Goal: Task Accomplishment & Management: Complete application form

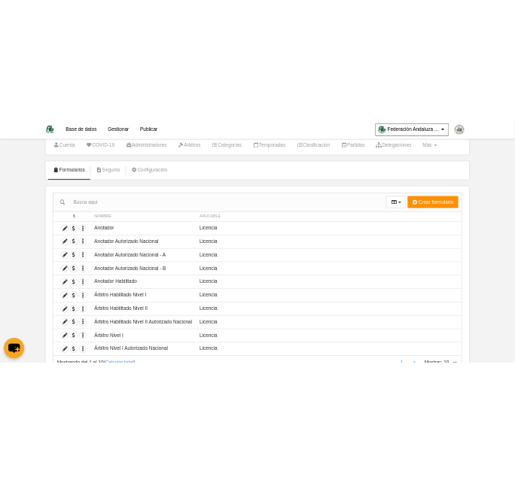
scroll to position [68, 0]
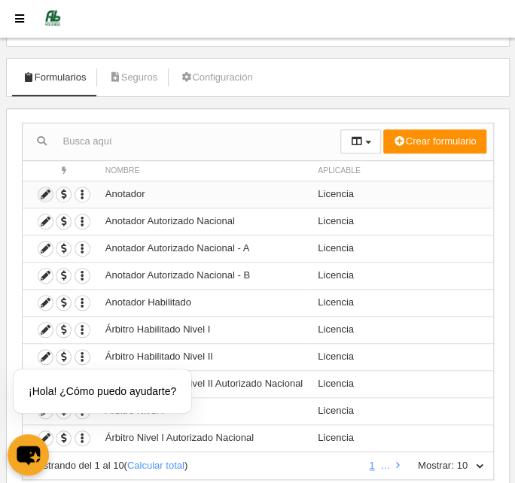
click at [41, 191] on icon at bounding box center [45, 194] width 14 height 14
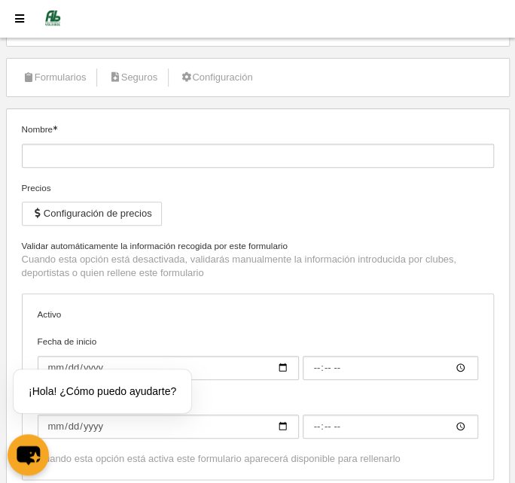
type input "Anotador"
checkbox input "true"
type input "[DATE]"
type input "16:00"
type input "[DATE]"
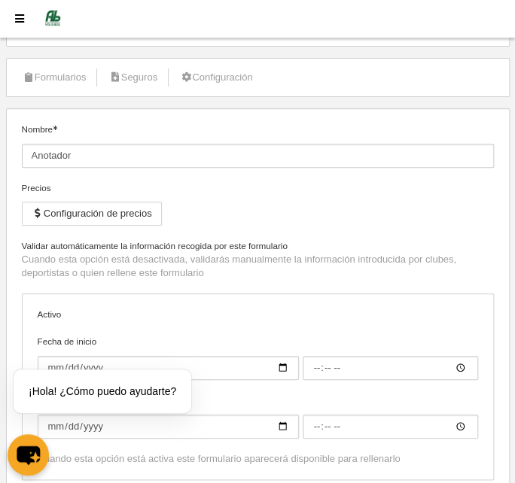
type input "23:59"
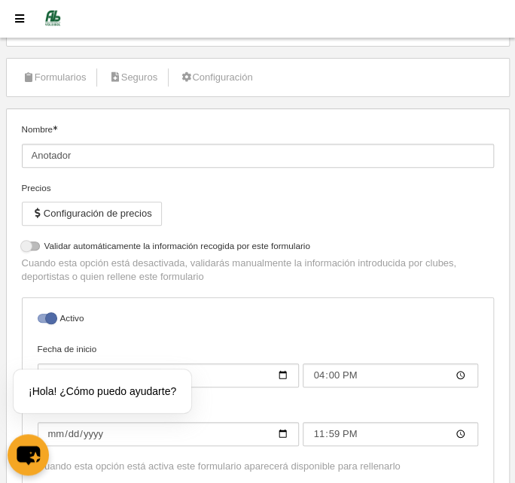
select select "selected"
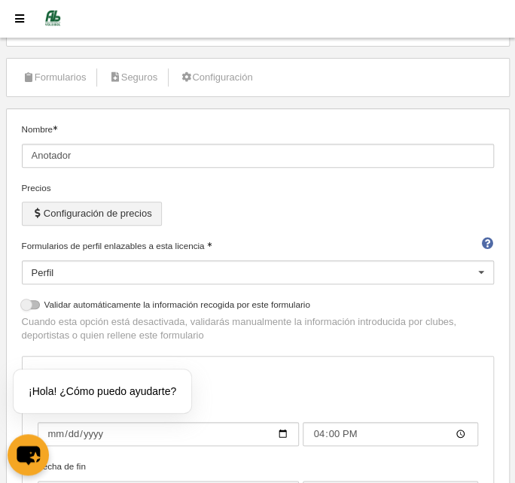
click at [62, 212] on button "Configuración de precios" at bounding box center [92, 214] width 140 height 24
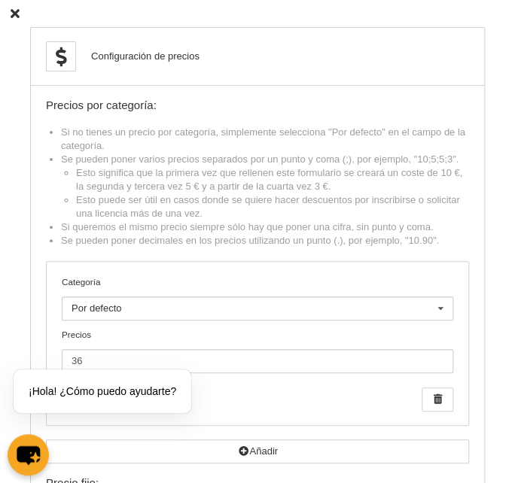
click at [13, 12] on icon at bounding box center [15, 14] width 9 height 10
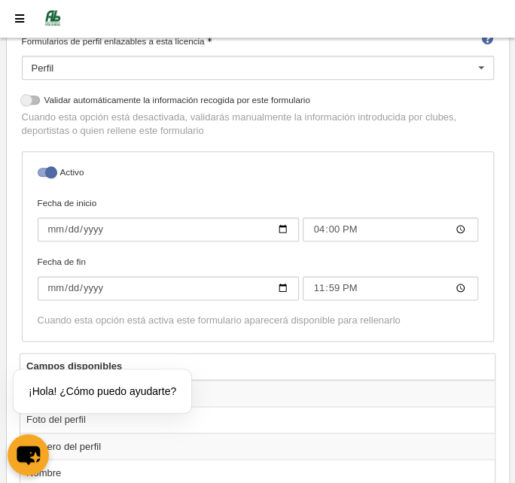
scroll to position [273, 0]
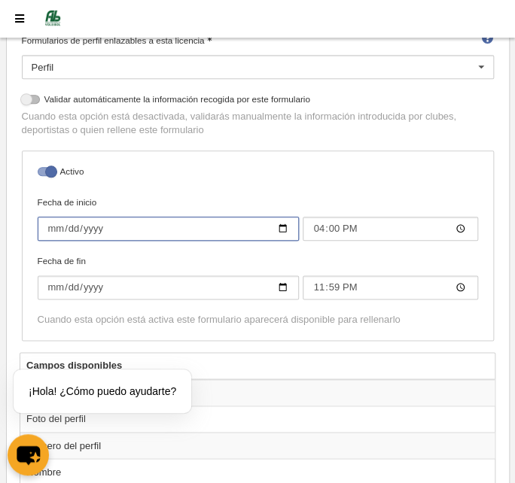
click at [54, 229] on input "2023-09-04" at bounding box center [169, 229] width 262 height 24
type input "2023-09-01"
type input "00:00"
type input "2023-09-01"
type input "00:00"
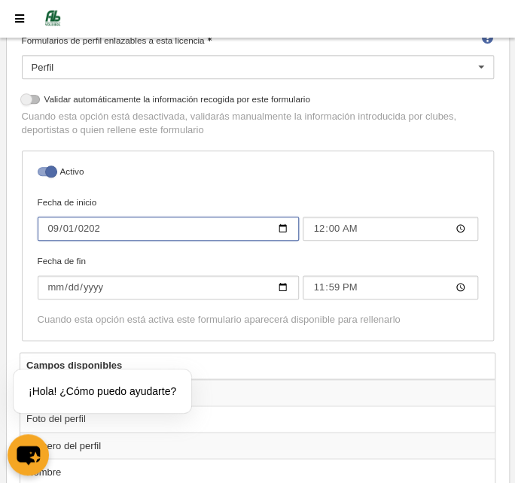
type input "[DATE]"
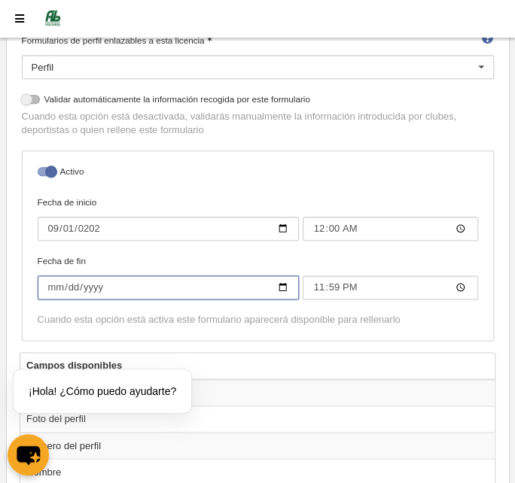
click at [86, 284] on input "[DATE]" at bounding box center [169, 288] width 262 height 24
type input "[DATE]"
click at [256, 257] on label "Fecha de fin 2026-08-31 23:59" at bounding box center [258, 276] width 440 height 45
click at [256, 276] on input "[DATE]" at bounding box center [169, 288] width 262 height 24
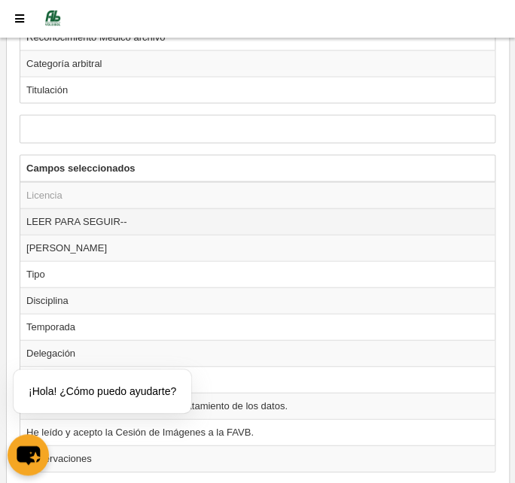
scroll to position [2163, 0]
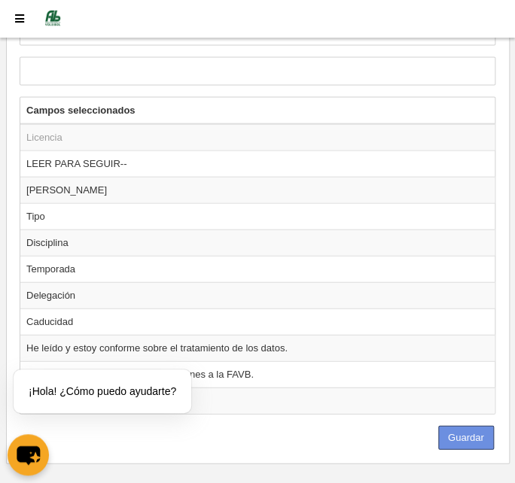
click at [460, 426] on button "Guardar" at bounding box center [466, 438] width 56 height 24
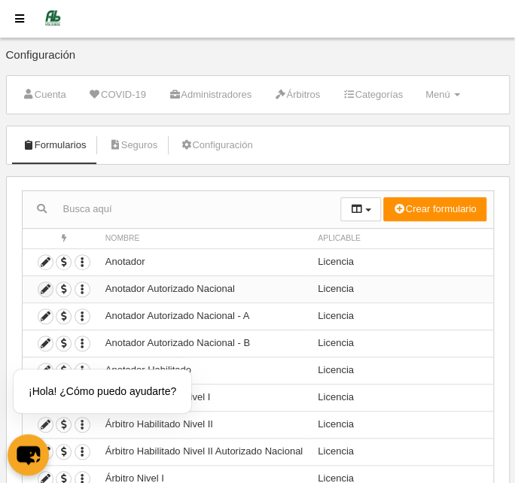
click at [47, 287] on icon at bounding box center [45, 289] width 14 height 14
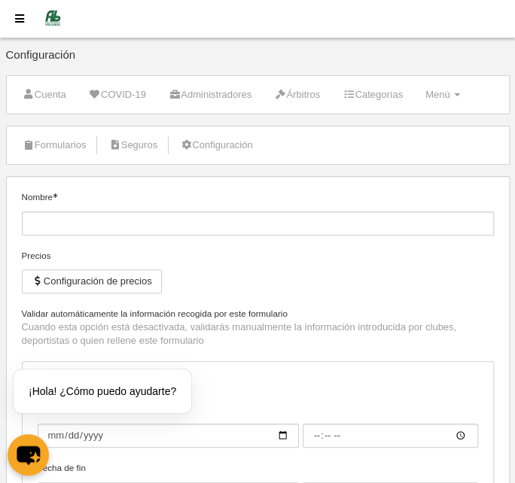
type input "Anotador Autorizado Nacional"
checkbox input "true"
type input "[DATE]"
type input "14:00"
type input "[DATE]"
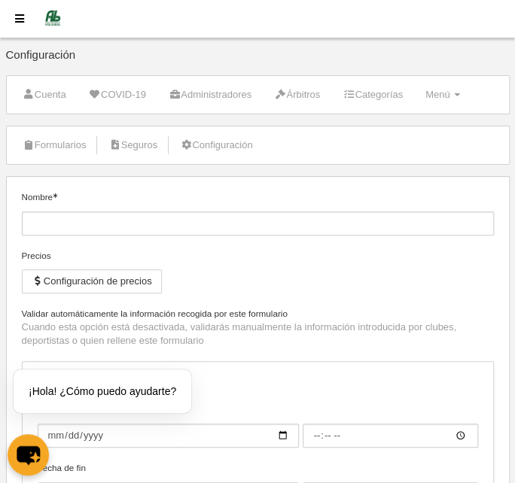
type input "23:59"
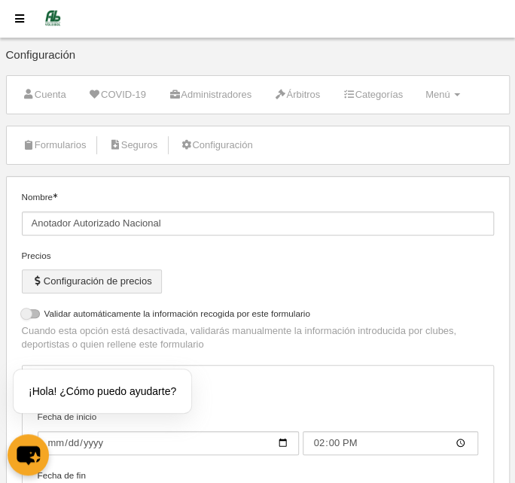
select select "selected"
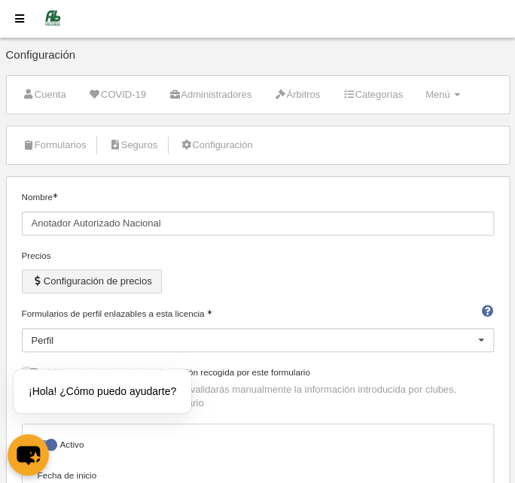
click at [141, 282] on button "Configuración de precios" at bounding box center [92, 282] width 140 height 24
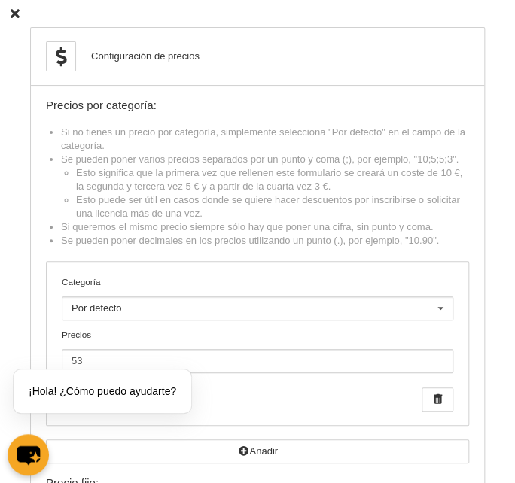
click at [13, 13] on icon at bounding box center [15, 14] width 9 height 10
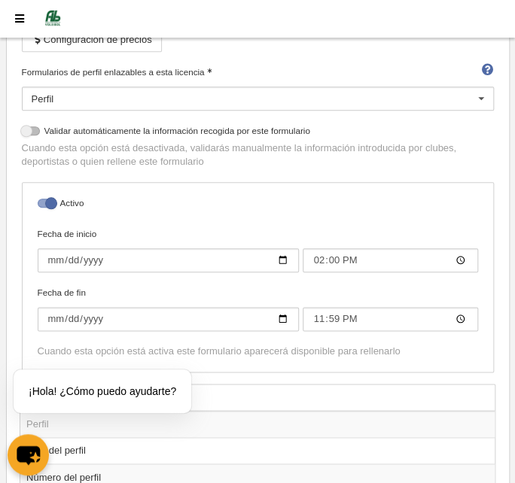
scroll to position [273, 0]
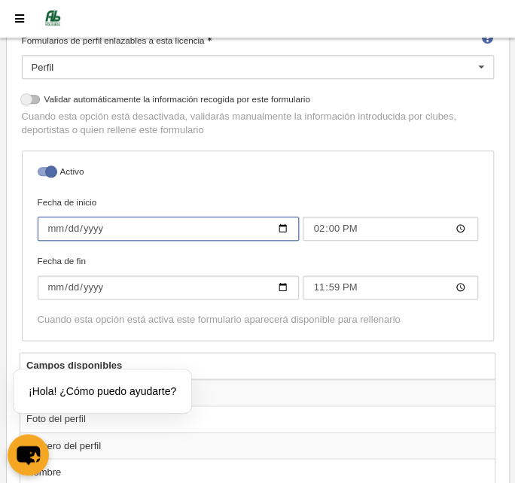
click at [48, 230] on input "[DATE]" at bounding box center [169, 229] width 262 height 24
type input "[DATE]"
type input "00:00"
type input "[DATE]"
type input "00:00"
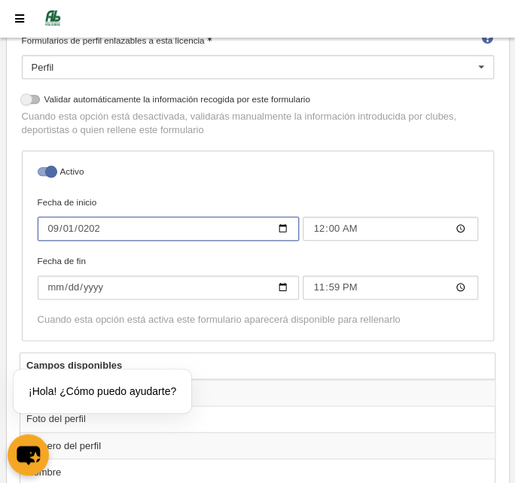
type input "[DATE]"
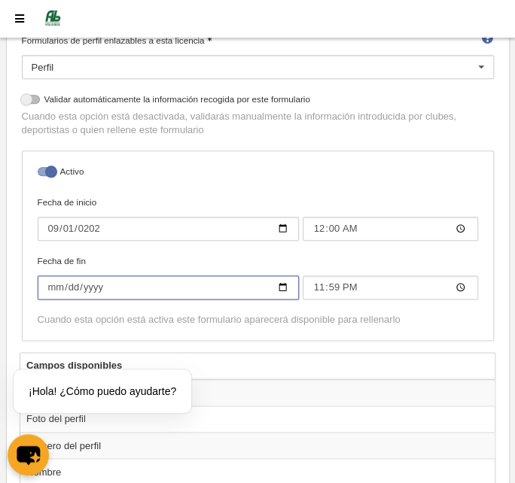
click at [96, 288] on input "[DATE]" at bounding box center [169, 288] width 262 height 24
type input "[DATE]"
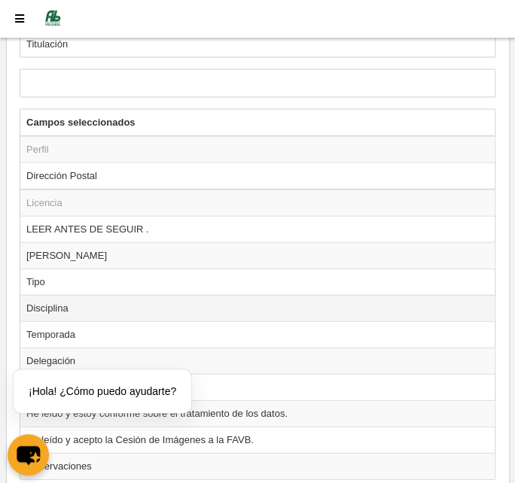
scroll to position [2190, 0]
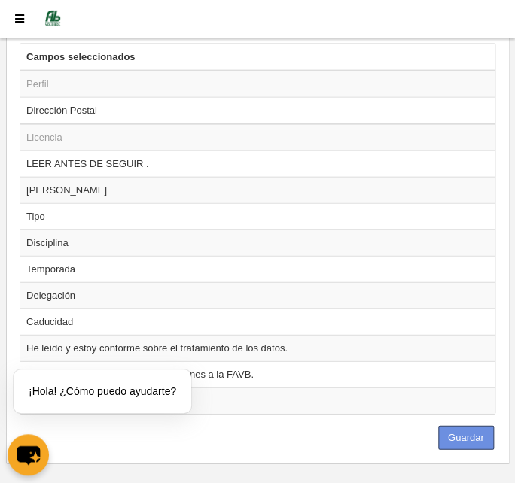
click at [457, 426] on button "Guardar" at bounding box center [466, 438] width 56 height 24
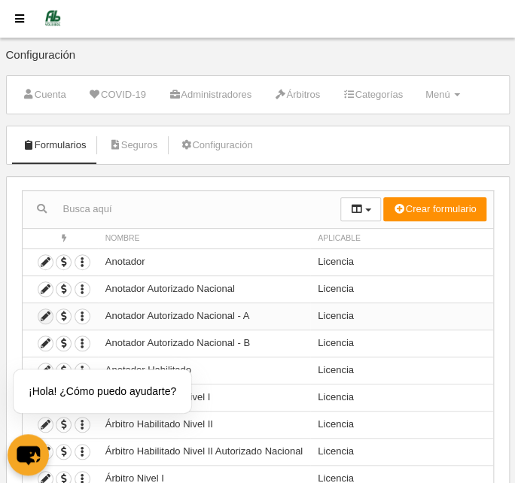
click at [41, 314] on icon at bounding box center [45, 316] width 14 height 14
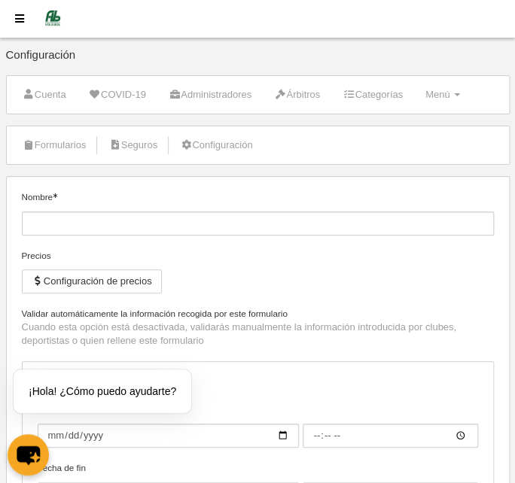
type input "Anotador Autorizado Nacional - A"
checkbox input "true"
type input "2023-09-06"
type input "16:00"
type input "[DATE]"
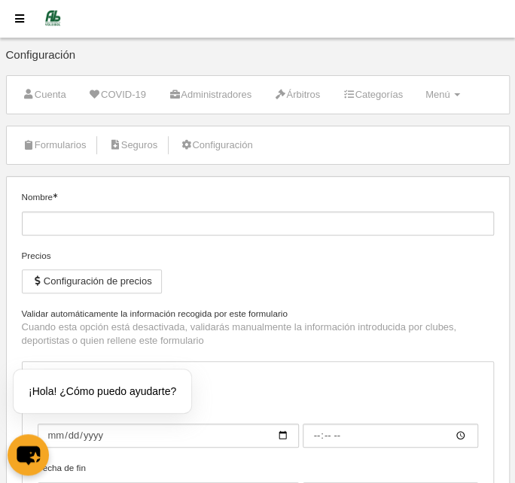
type input "23:59"
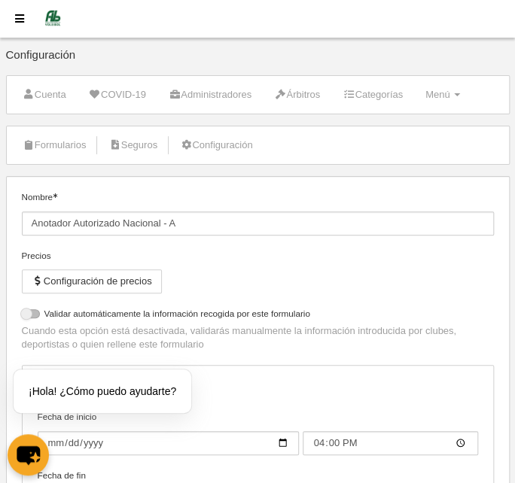
select select "selected"
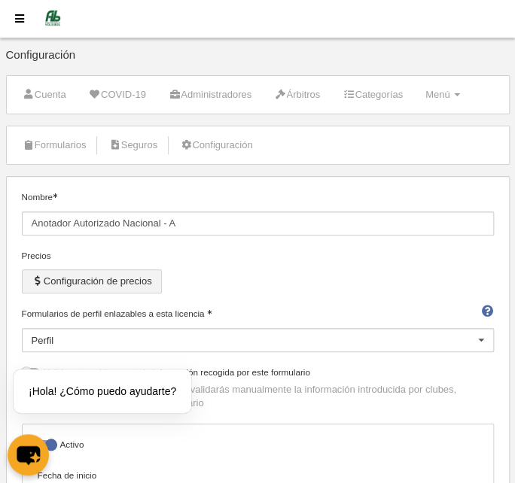
click at [123, 284] on button "Configuración de precios" at bounding box center [92, 282] width 140 height 24
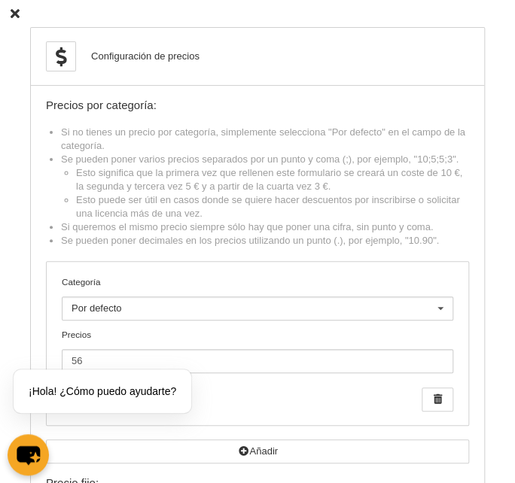
click at [14, 14] on icon at bounding box center [15, 14] width 9 height 10
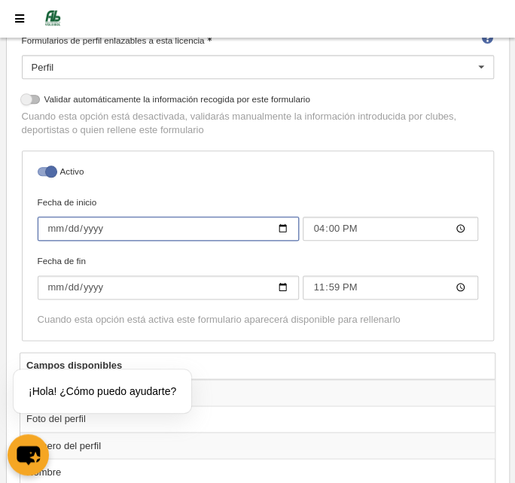
click at [46, 226] on input "2023-09-06" at bounding box center [169, 229] width 262 height 24
type input "2023-09-01"
type input "00:00"
type input "2023-09-01"
type input "00:00"
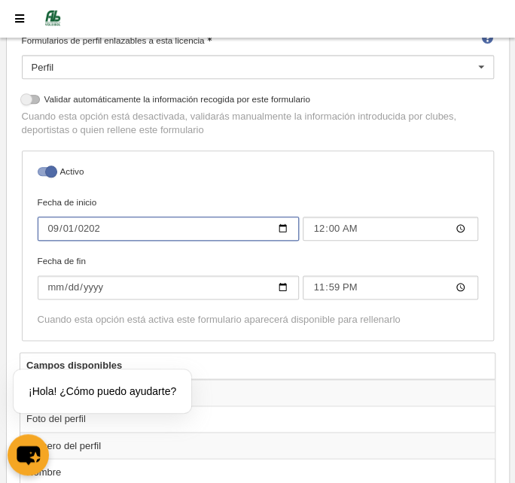
type input "[DATE]"
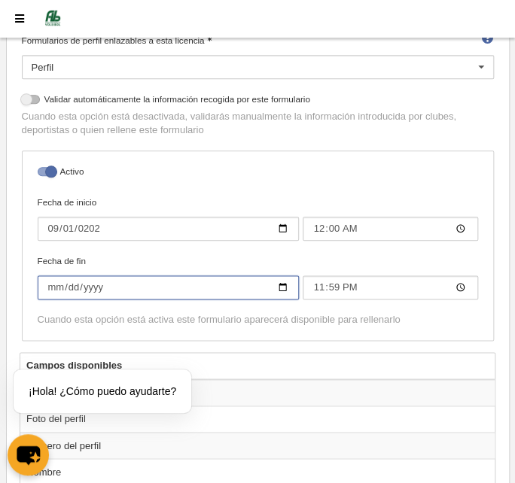
click at [88, 288] on input "[DATE]" at bounding box center [169, 288] width 262 height 24
type input "[DATE]"
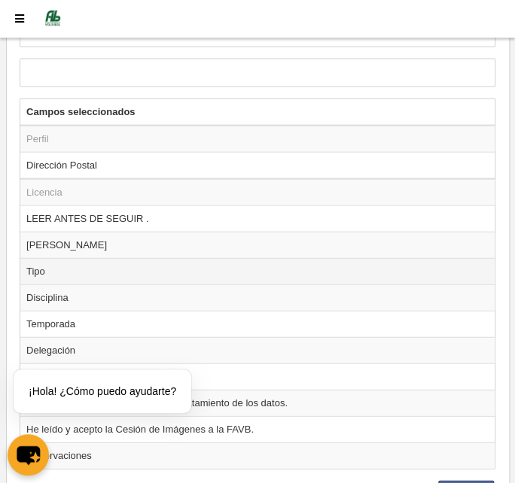
scroll to position [2190, 0]
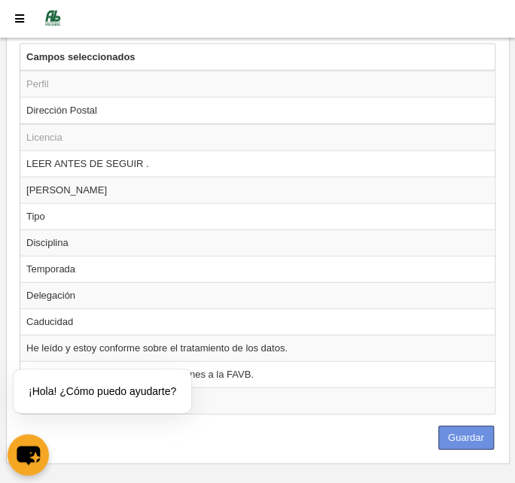
click at [480, 426] on button "Guardar" at bounding box center [466, 438] width 56 height 24
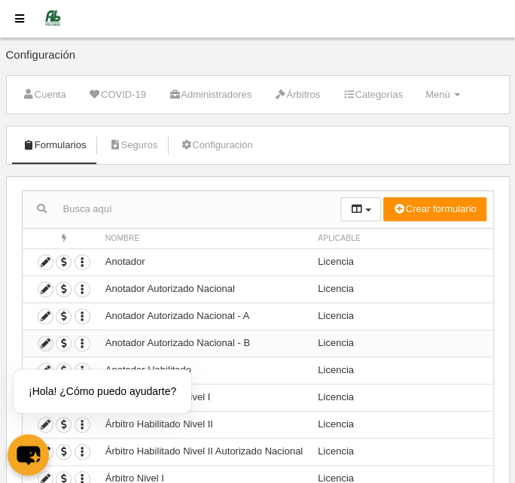
click at [39, 341] on icon at bounding box center [45, 344] width 14 height 14
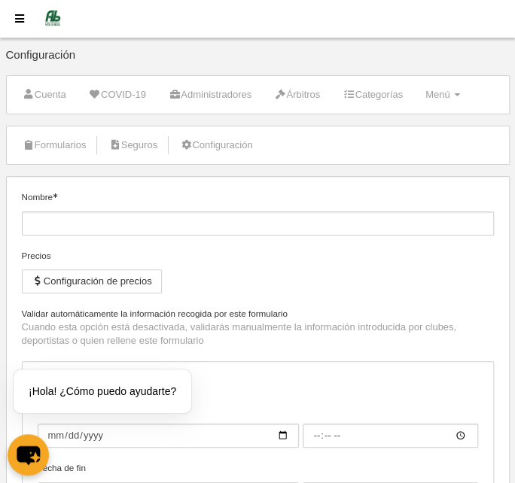
type input "Anotador Autorizado Nacional - B"
checkbox input "true"
type input "2023-09-06"
type input "16:00"
type input "[DATE]"
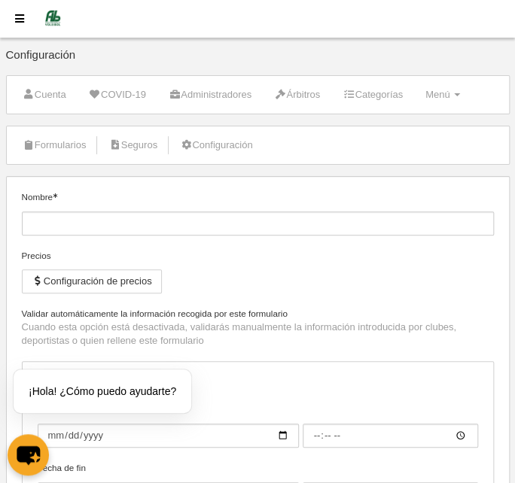
type input "23:59"
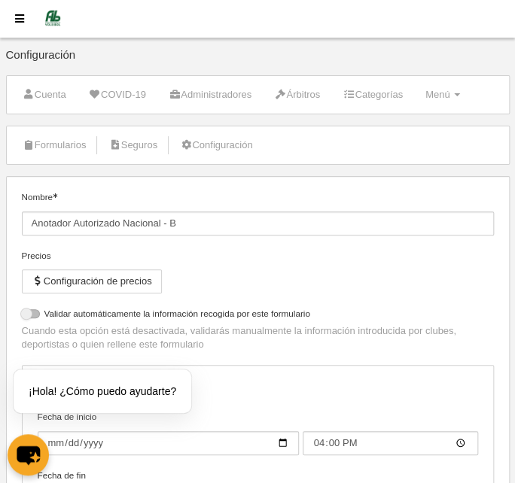
select select "selected"
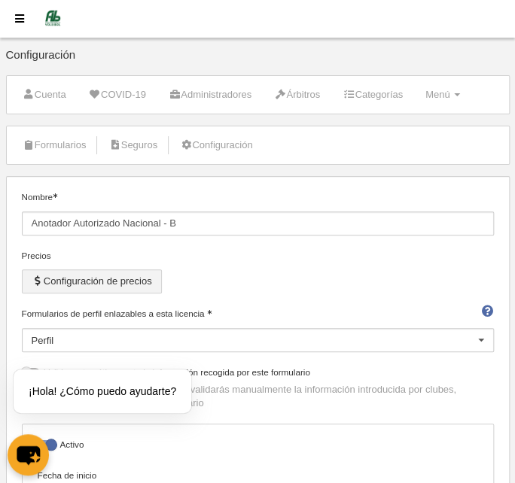
click at [64, 278] on button "Configuración de precios" at bounding box center [92, 282] width 140 height 24
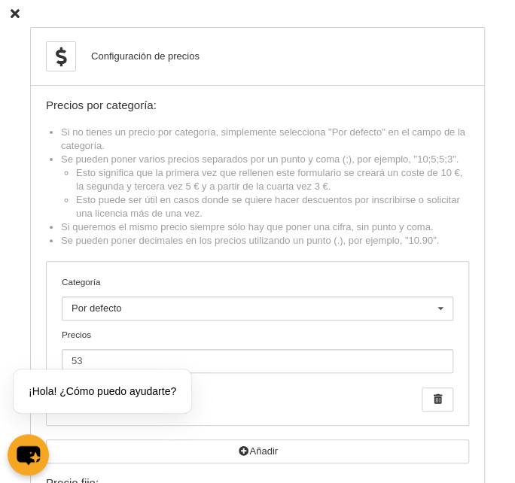
click at [19, 13] on icon at bounding box center [15, 14] width 9 height 10
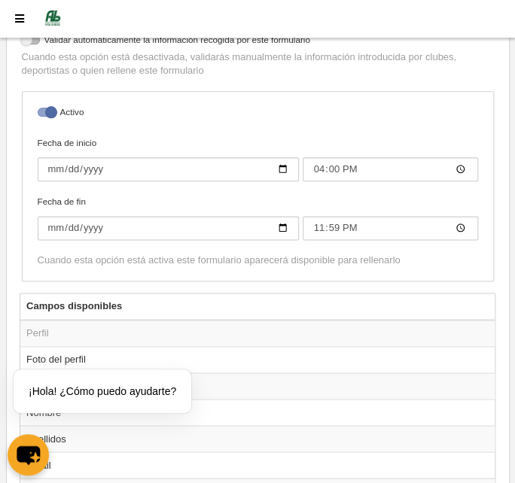
scroll to position [342, 0]
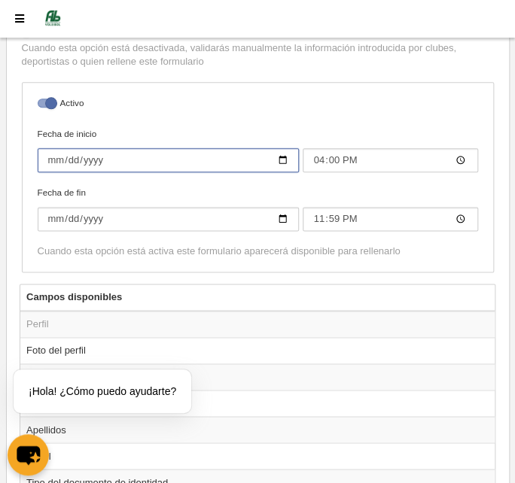
click at [48, 159] on input "2023-09-06" at bounding box center [169, 160] width 262 height 24
type input "2023-09-01"
type input "00:00"
type input "2023-09-01"
type input "00:00"
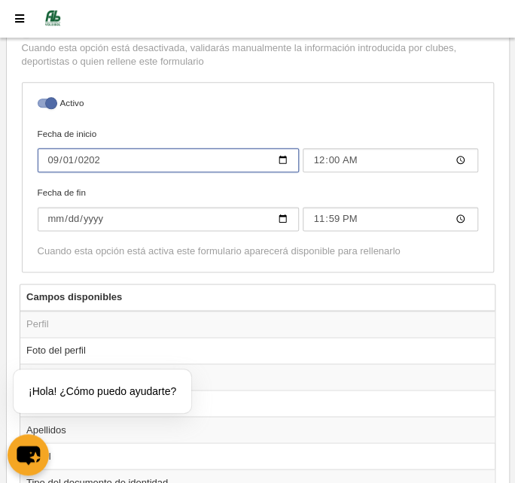
type input "[DATE]"
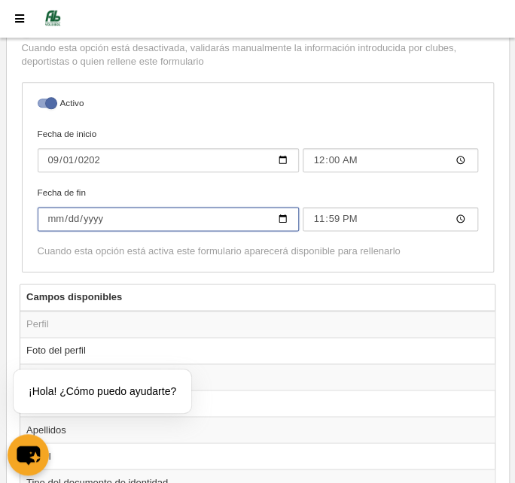
click at [50, 216] on input "[DATE]" at bounding box center [169, 219] width 262 height 24
click at [92, 215] on input "[DATE]" at bounding box center [169, 219] width 262 height 24
type input "[DATE]"
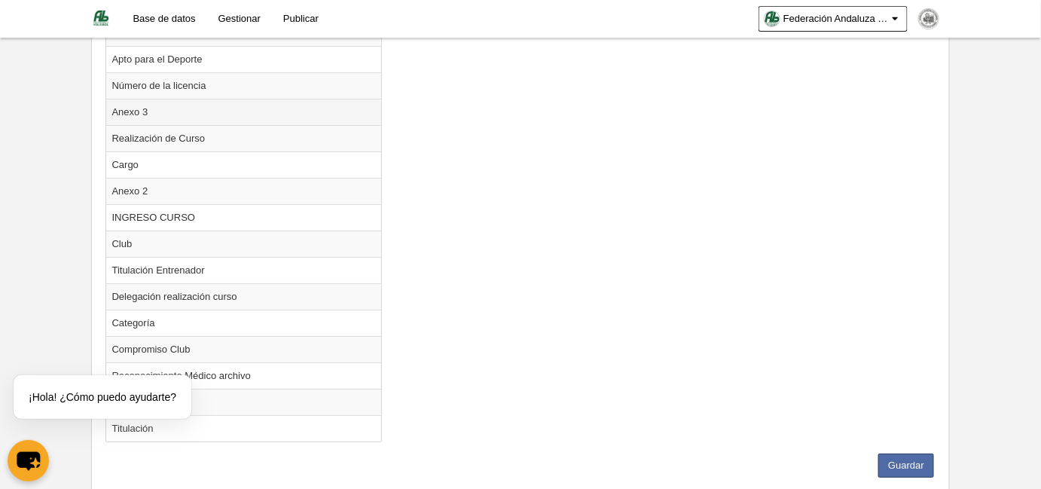
scroll to position [1766, 0]
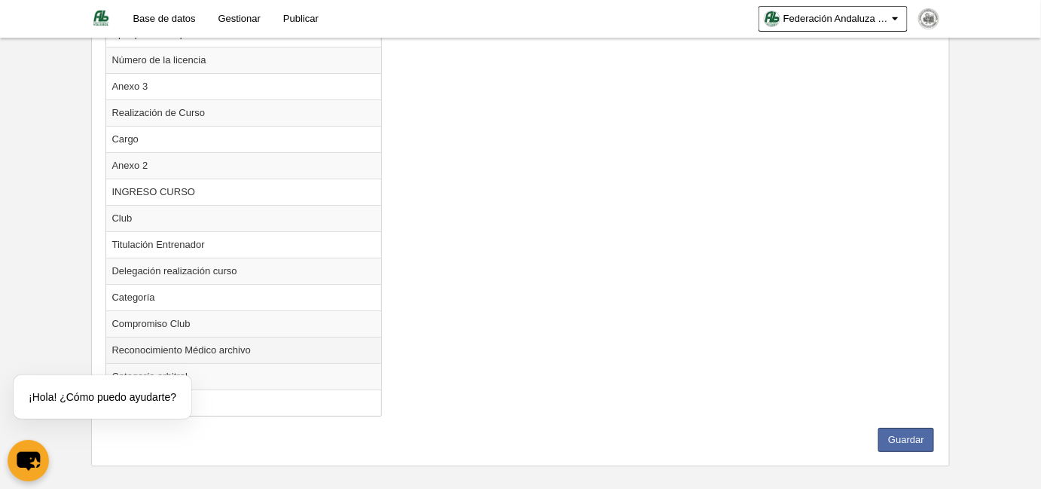
click at [163, 337] on td "Reconocimiento Médico archivo" at bounding box center [244, 350] width 276 height 26
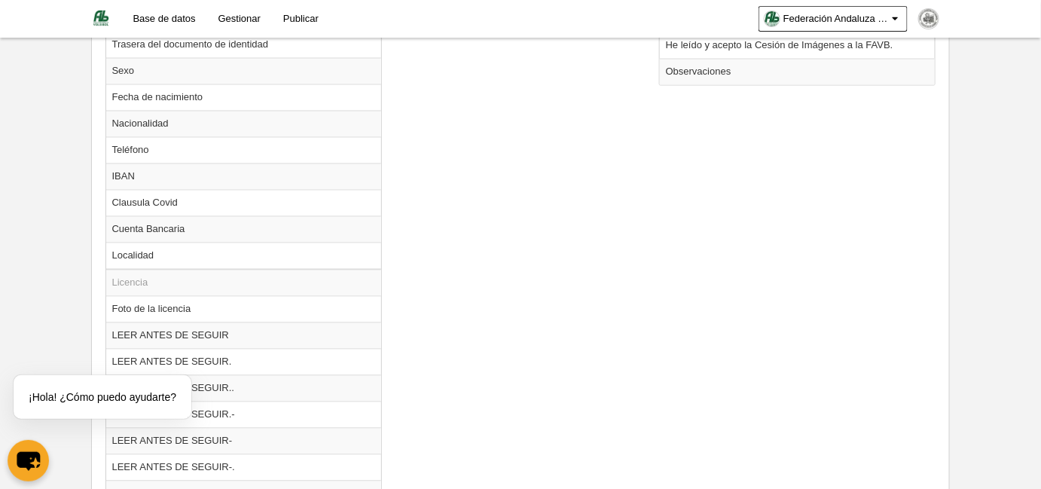
scroll to position [535, 0]
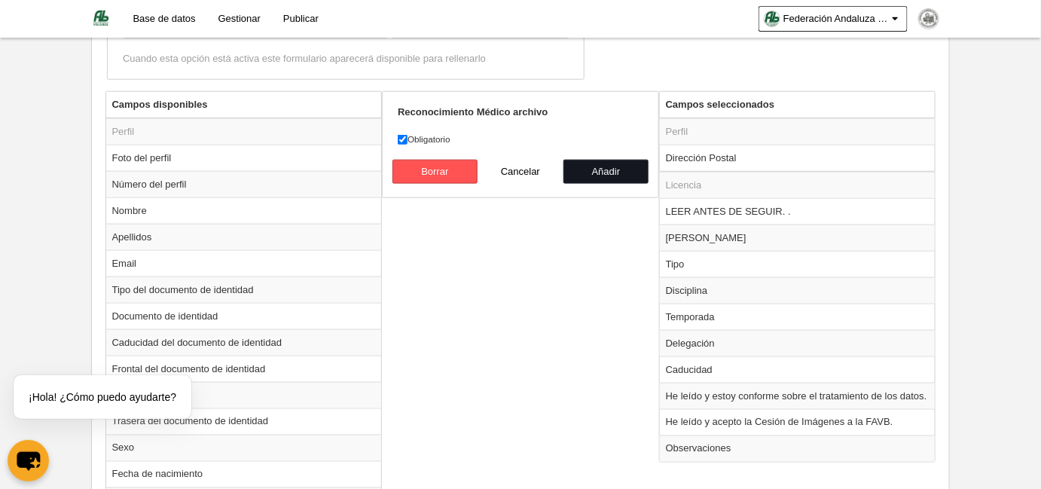
click at [614, 170] on button "Añadir" at bounding box center [606, 172] width 86 height 24
radio input "false"
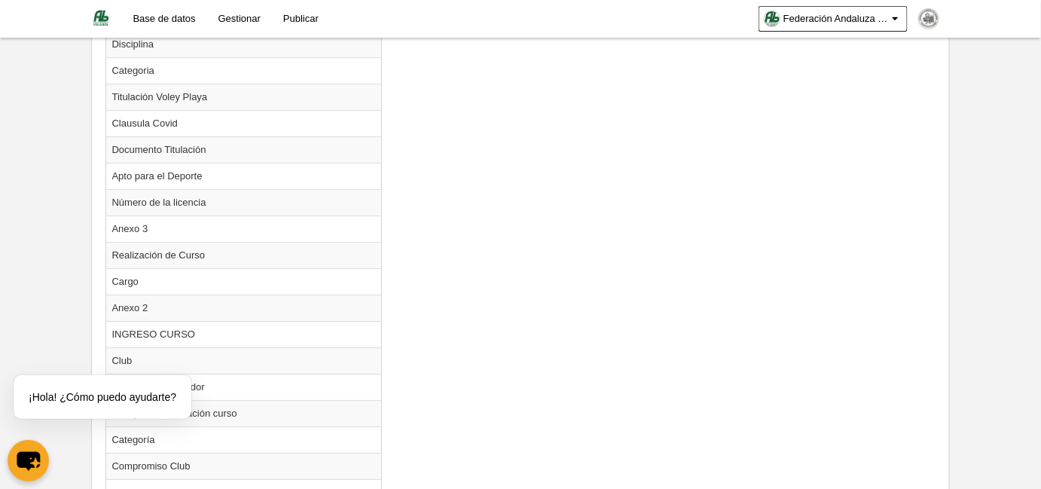
scroll to position [1741, 0]
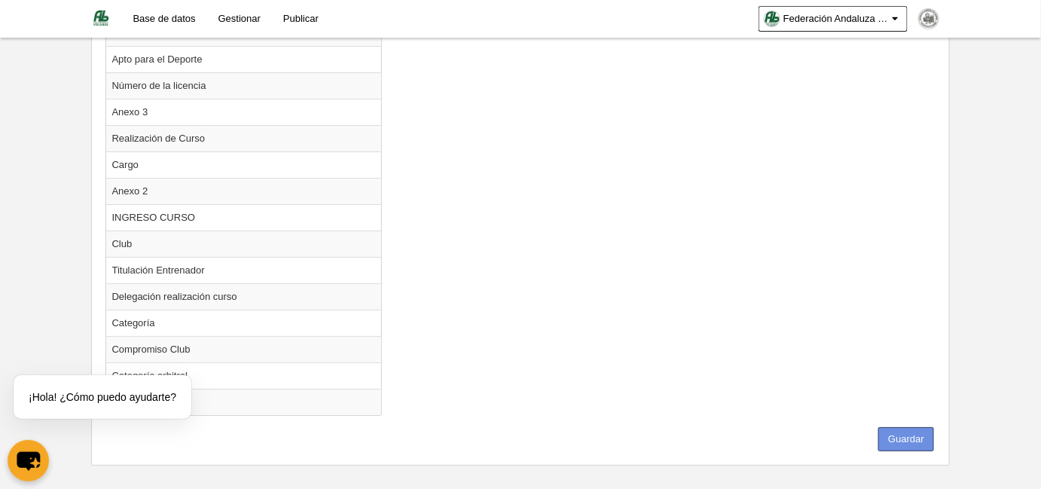
click at [914, 427] on button "Guardar" at bounding box center [906, 439] width 56 height 24
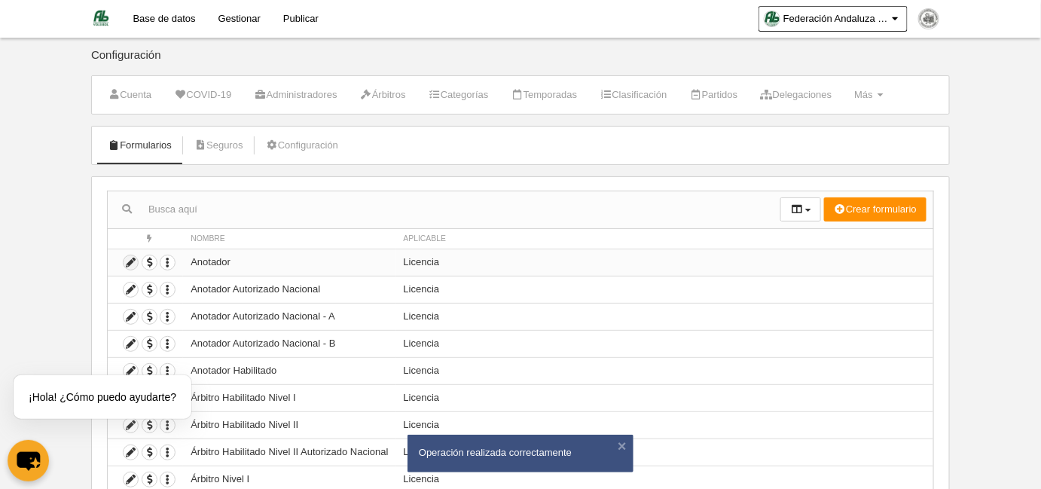
click at [128, 259] on icon at bounding box center [130, 262] width 14 height 14
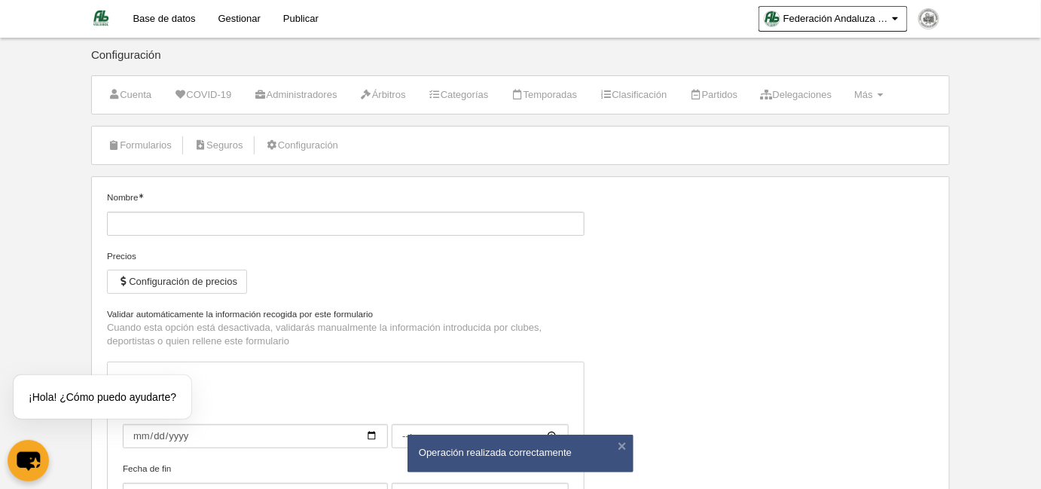
type input "Anotador"
checkbox input "true"
type input "[DATE]"
type input "00:00"
type input "[DATE]"
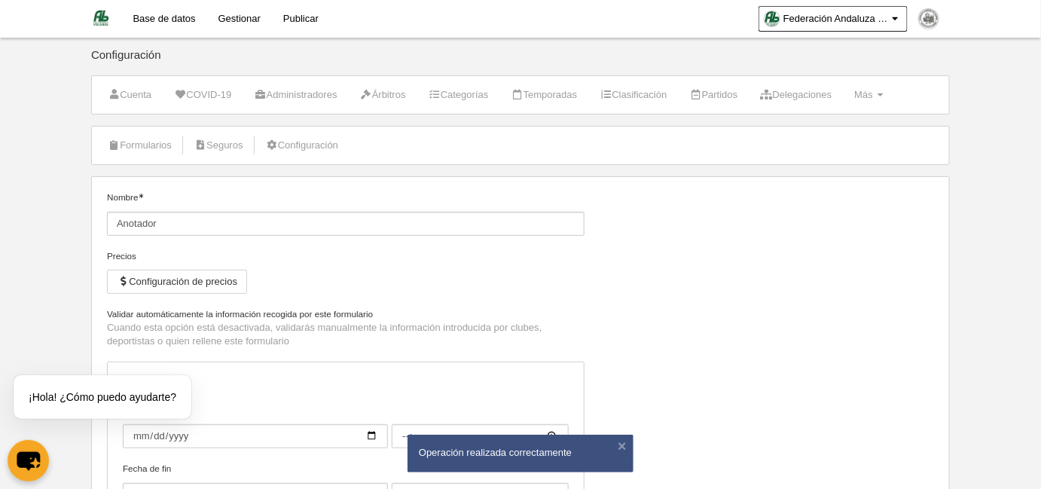
type input "23:59"
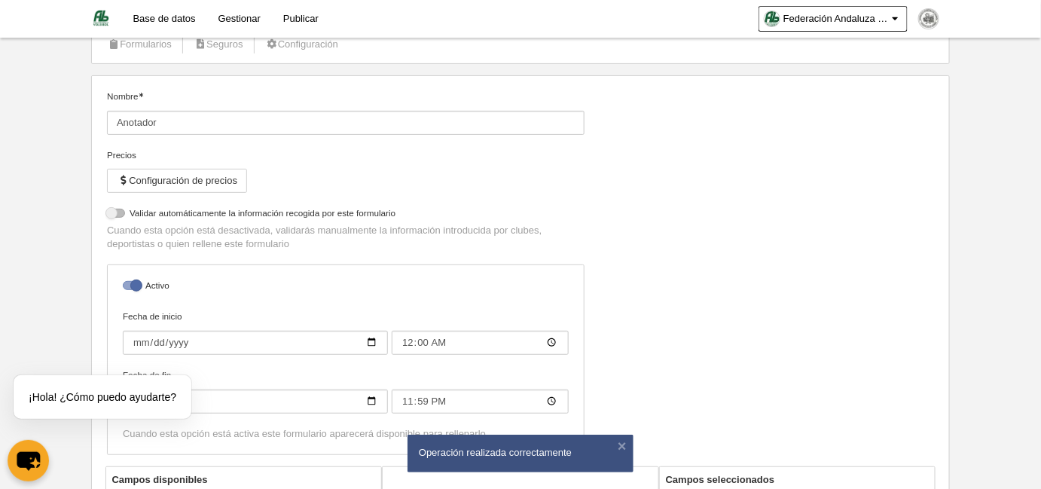
select select "selected"
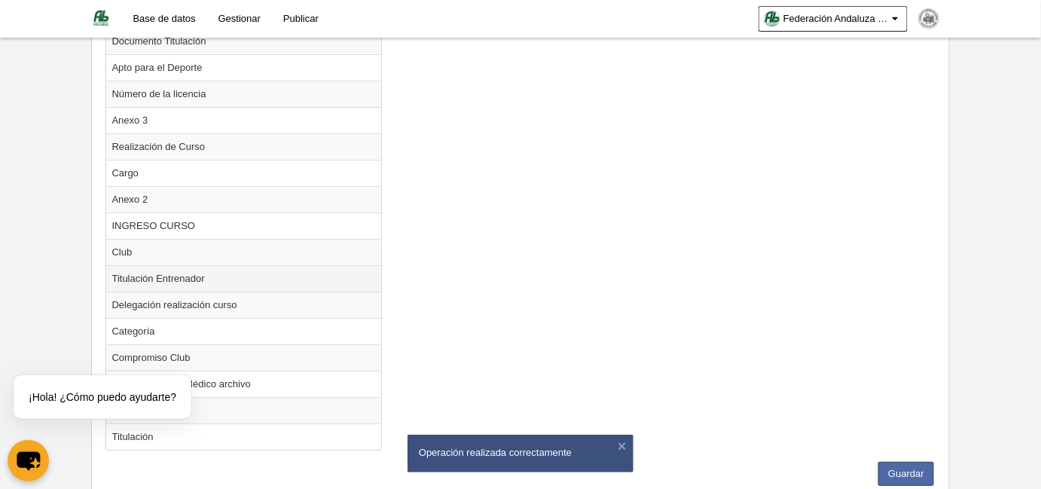
scroll to position [1793, 0]
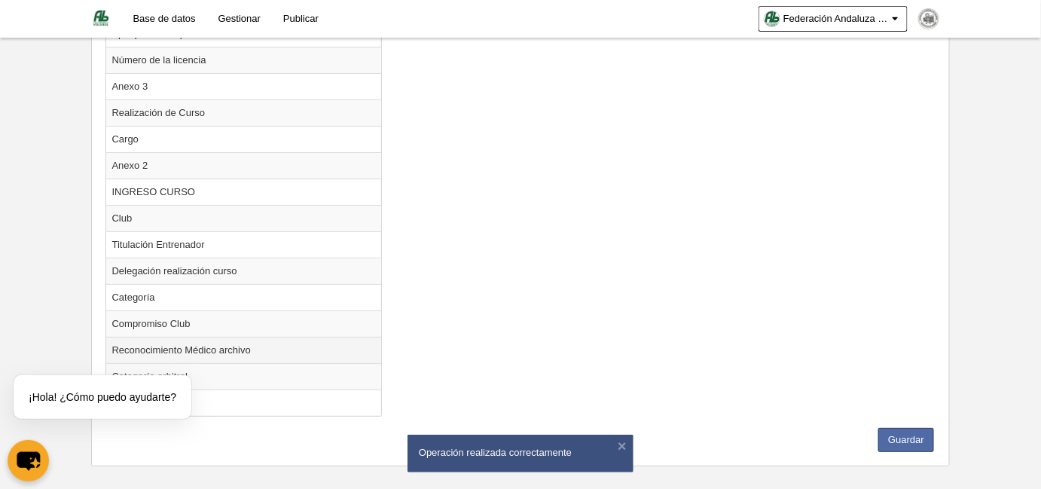
click at [204, 337] on td "Reconocimiento Médico archivo" at bounding box center [244, 350] width 276 height 26
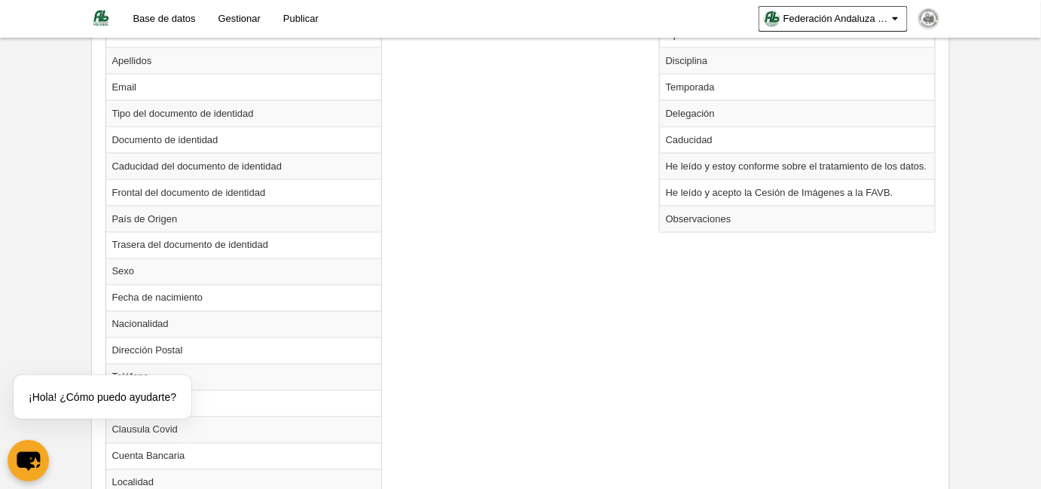
scroll to position [560, 0]
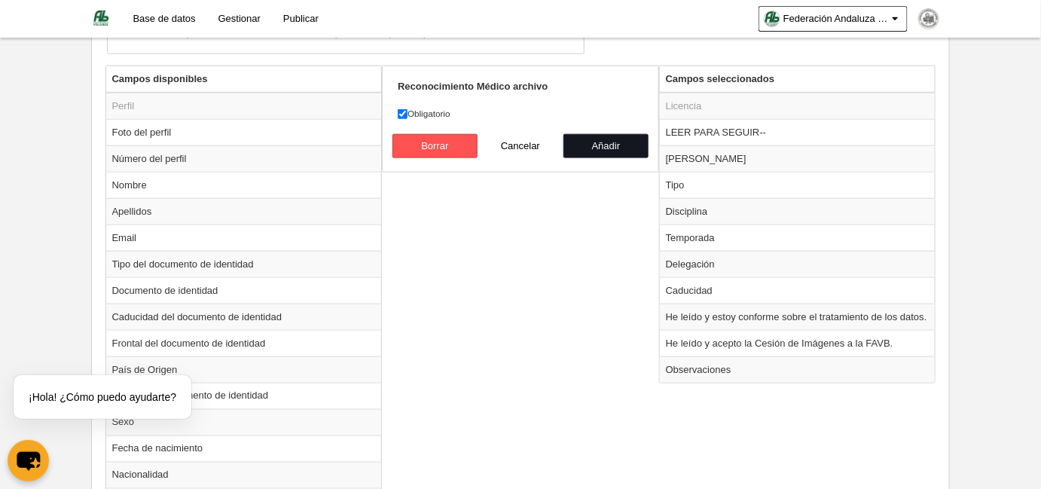
click at [601, 145] on button "Añadir" at bounding box center [606, 146] width 86 height 24
radio input "false"
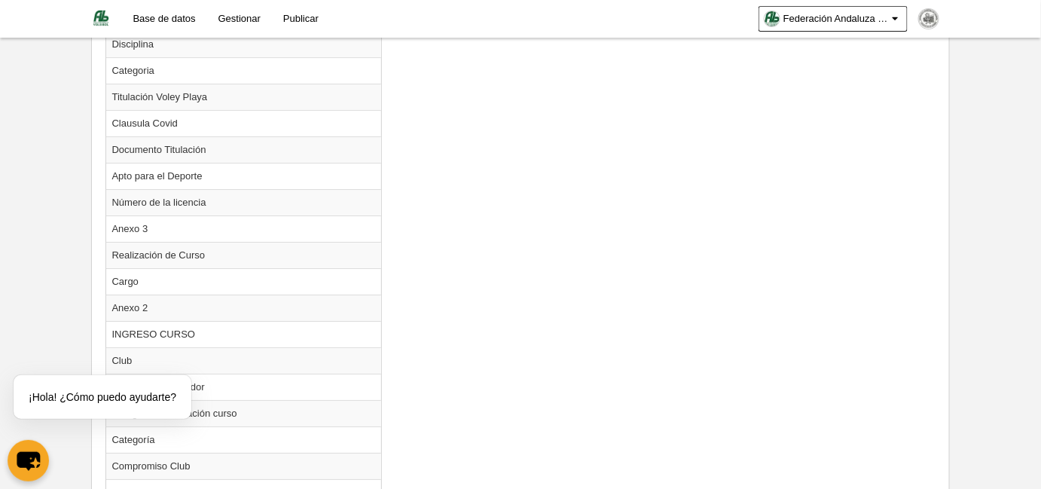
scroll to position [1766, 0]
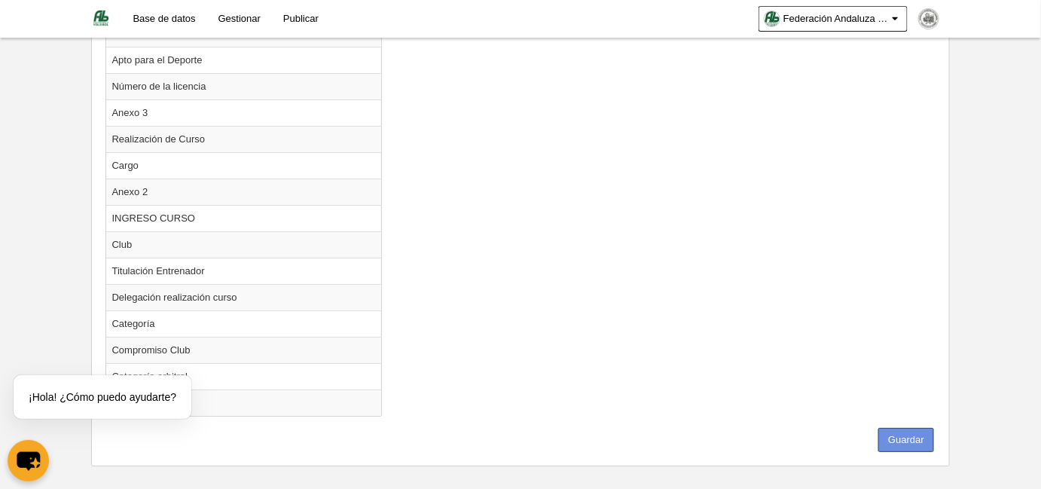
click at [915, 428] on button "Guardar" at bounding box center [906, 440] width 56 height 24
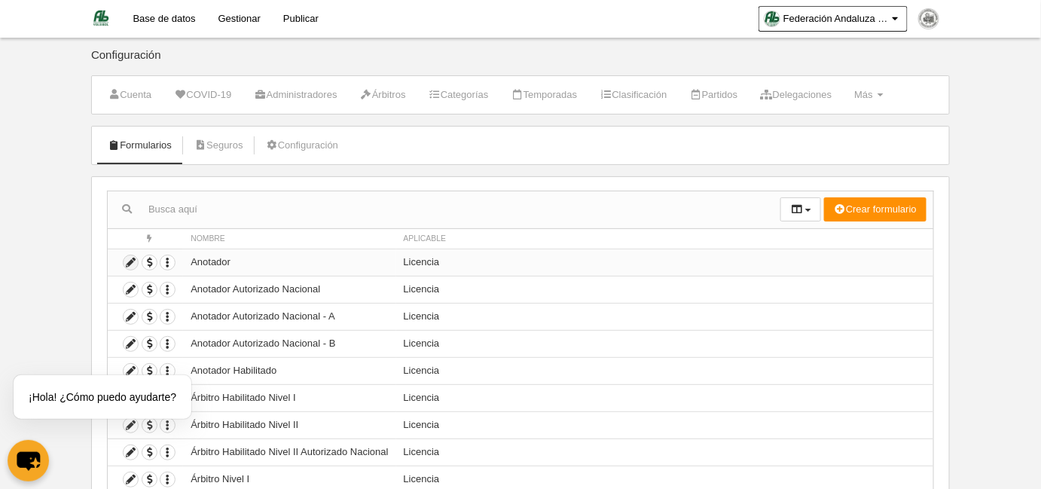
click at [132, 258] on icon at bounding box center [130, 262] width 14 height 14
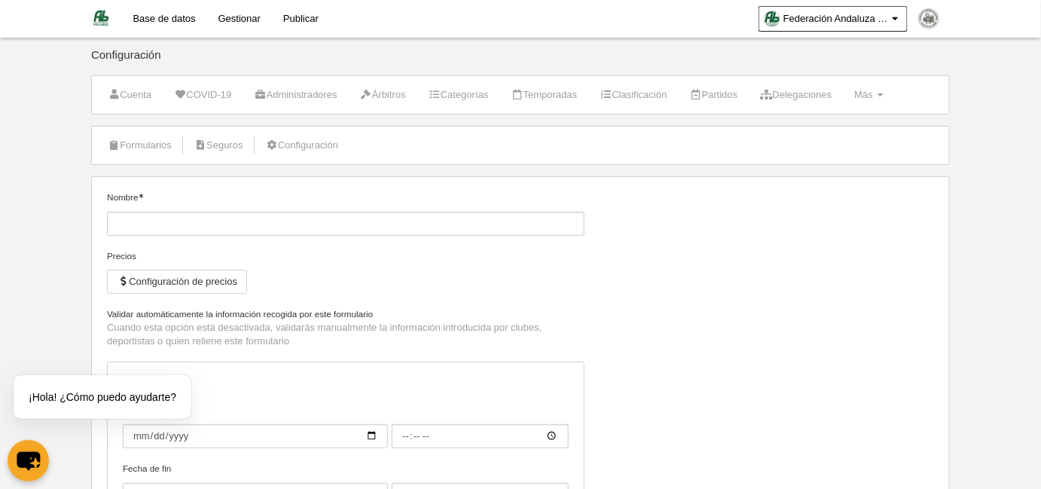
type input "Anotador"
checkbox input "true"
type input "[DATE]"
type input "00:00"
type input "[DATE]"
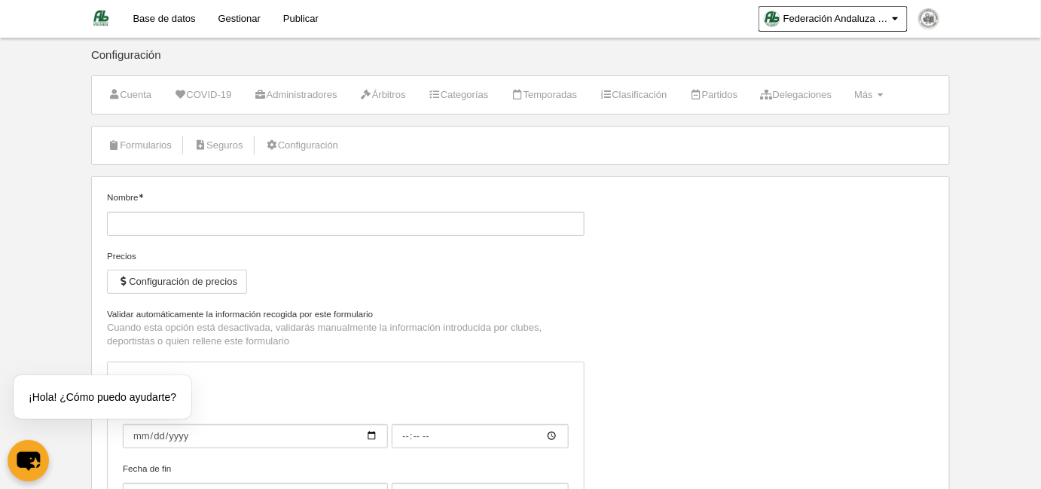
type input "23:59"
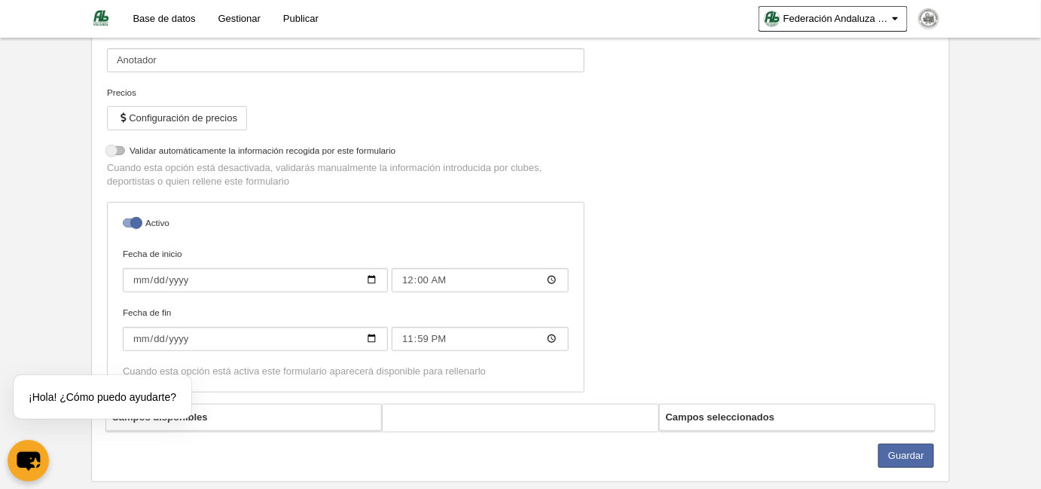
select select "selected"
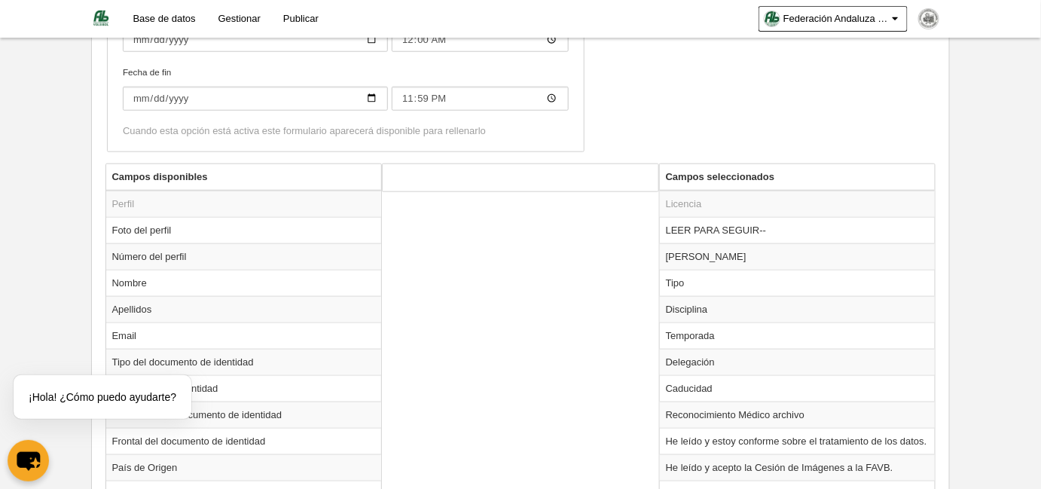
scroll to position [661, 0]
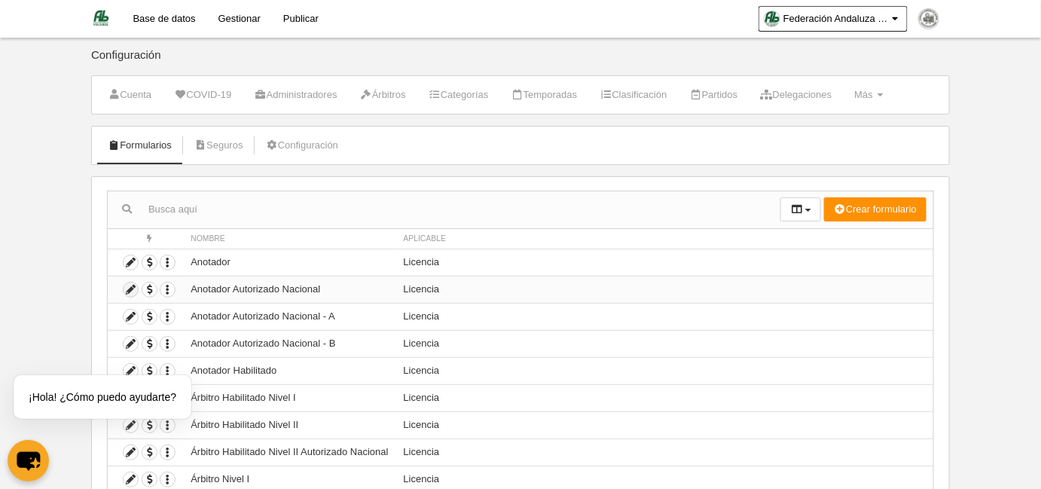
click at [124, 288] on icon at bounding box center [130, 289] width 14 height 14
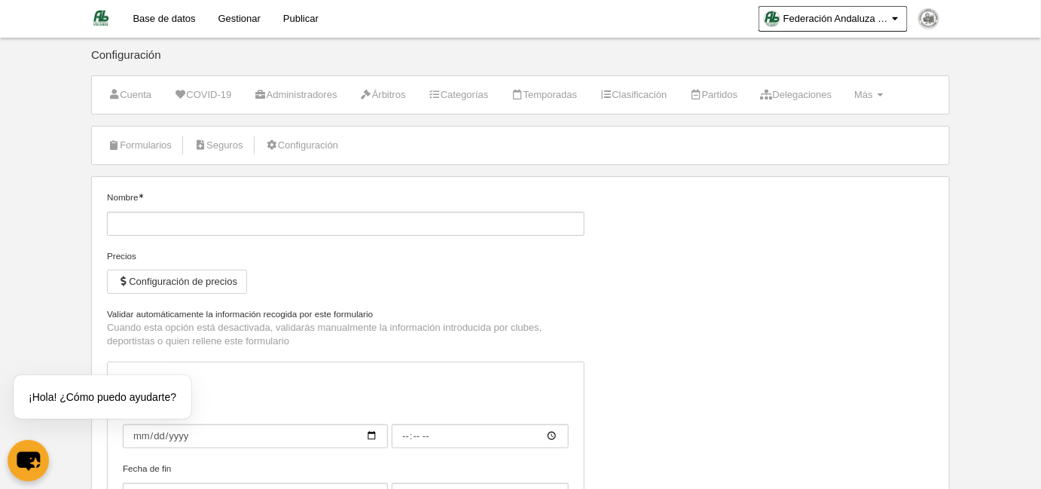
type input "Anotador Autorizado Nacional"
checkbox input "true"
type input "[DATE]"
type input "00:00"
type input "[DATE]"
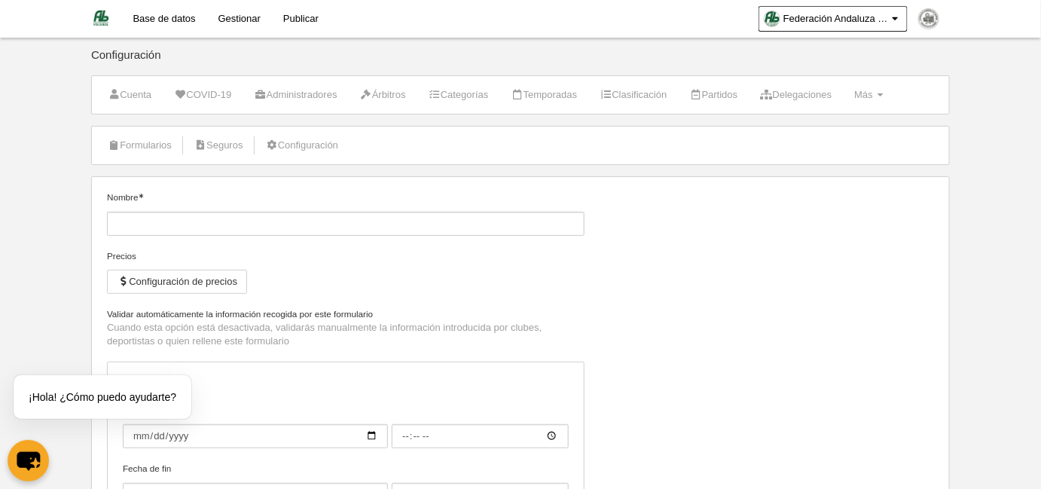
type input "23:59"
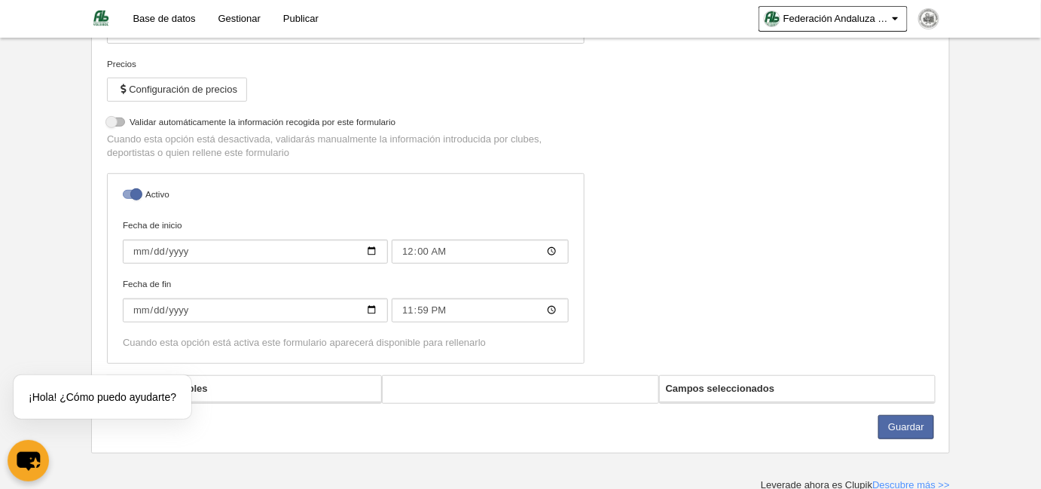
select select "selected"
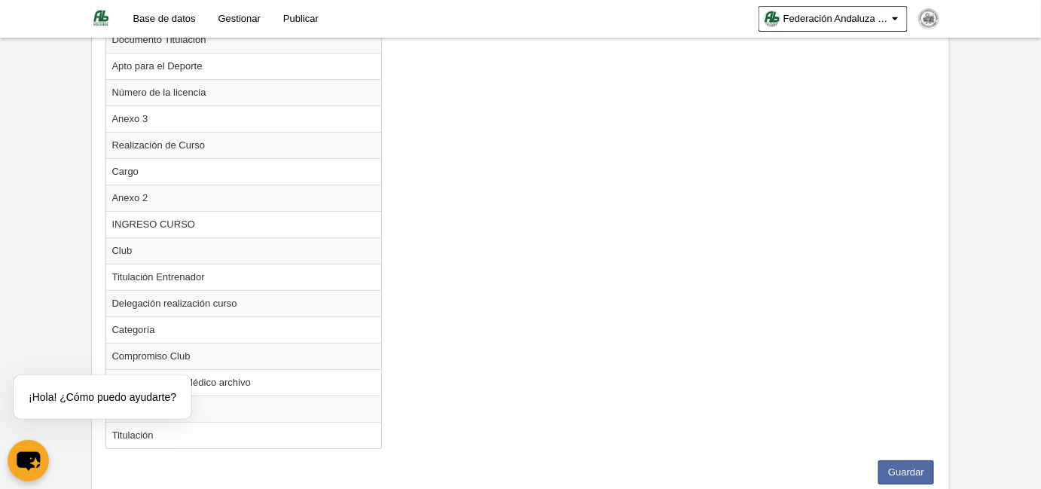
scroll to position [1766, 0]
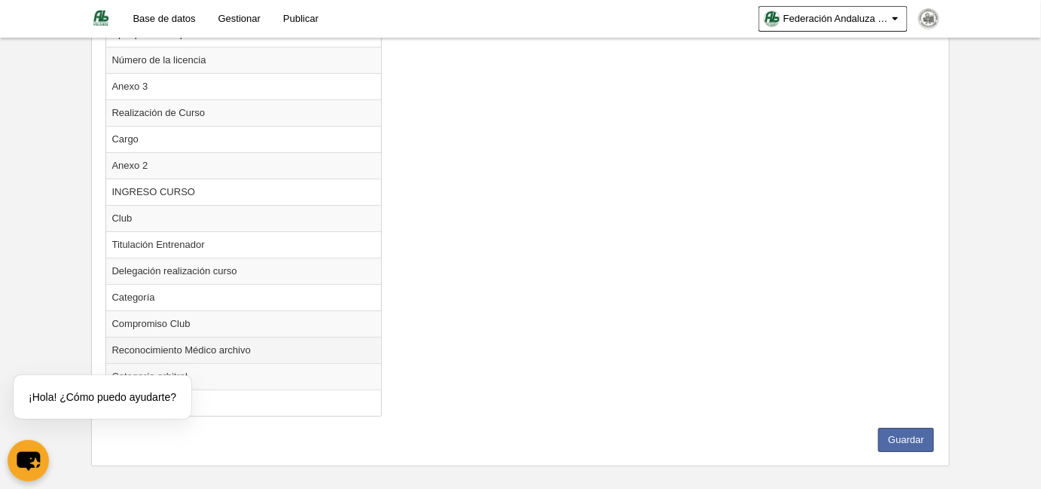
click at [214, 337] on td "Reconocimiento Médico archivo" at bounding box center [244, 350] width 276 height 26
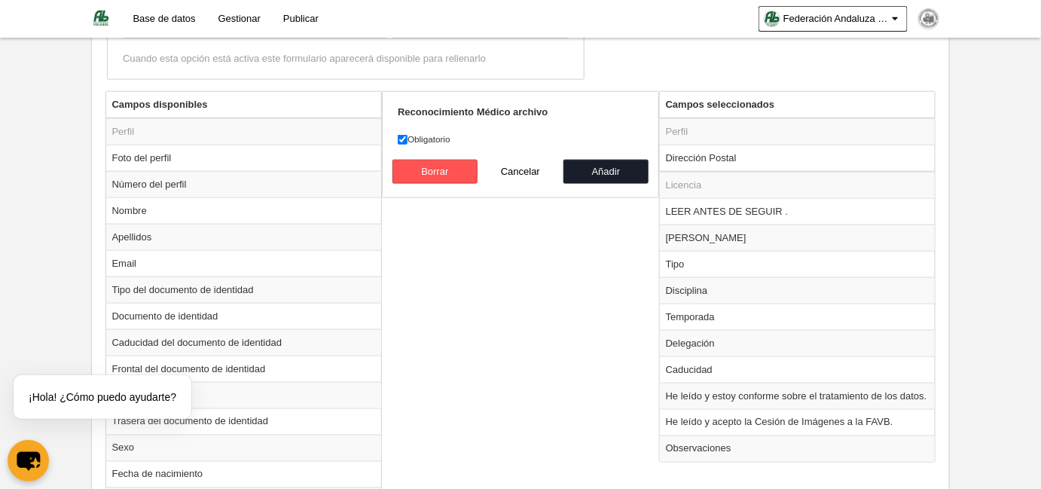
scroll to position [329, 0]
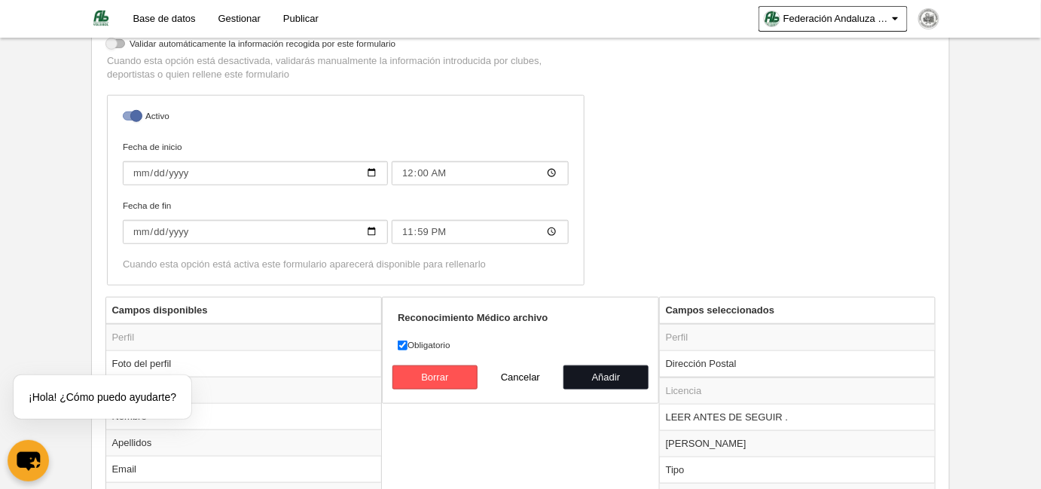
click at [584, 369] on button "Añadir" at bounding box center [606, 377] width 86 height 24
radio input "false"
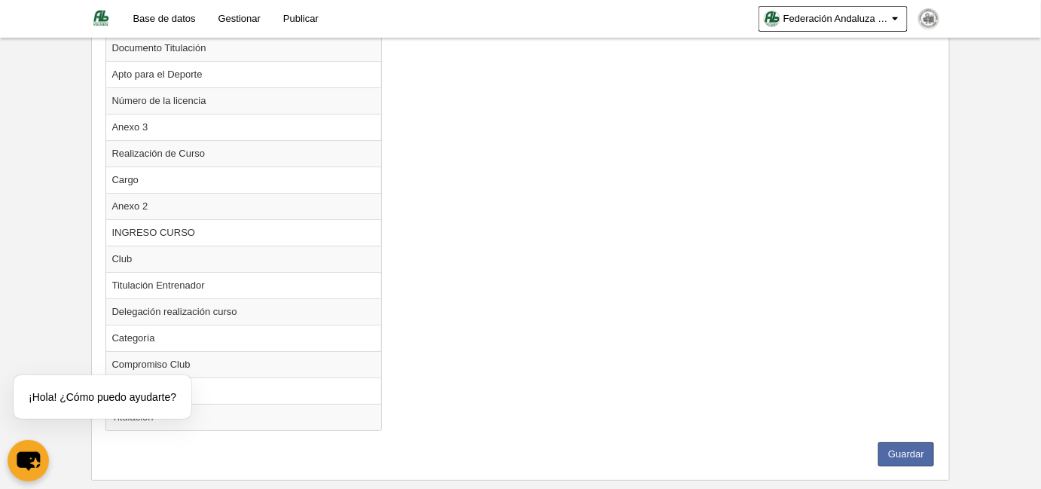
scroll to position [1741, 0]
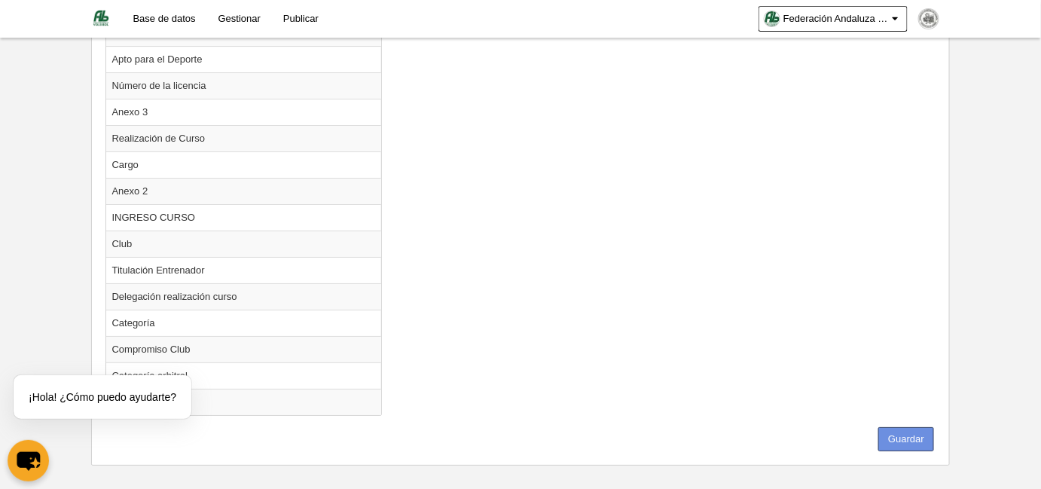
click at [900, 428] on button "Guardar" at bounding box center [906, 439] width 56 height 24
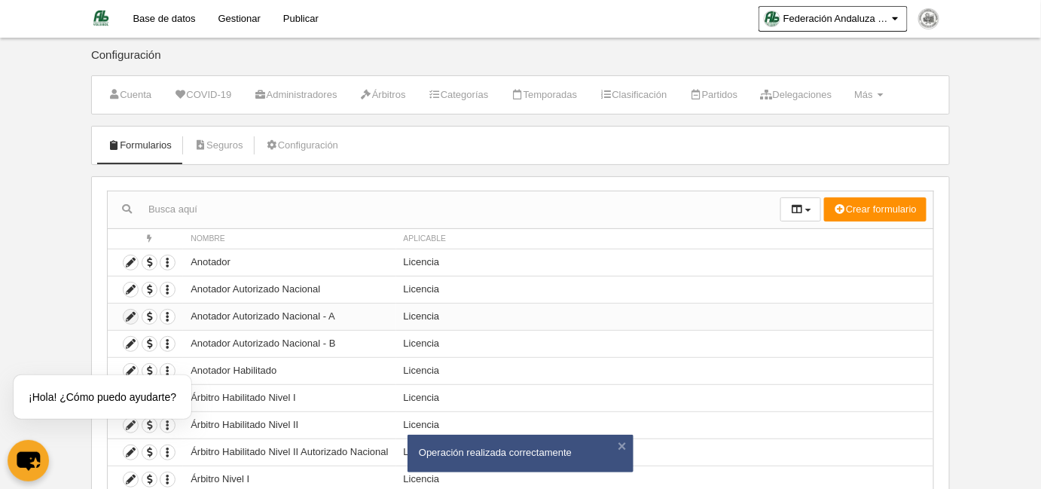
click at [126, 315] on icon at bounding box center [130, 316] width 14 height 14
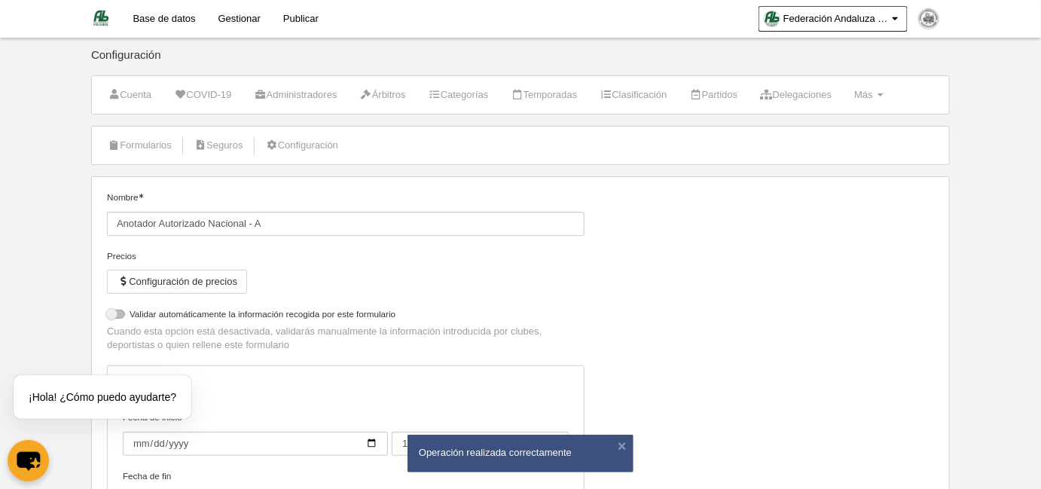
select select "selected"
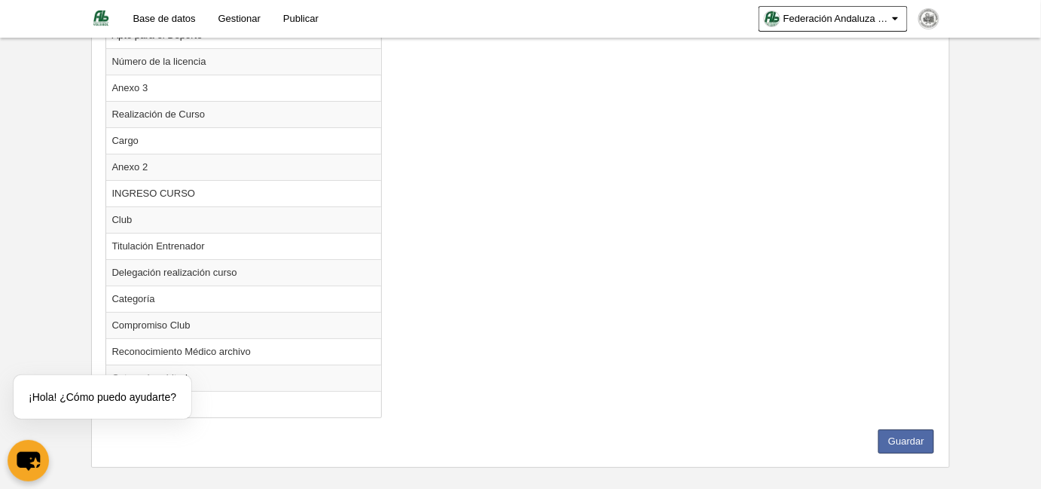
scroll to position [1766, 0]
click at [118, 337] on td "Reconocimiento Médico archivo" at bounding box center [244, 350] width 276 height 26
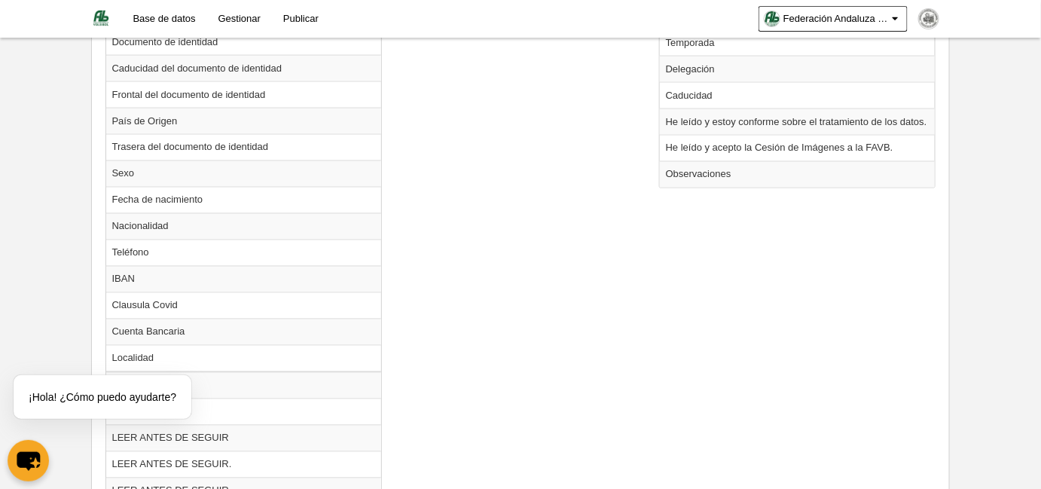
scroll to position [329, 0]
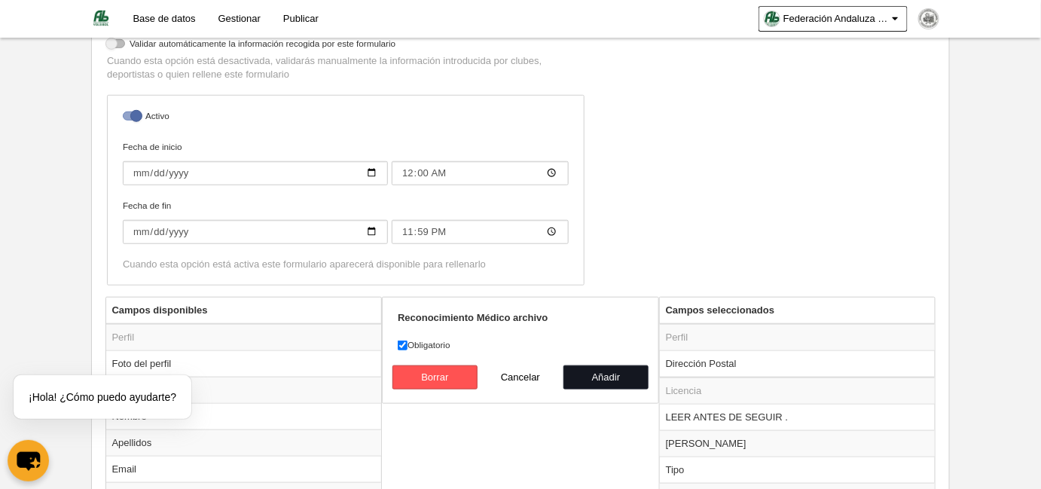
click at [588, 371] on button "Añadir" at bounding box center [606, 377] width 86 height 24
radio input "false"
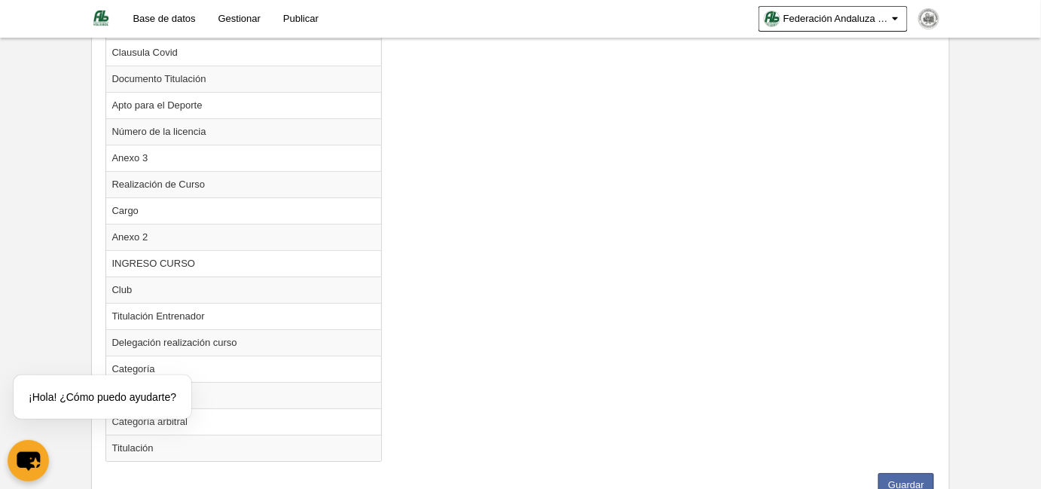
scroll to position [1741, 0]
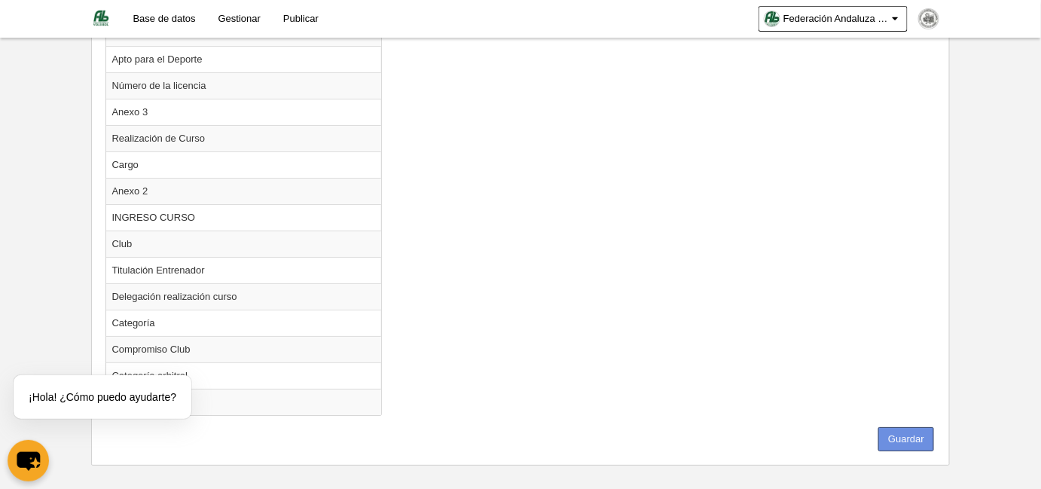
click at [907, 428] on button "Guardar" at bounding box center [906, 439] width 56 height 24
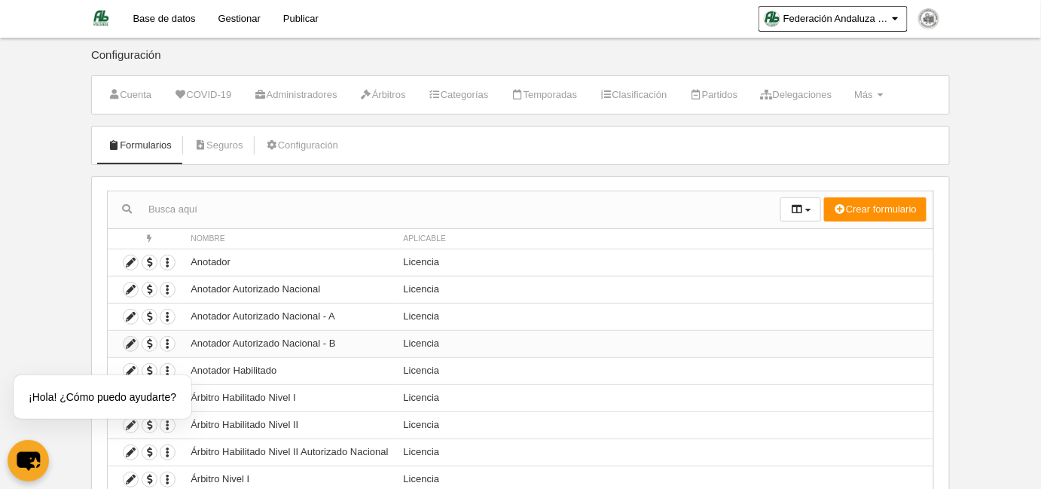
click at [128, 346] on icon at bounding box center [130, 344] width 14 height 14
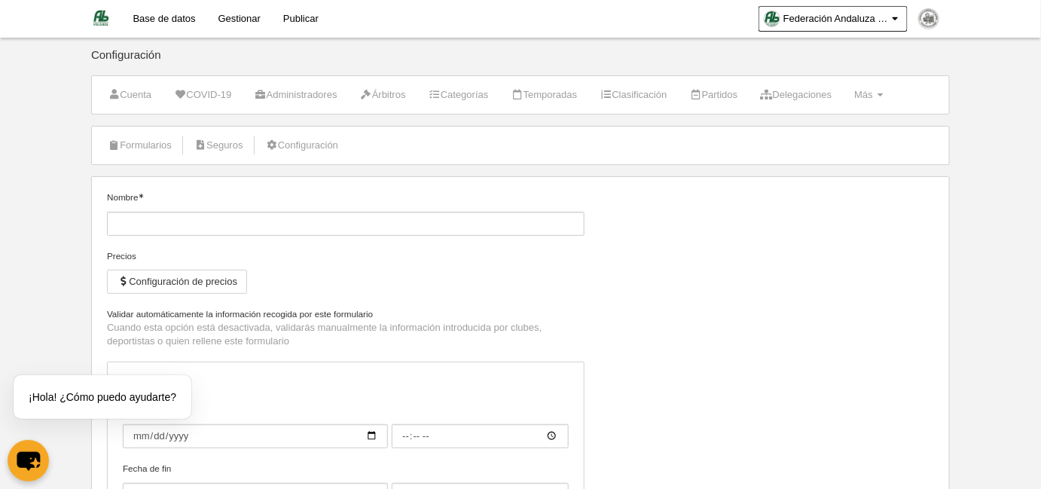
type input "Anotador Autorizado Nacional - B"
checkbox input "true"
type input "[DATE]"
type input "00:00"
type input "[DATE]"
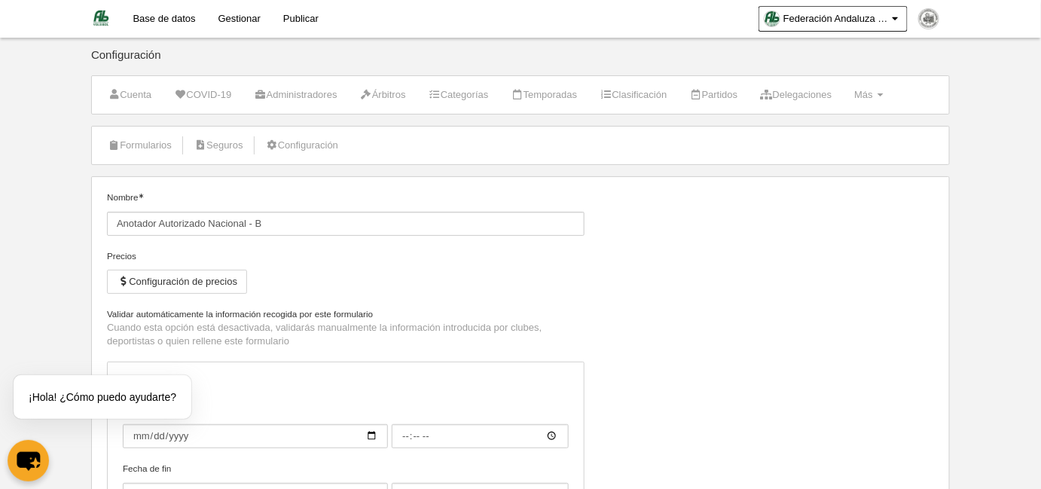
type input "23:59"
select select "selected"
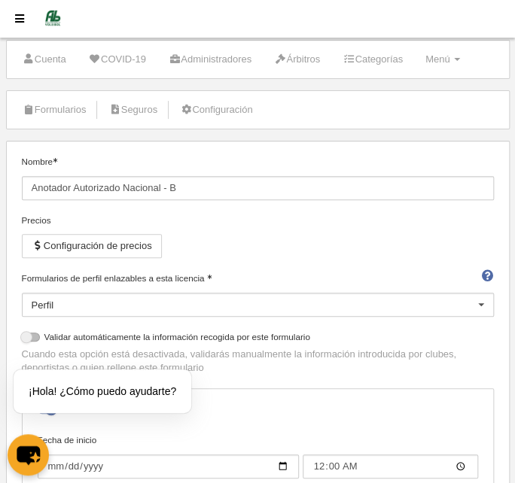
scroll to position [68, 0]
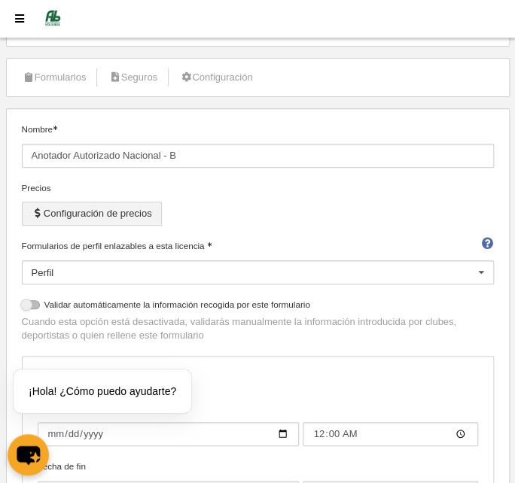
click at [107, 218] on button "Configuración de precios" at bounding box center [92, 214] width 140 height 24
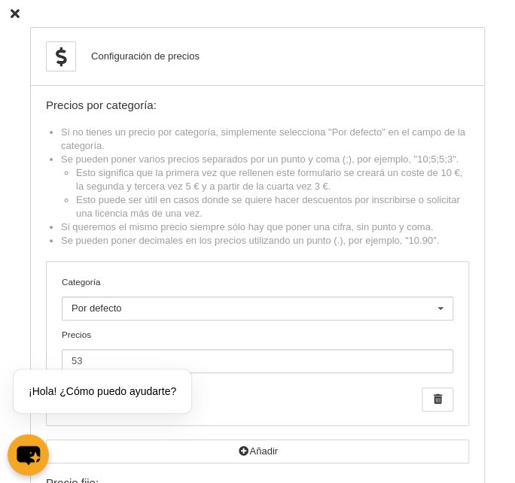
click at [16, 14] on icon at bounding box center [15, 14] width 9 height 10
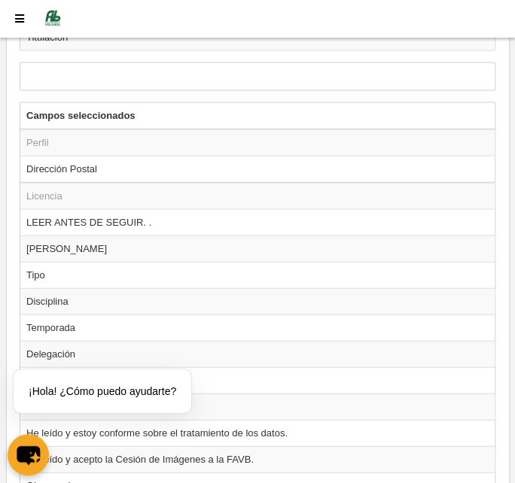
scroll to position [2190, 0]
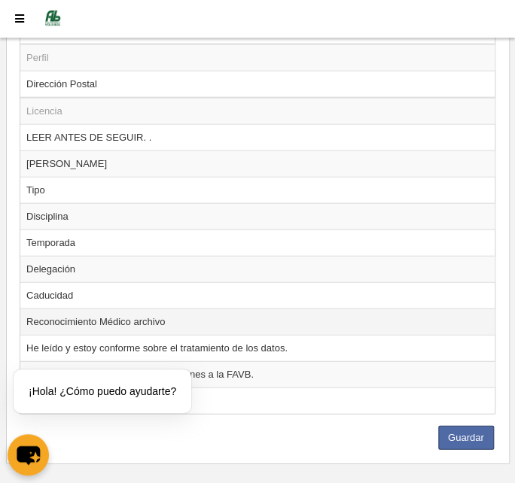
click at [130, 309] on td "Reconocimiento Médico archivo" at bounding box center [257, 322] width 474 height 26
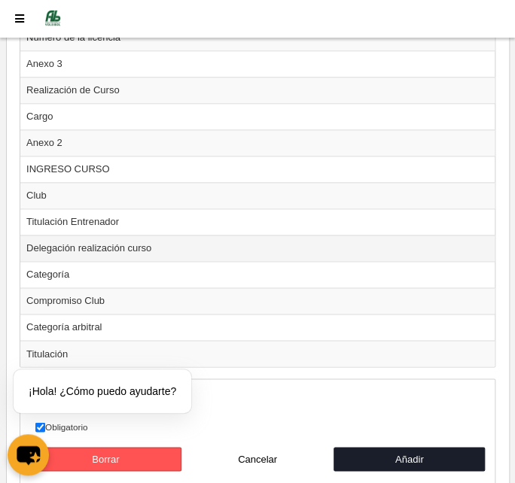
scroll to position [1925, 0]
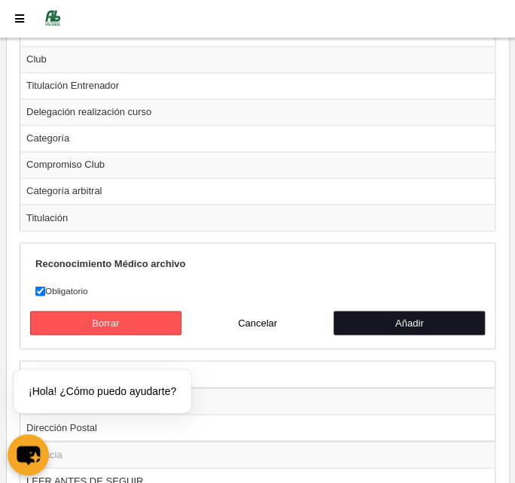
click at [391, 311] on button "Añadir" at bounding box center [410, 323] width 152 height 24
radio input "false"
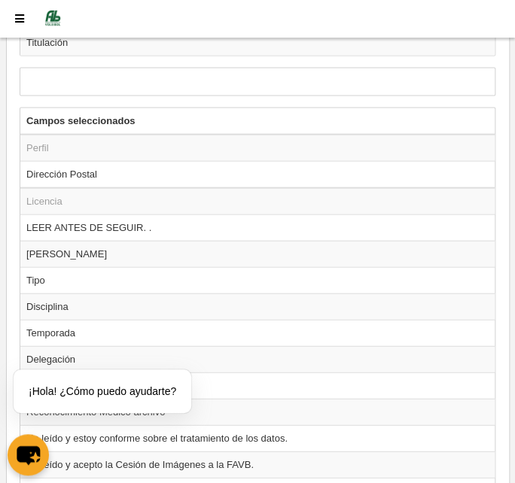
scroll to position [2190, 0]
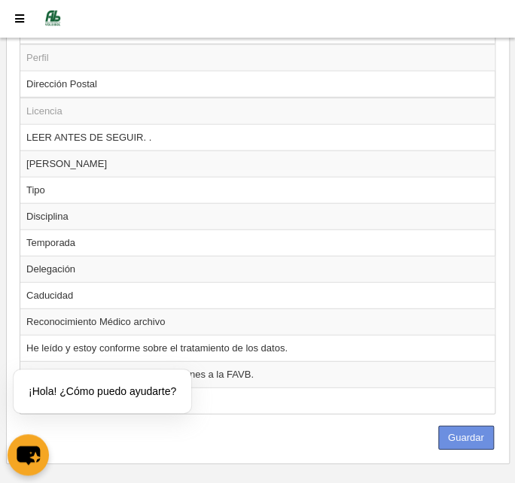
click at [468, 426] on button "Guardar" at bounding box center [466, 438] width 56 height 24
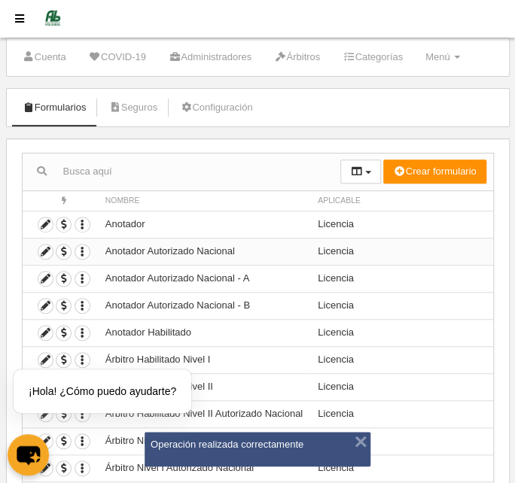
scroll to position [68, 0]
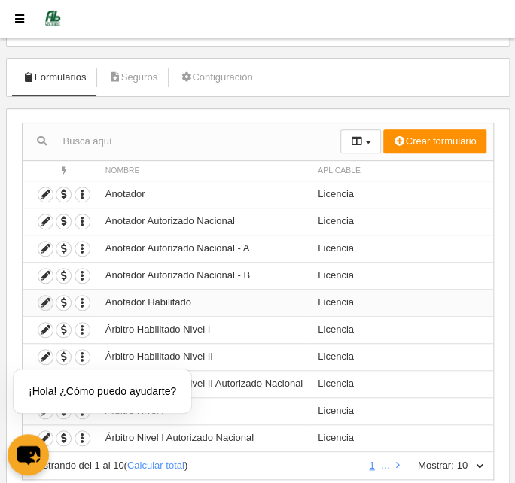
click at [40, 297] on icon at bounding box center [45, 303] width 14 height 14
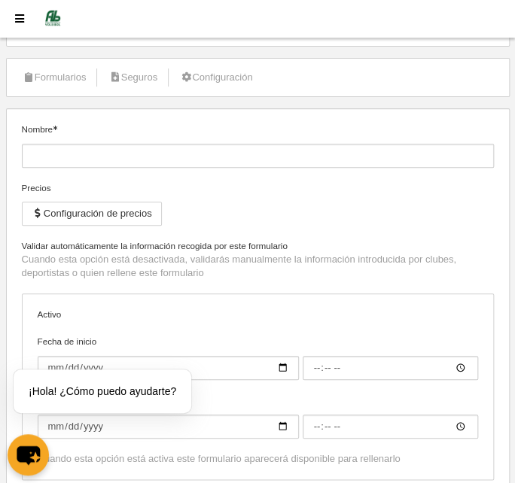
type input "Anotador Habilitado"
checkbox input "true"
type input "[DATE]"
type input "14:00"
type input "[DATE]"
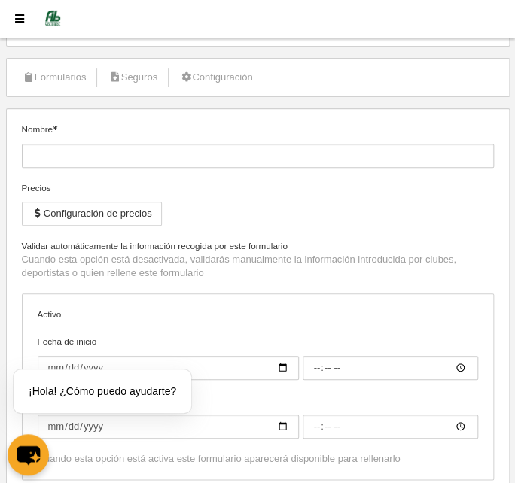
type input "23:59"
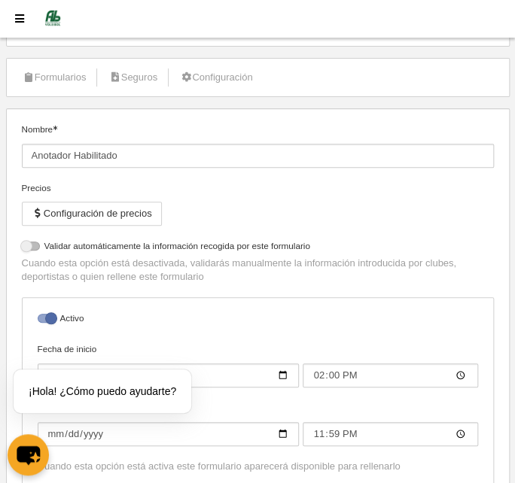
select select "selected"
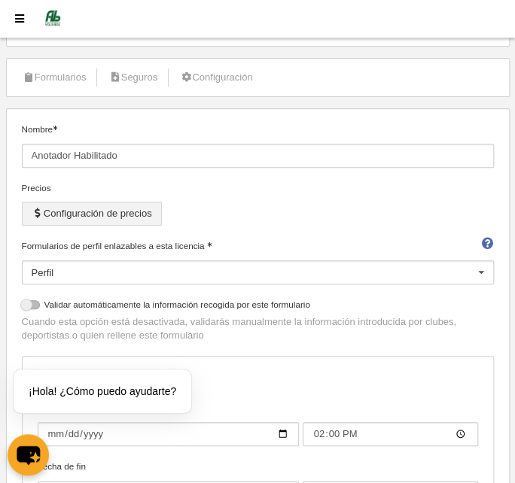
click at [123, 211] on button "Configuración de precios" at bounding box center [92, 214] width 140 height 24
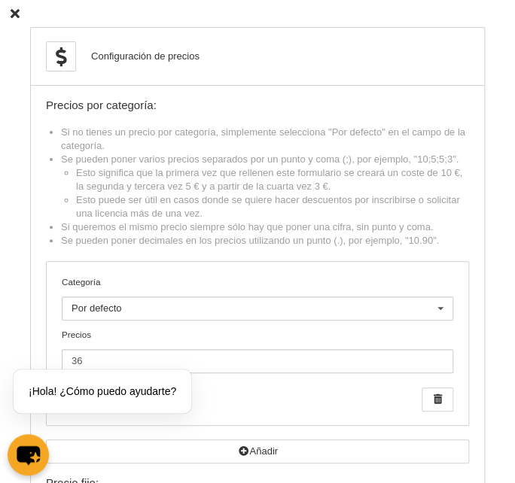
click at [11, 15] on icon at bounding box center [15, 14] width 9 height 10
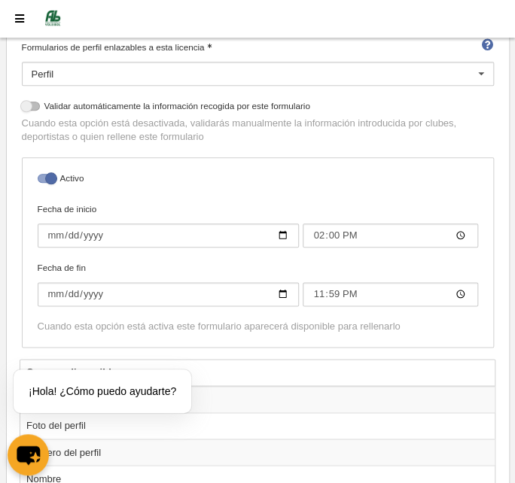
scroll to position [273, 0]
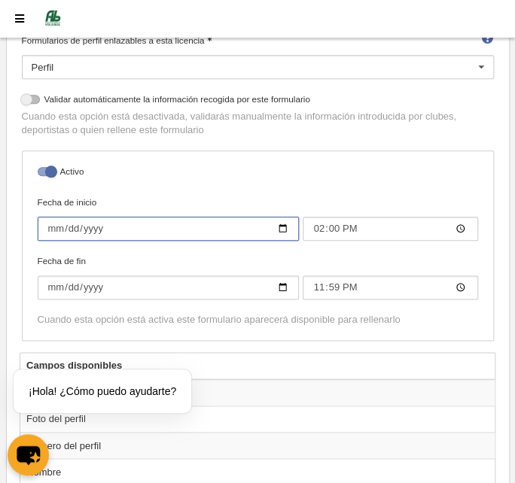
click at [50, 224] on input "[DATE]" at bounding box center [169, 229] width 262 height 24
type input "[DATE]"
type input "00:00"
type input "[DATE]"
type input "00:00"
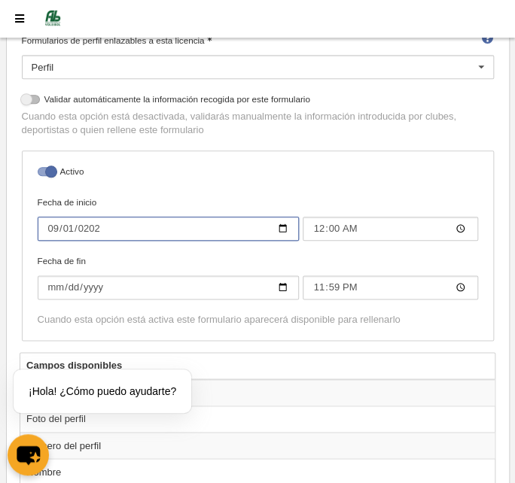
type input "[DATE]"
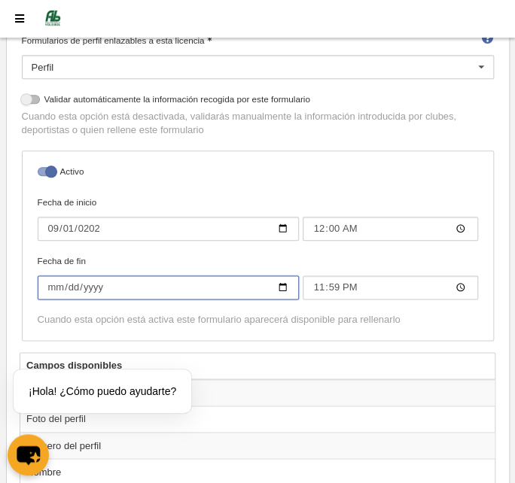
click at [87, 283] on input "[DATE]" at bounding box center [169, 288] width 262 height 24
type input "[DATE]"
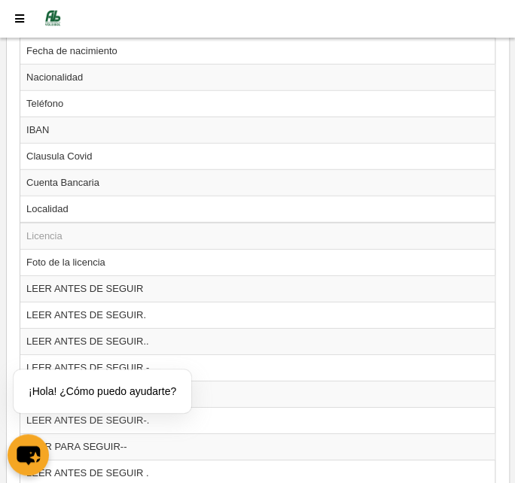
scroll to position [889, 0]
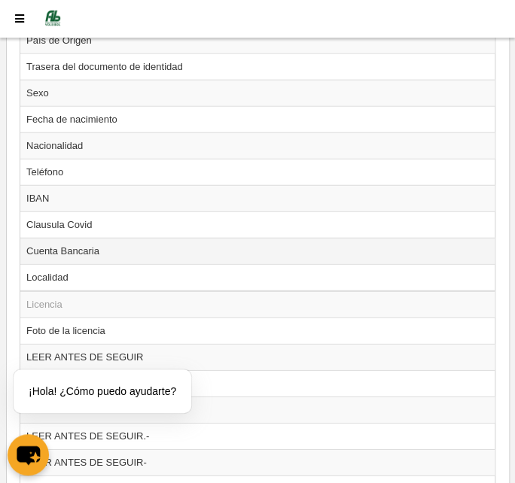
click at [265, 242] on td "Cuenta Bancaria" at bounding box center [257, 251] width 474 height 26
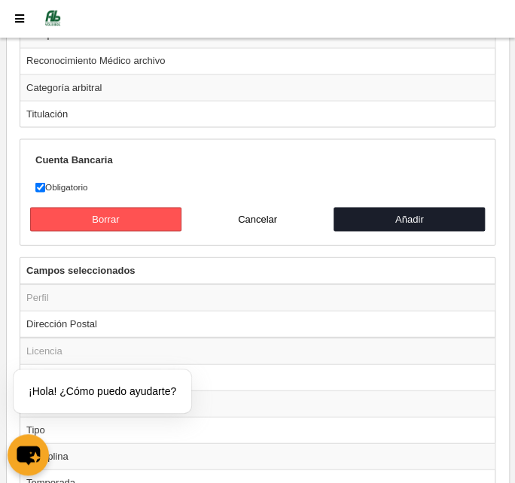
scroll to position [2053, 0]
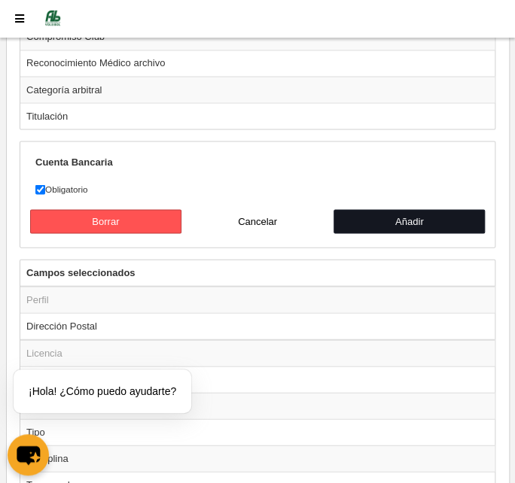
click at [401, 209] on button "Añadir" at bounding box center [410, 221] width 152 height 24
radio input "false"
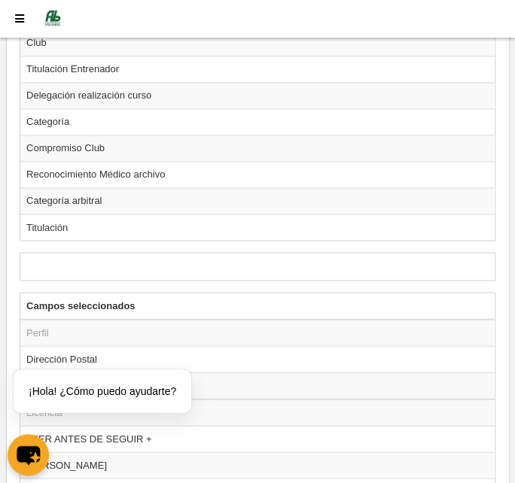
scroll to position [1848, 0]
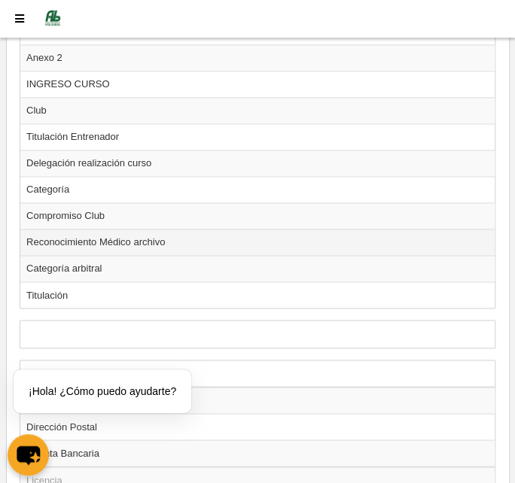
click at [212, 230] on td "Reconocimiento Médico archivo" at bounding box center [257, 242] width 474 height 26
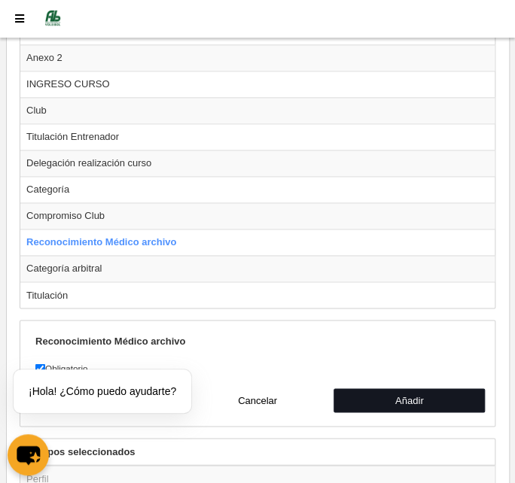
click at [385, 389] on button "Añadir" at bounding box center [410, 401] width 152 height 24
radio input "false"
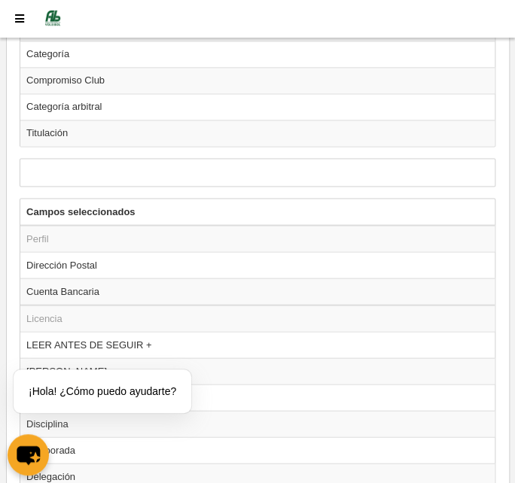
scroll to position [2190, 0]
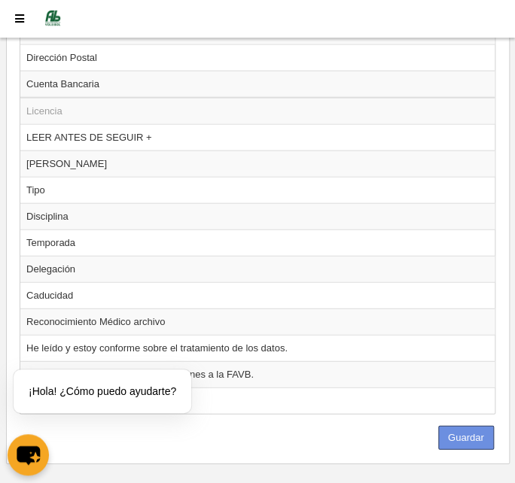
click at [460, 426] on button "Guardar" at bounding box center [466, 438] width 56 height 24
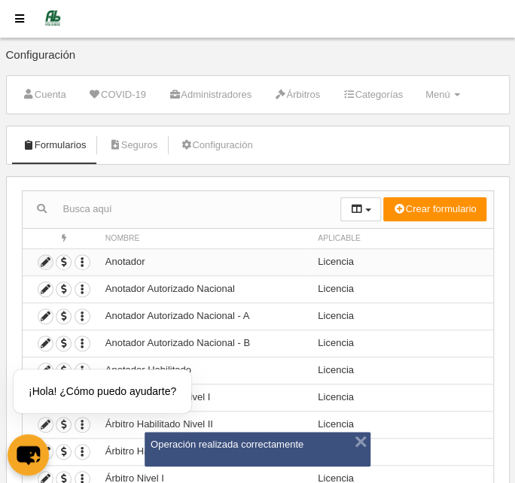
click at [46, 261] on icon at bounding box center [45, 262] width 14 height 14
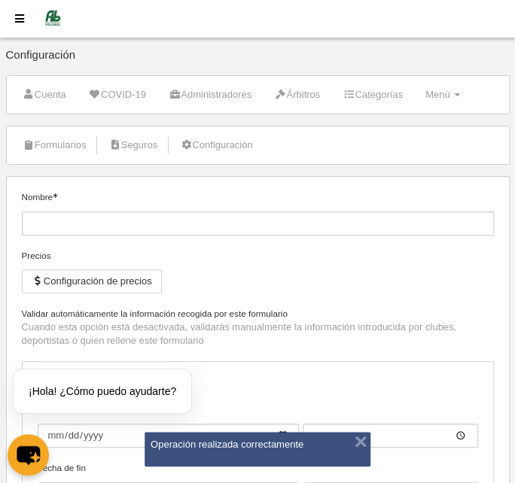
type input "Anotador"
checkbox input "true"
type input "[DATE]"
type input "00:00"
type input "[DATE]"
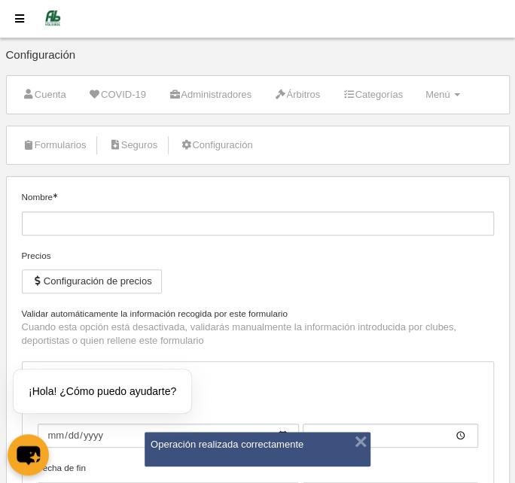
type input "23:59"
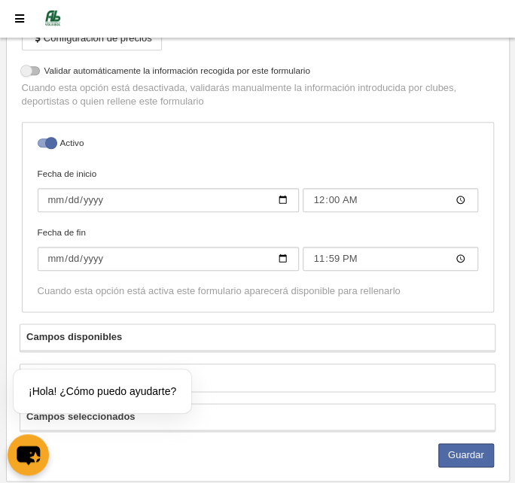
select select "selected"
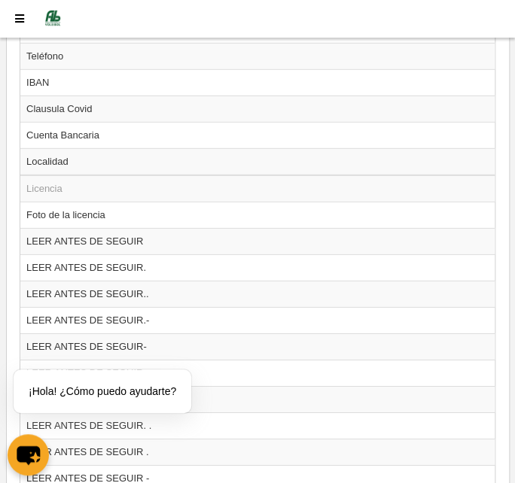
scroll to position [1000, 0]
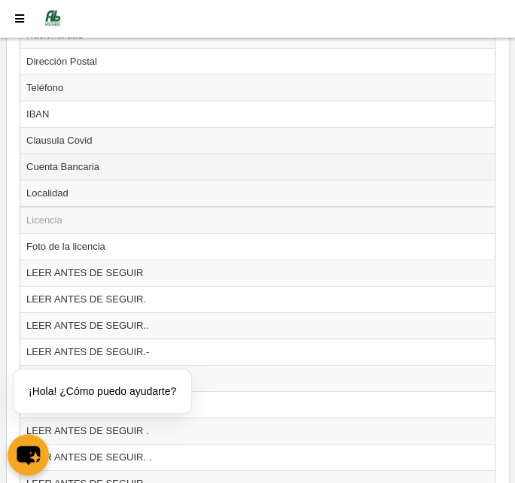
click at [96, 157] on td "Cuenta Bancaria" at bounding box center [257, 167] width 474 height 26
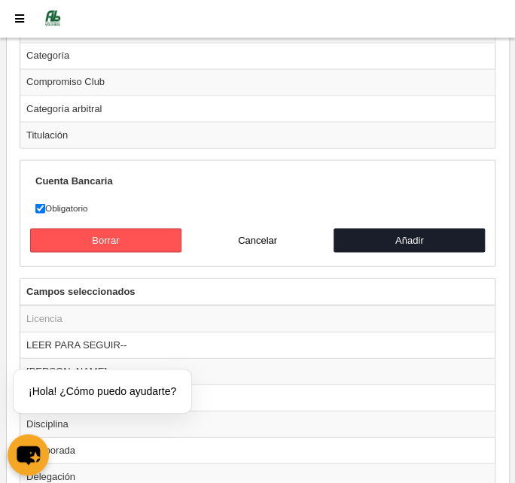
scroll to position [2026, 0]
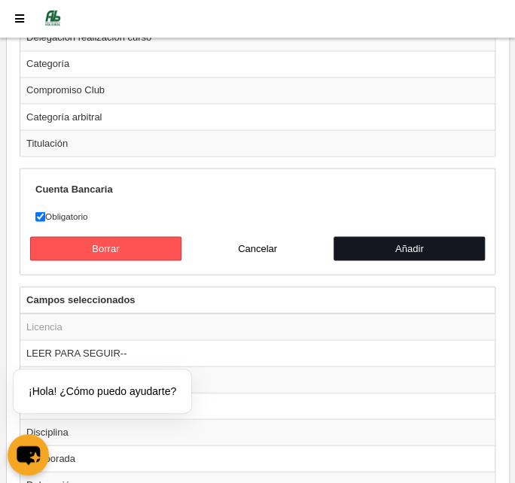
click at [395, 236] on button "Añadir" at bounding box center [410, 248] width 152 height 24
radio input "false"
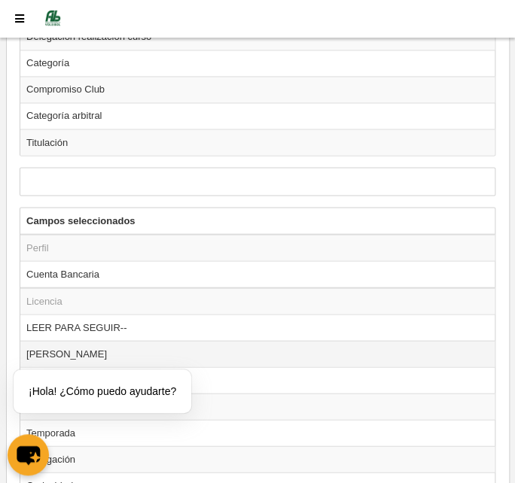
scroll to position [2190, 0]
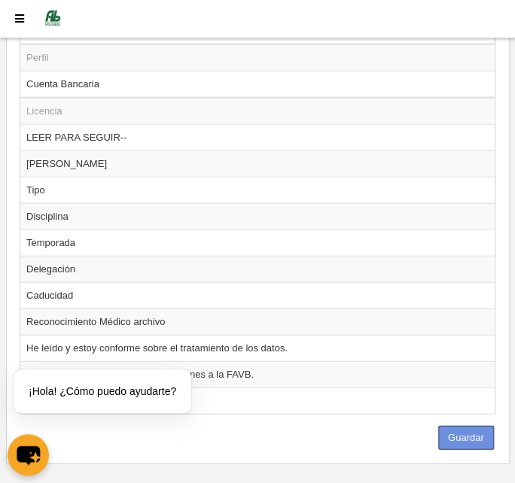
click at [463, 426] on button "Guardar" at bounding box center [466, 438] width 56 height 24
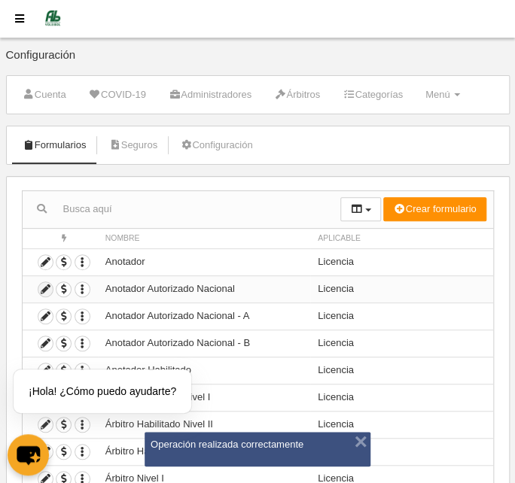
click at [44, 284] on icon at bounding box center [45, 289] width 14 height 14
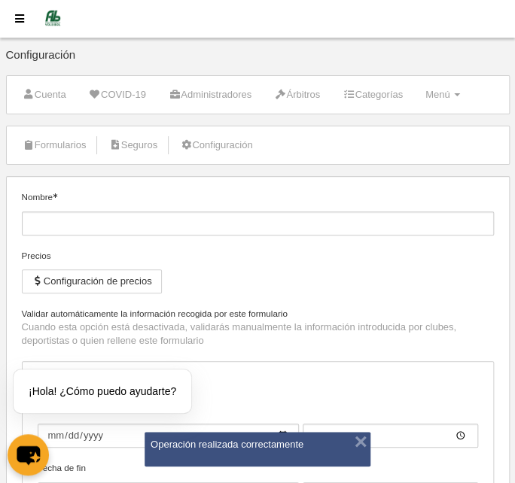
type input "Anotador Autorizado Nacional"
checkbox input "true"
type input "[DATE]"
type input "00:00"
type input "[DATE]"
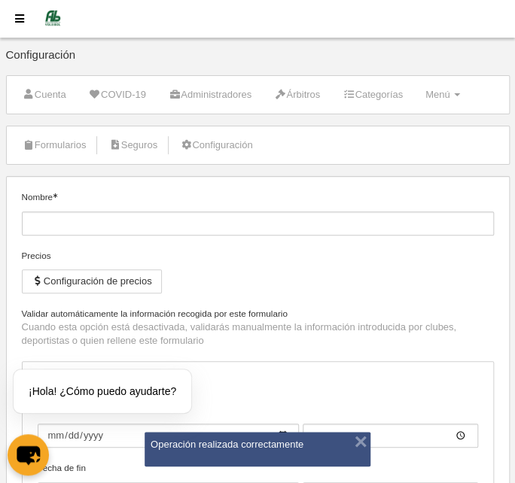
type input "23:59"
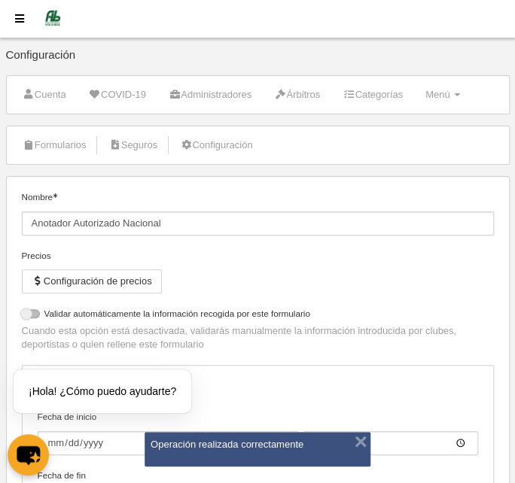
select select "selected"
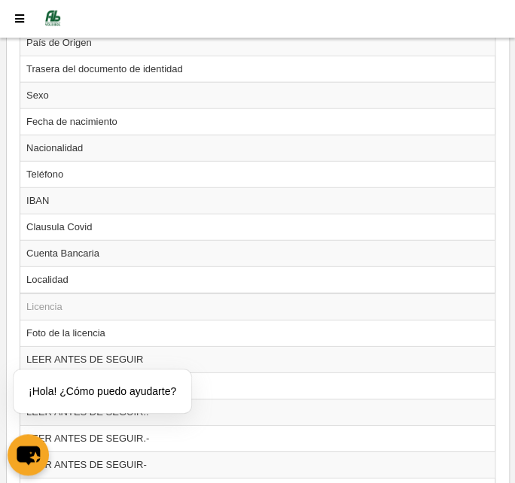
scroll to position [889, 0]
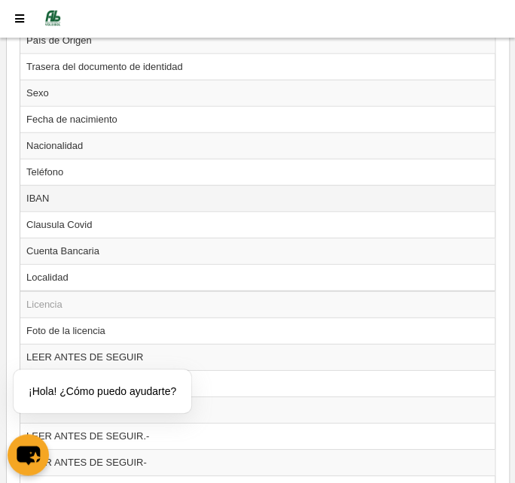
click at [77, 190] on td "IBAN" at bounding box center [257, 198] width 474 height 26
click at [74, 244] on td "Cuenta Bancaria" at bounding box center [257, 251] width 474 height 26
radio input "false"
radio input "true"
click at [72, 191] on td "IBAN" at bounding box center [257, 198] width 474 height 26
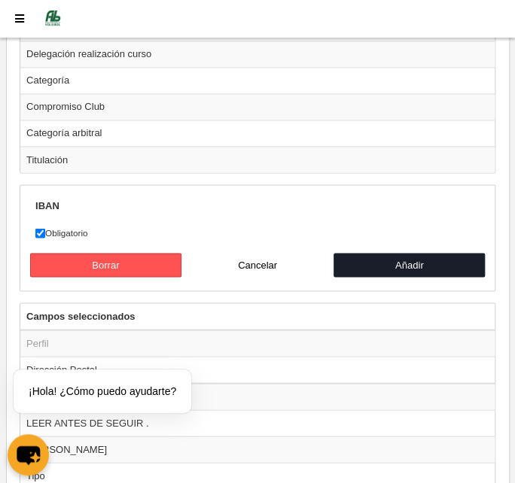
scroll to position [1985, 0]
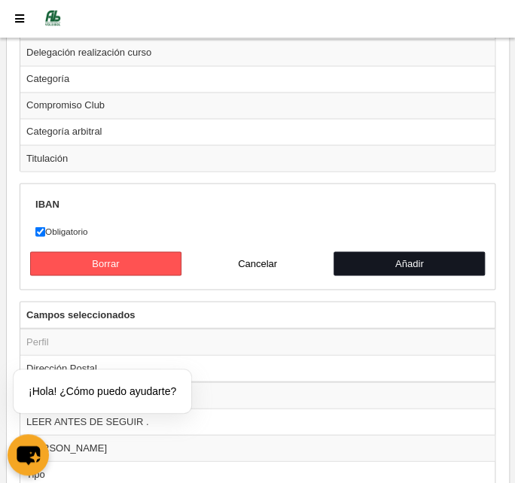
click at [377, 251] on button "Añadir" at bounding box center [410, 263] width 152 height 24
radio input "false"
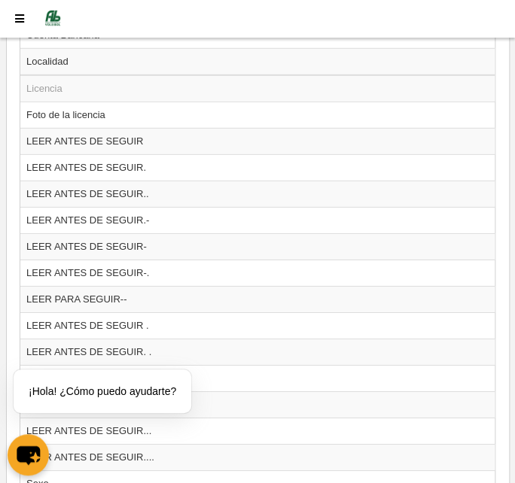
scroll to position [1000, 0]
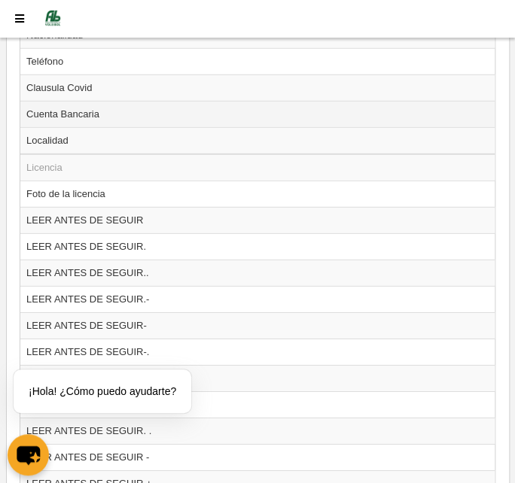
click at [100, 102] on td "Cuenta Bancaria" at bounding box center [257, 114] width 474 height 26
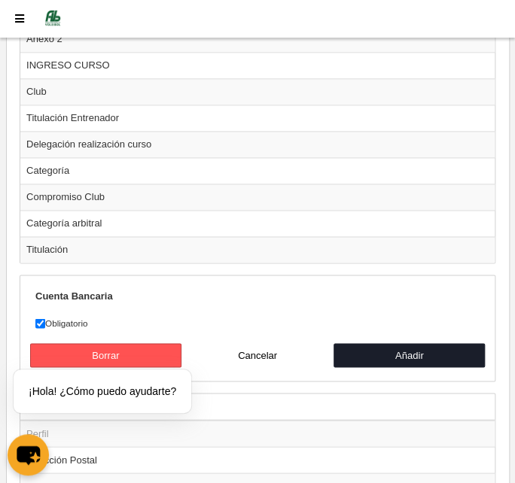
scroll to position [1890, 0]
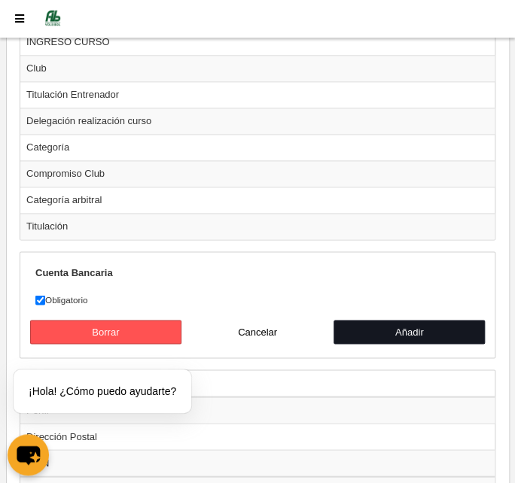
click at [425, 320] on button "Añadir" at bounding box center [410, 332] width 152 height 24
radio input "false"
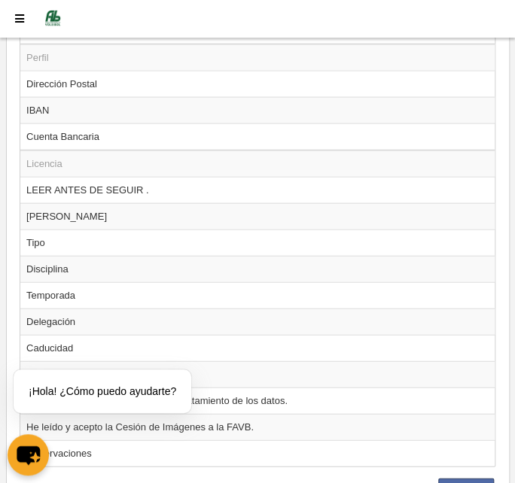
scroll to position [2190, 0]
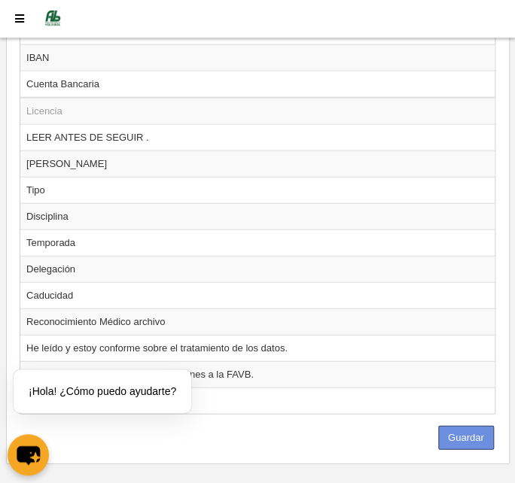
click at [460, 426] on button "Guardar" at bounding box center [466, 438] width 56 height 24
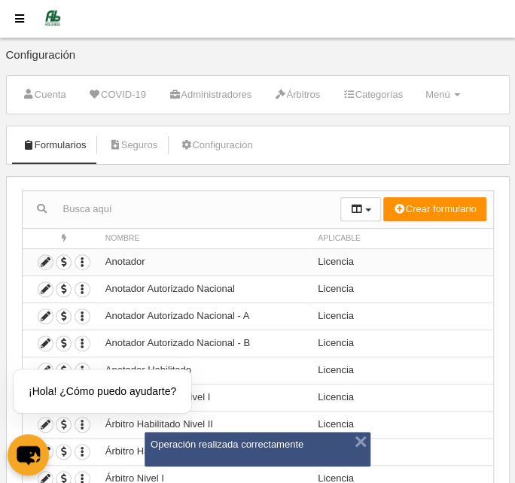
click at [40, 259] on icon at bounding box center [45, 262] width 14 height 14
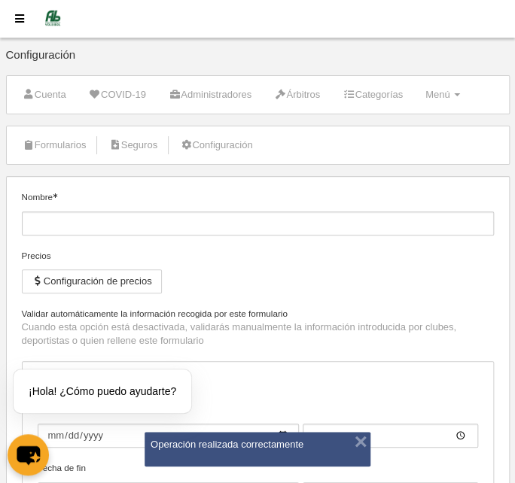
type input "Anotador"
checkbox input "true"
type input "[DATE]"
type input "00:00"
type input "[DATE]"
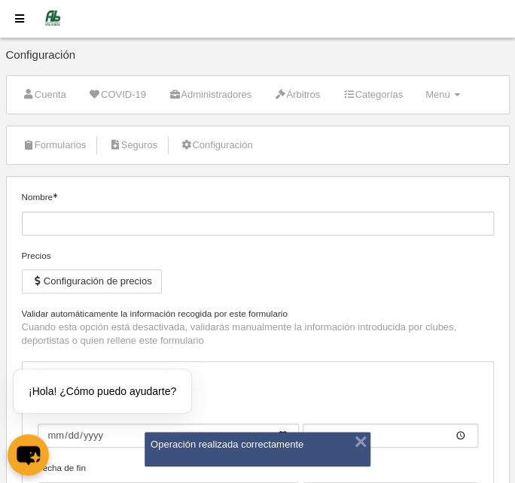
type input "23:59"
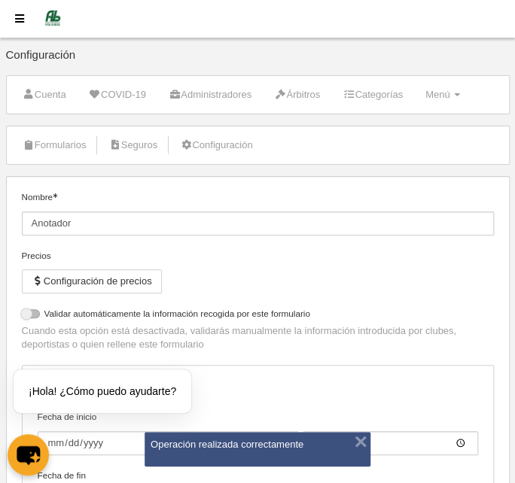
select select "selected"
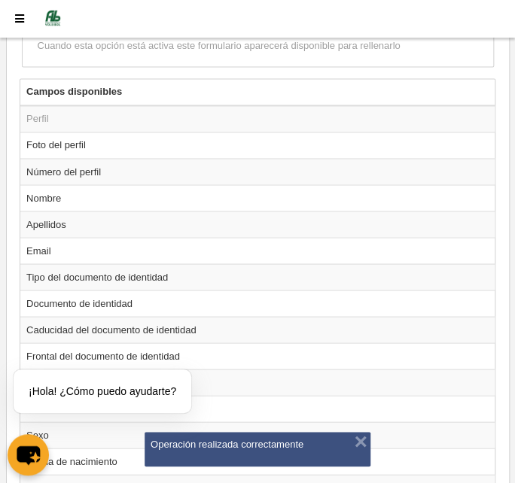
scroll to position [821, 0]
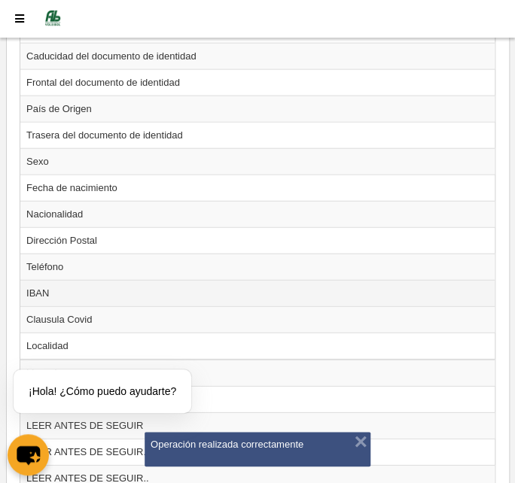
click at [140, 282] on td "IBAN" at bounding box center [257, 293] width 474 height 26
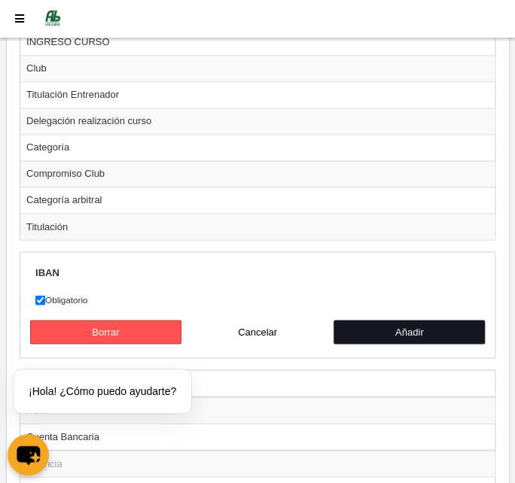
click at [387, 320] on button "Añadir" at bounding box center [410, 332] width 152 height 24
radio input "false"
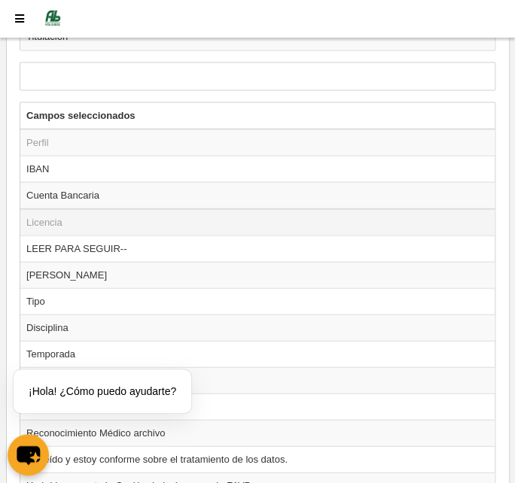
scroll to position [2190, 0]
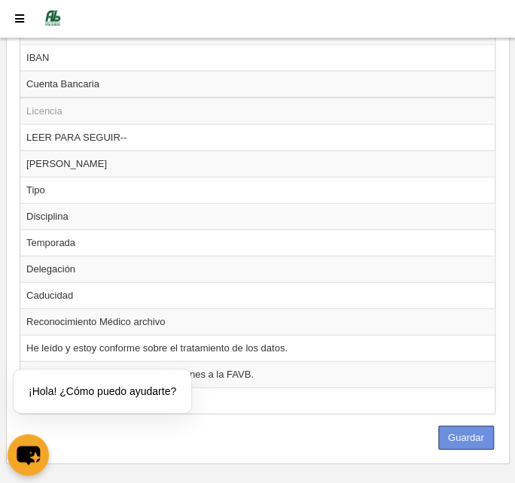
click at [459, 426] on button "Guardar" at bounding box center [466, 438] width 56 height 24
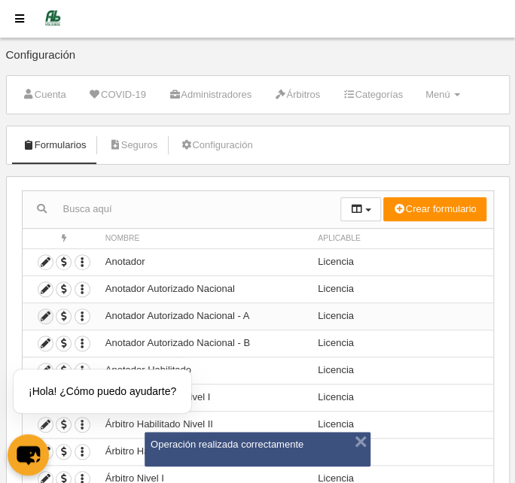
click at [43, 314] on icon at bounding box center [45, 316] width 14 height 14
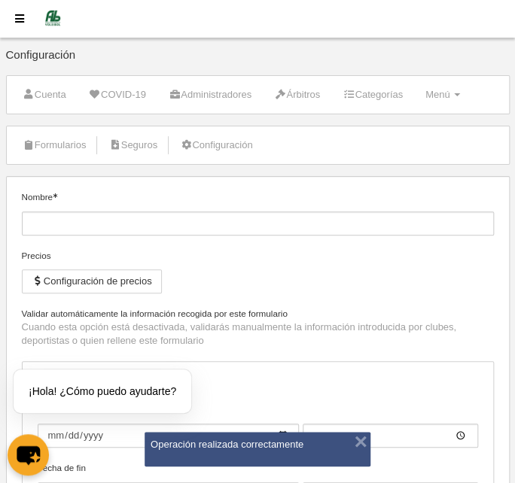
type input "Anotador Autorizado Nacional - A"
checkbox input "true"
type input "[DATE]"
type input "00:00"
type input "[DATE]"
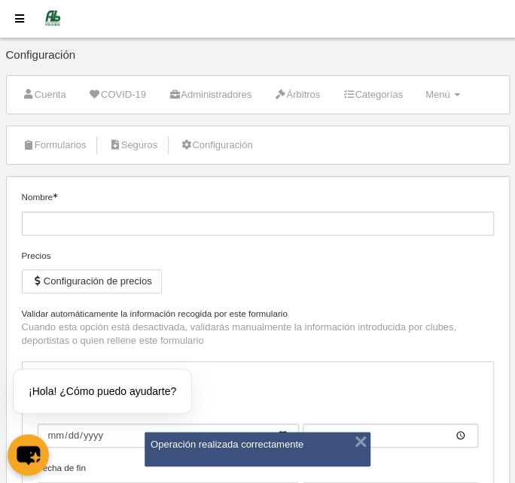
type input "23:59"
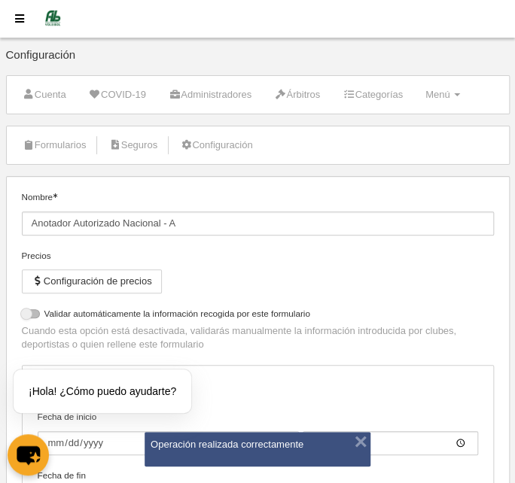
select select "selected"
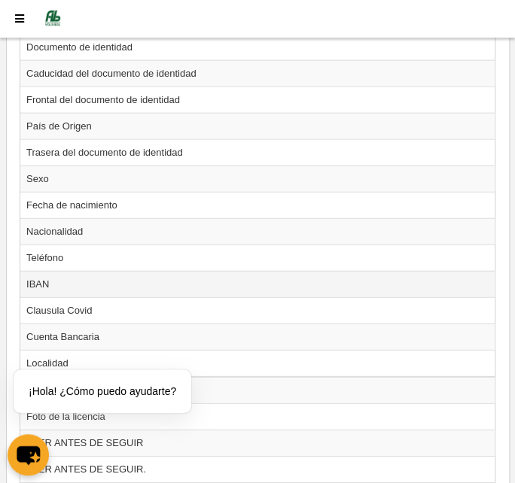
scroll to position [821, 0]
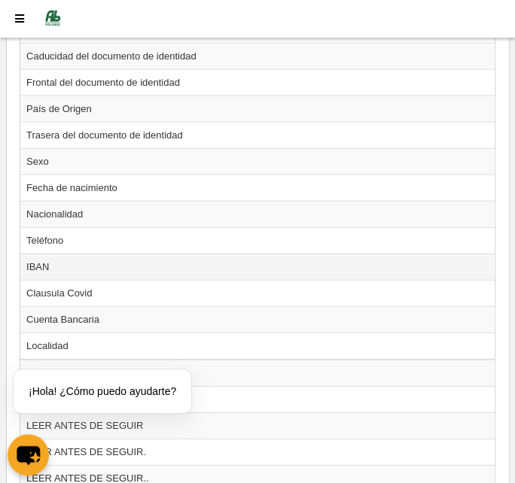
click at [62, 256] on td "IBAN" at bounding box center [257, 267] width 474 height 26
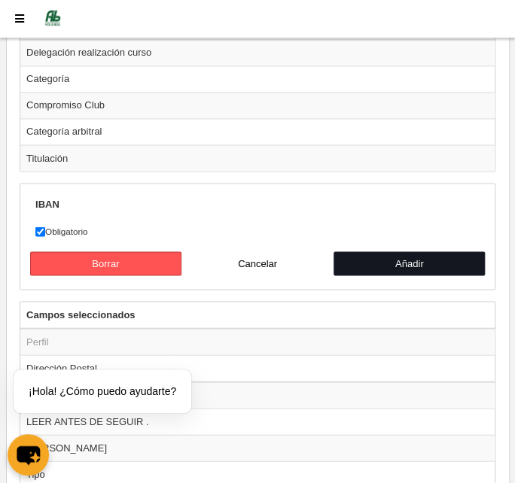
click at [377, 253] on button "Añadir" at bounding box center [410, 263] width 152 height 24
radio input "false"
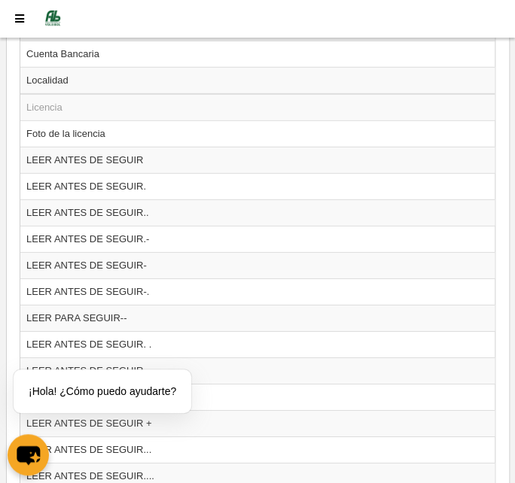
scroll to position [931, 0]
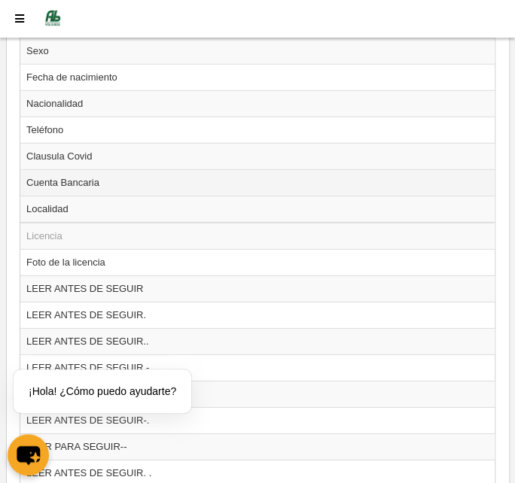
click at [85, 175] on td "Cuenta Bancaria" at bounding box center [257, 182] width 474 height 26
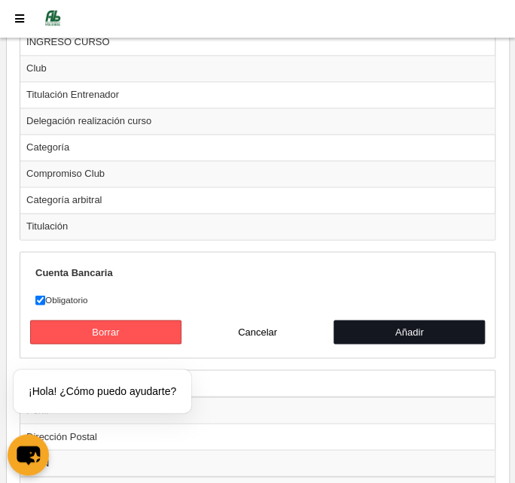
click at [378, 324] on button "Añadir" at bounding box center [410, 332] width 152 height 24
radio input "false"
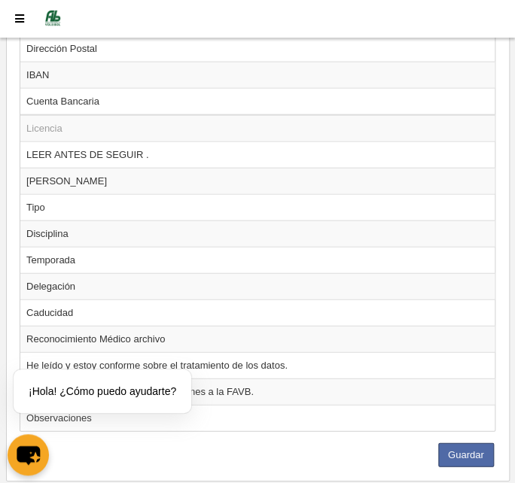
scroll to position [2190, 0]
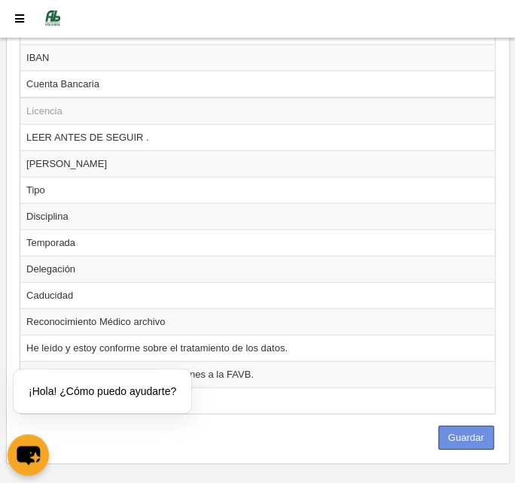
click at [464, 426] on button "Guardar" at bounding box center [466, 438] width 56 height 24
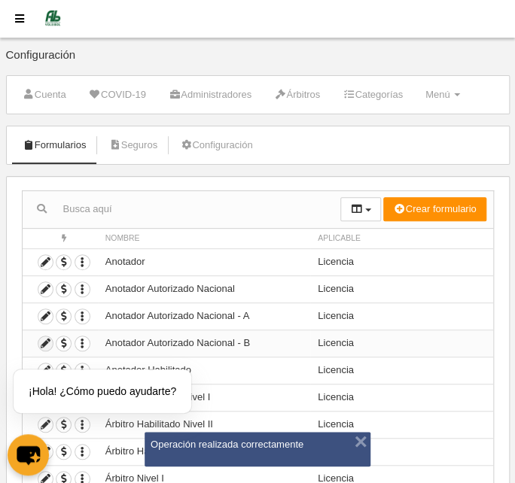
click at [41, 344] on icon at bounding box center [45, 344] width 14 height 14
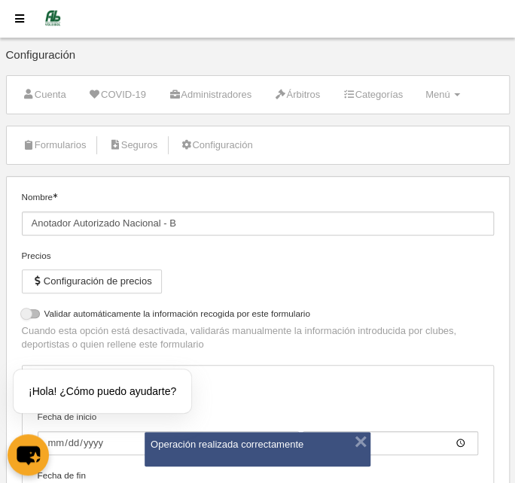
select select "selected"
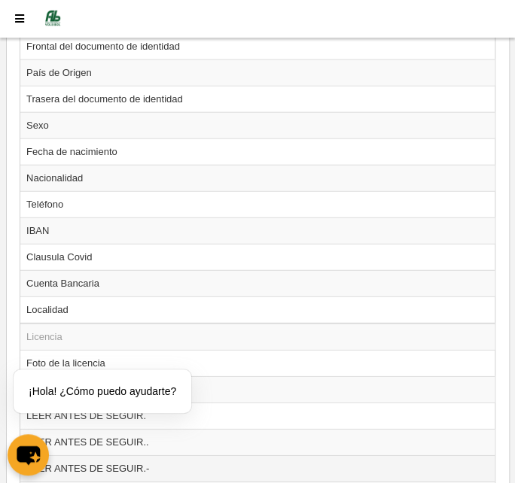
scroll to position [821, 0]
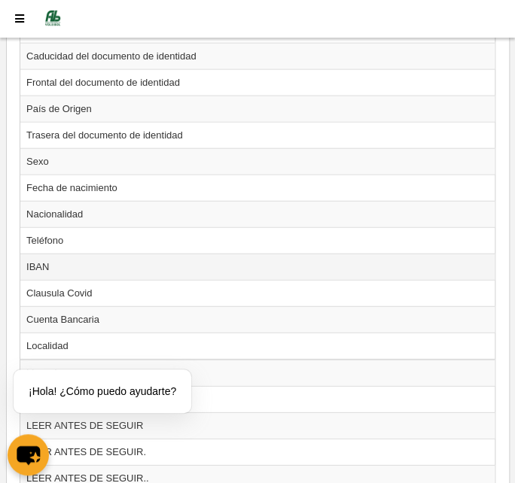
click at [116, 260] on td "IBAN" at bounding box center [257, 267] width 474 height 26
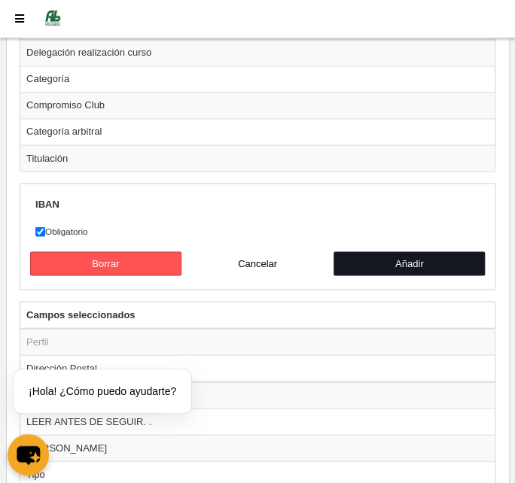
click at [362, 257] on button "Añadir" at bounding box center [410, 263] width 152 height 24
radio input "false"
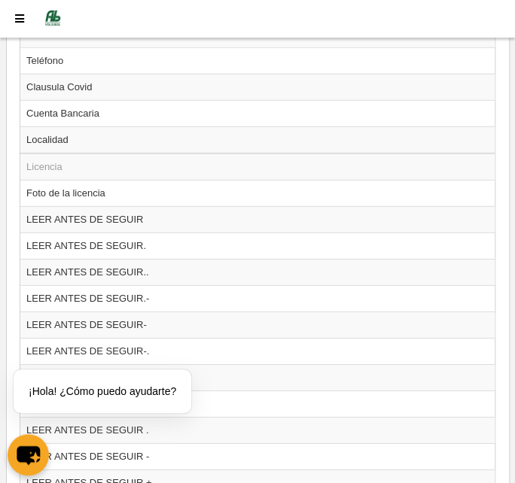
scroll to position [1000, 0]
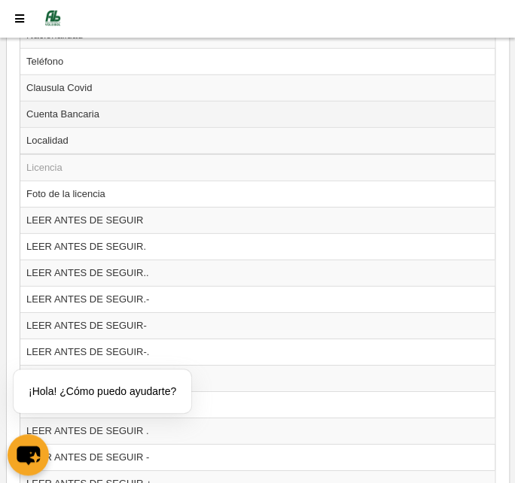
click at [126, 105] on td "Cuenta Bancaria" at bounding box center [257, 114] width 474 height 26
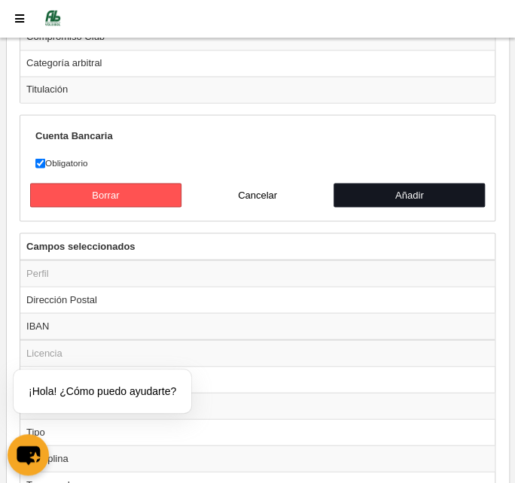
click at [382, 183] on button "Añadir" at bounding box center [410, 195] width 152 height 24
radio input "false"
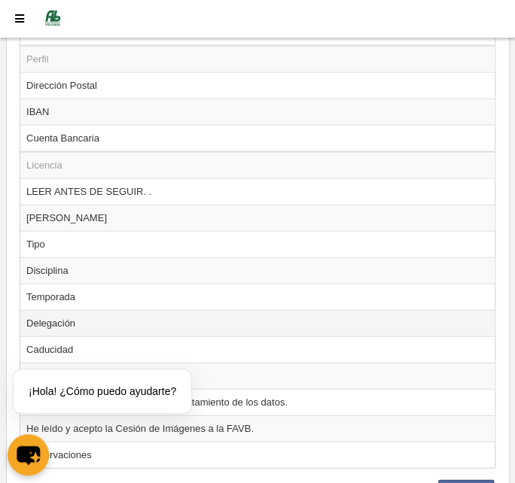
scroll to position [2190, 0]
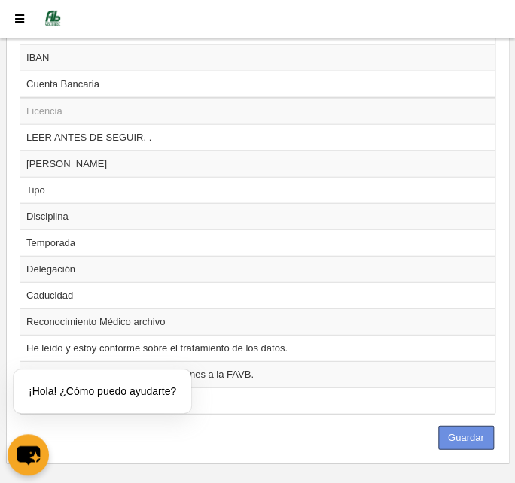
click at [477, 426] on button "Guardar" at bounding box center [466, 438] width 56 height 24
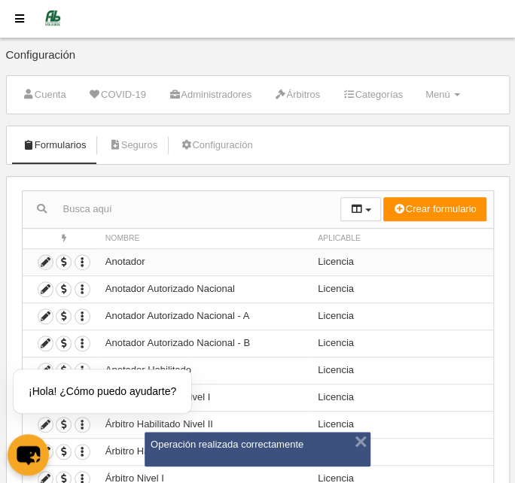
click at [38, 262] on icon at bounding box center [45, 262] width 14 height 14
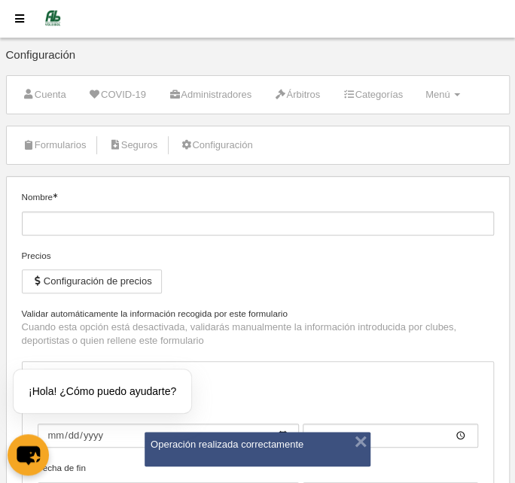
type input "Anotador"
checkbox input "true"
type input "[DATE]"
type input "00:00"
type input "[DATE]"
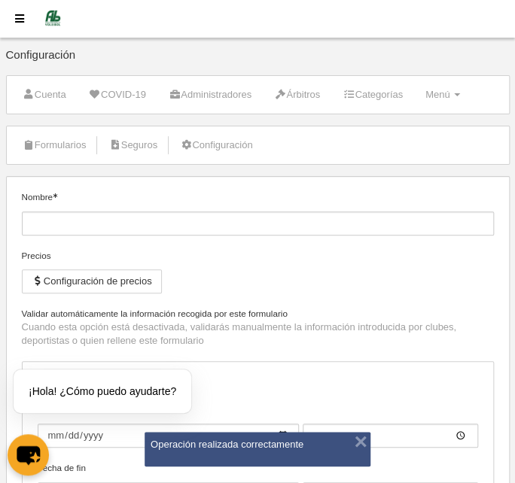
type input "23:59"
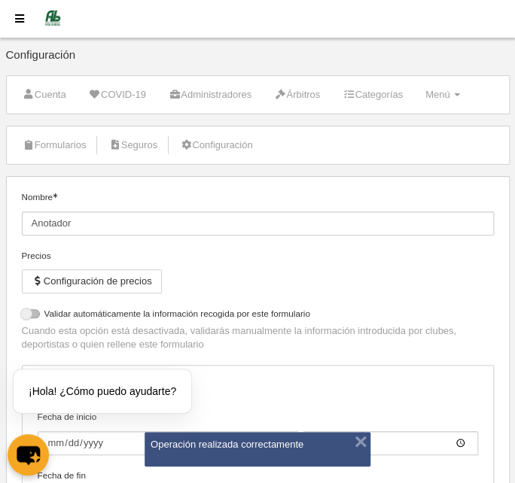
select select "selected"
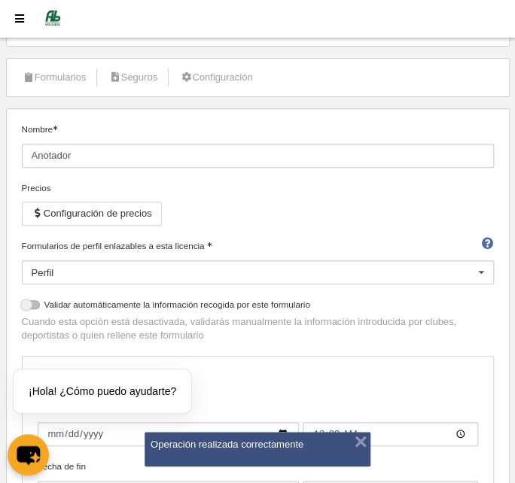
scroll to position [205, 0]
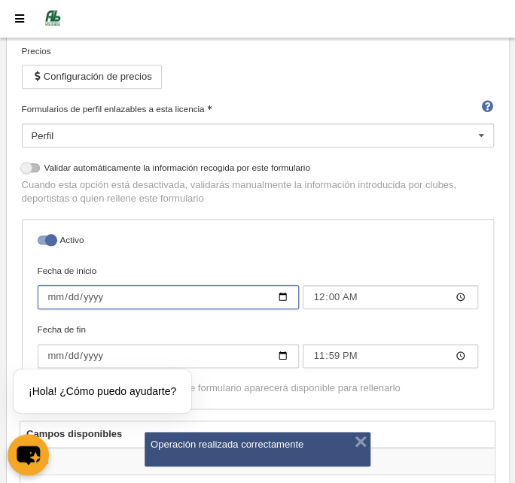
click at [50, 298] on input "[DATE]" at bounding box center [169, 297] width 262 height 24
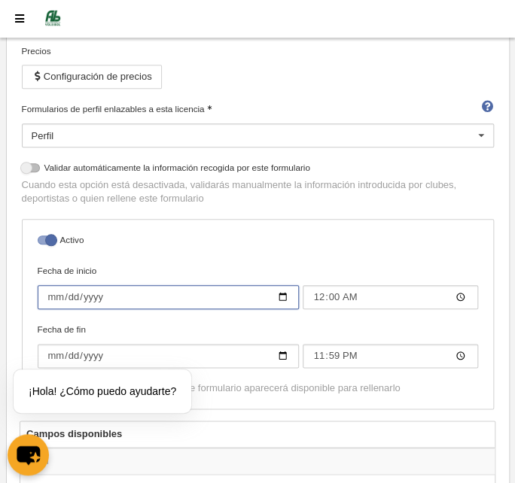
type input "2025-09-20"
type input "[DATE]"
type input "00:00"
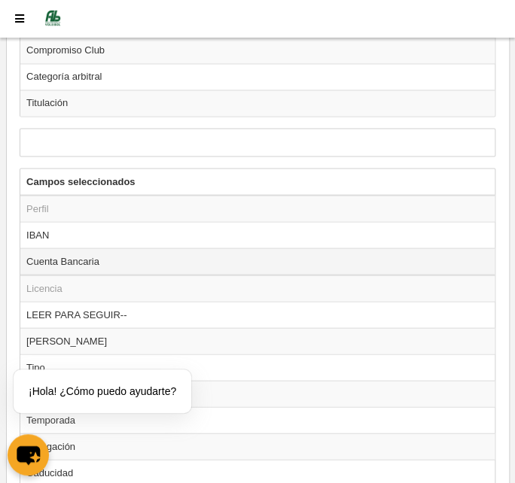
scroll to position [2190, 0]
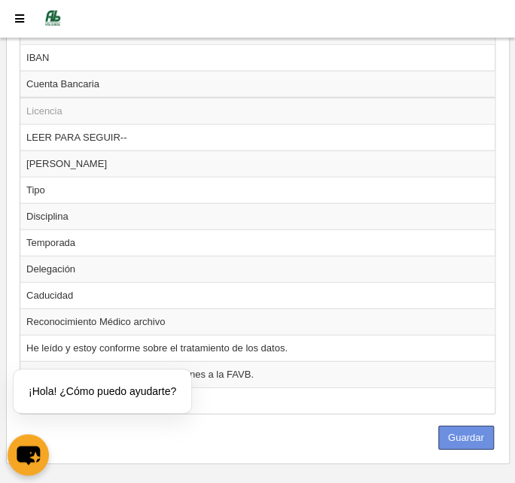
click at [471, 426] on button "Guardar" at bounding box center [466, 438] width 56 height 24
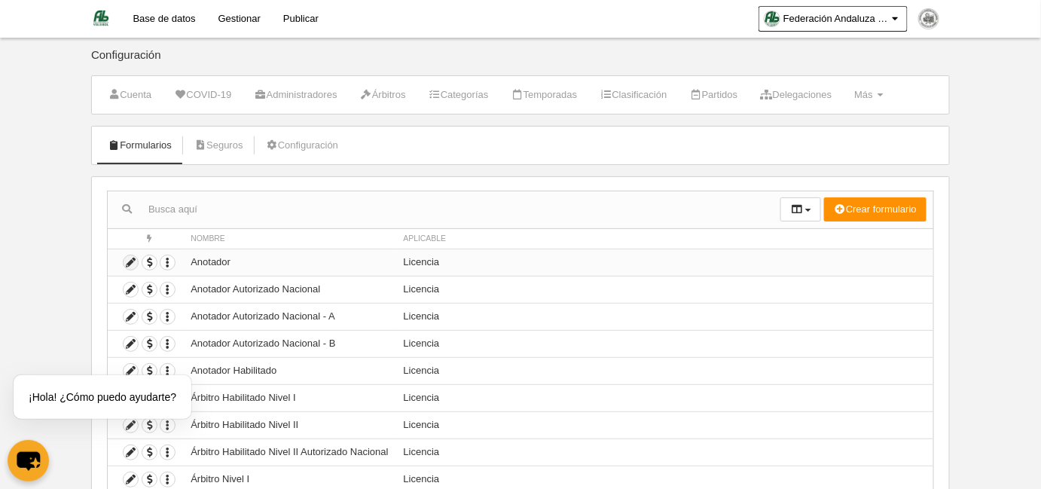
click at [130, 259] on icon at bounding box center [130, 262] width 14 height 14
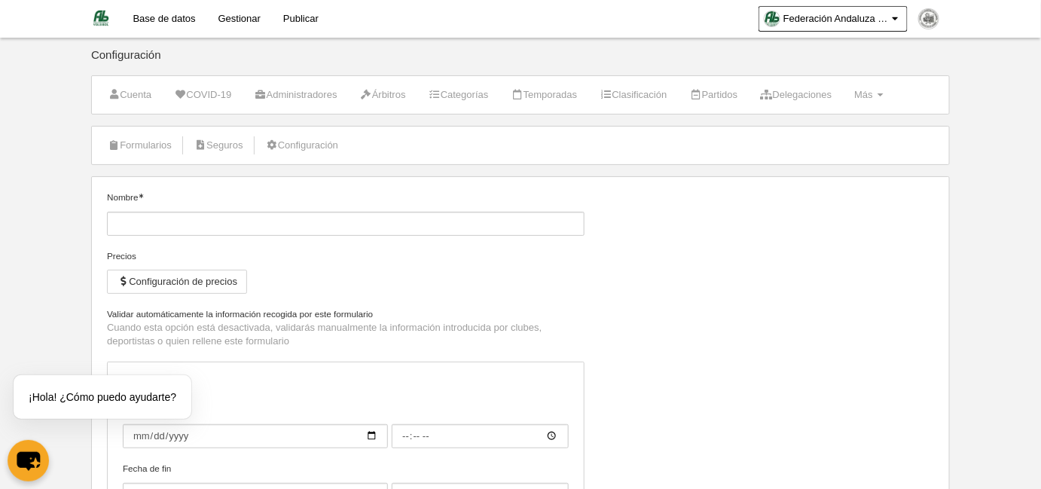
type input "Anotador"
checkbox input "true"
type input "[DATE]"
type input "00:00"
type input "[DATE]"
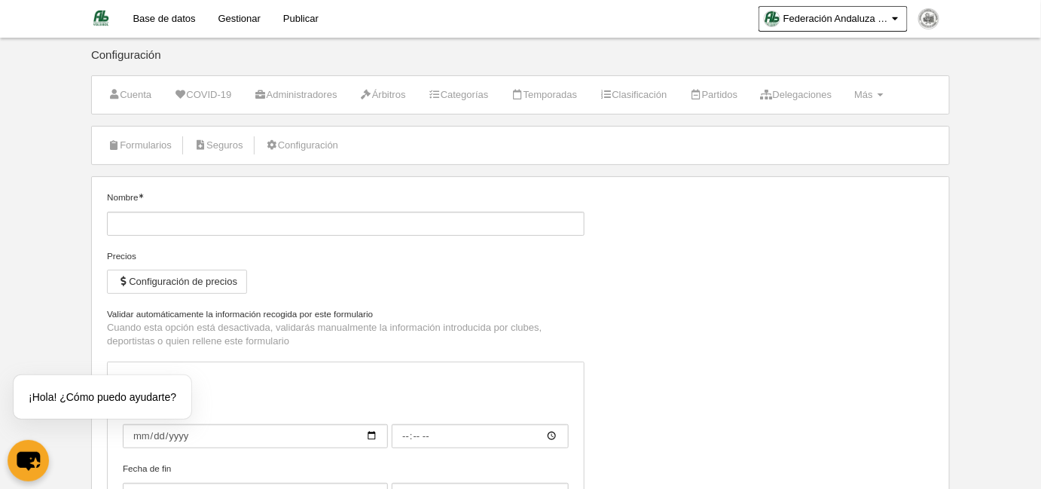
type input "23:59"
select select "selected"
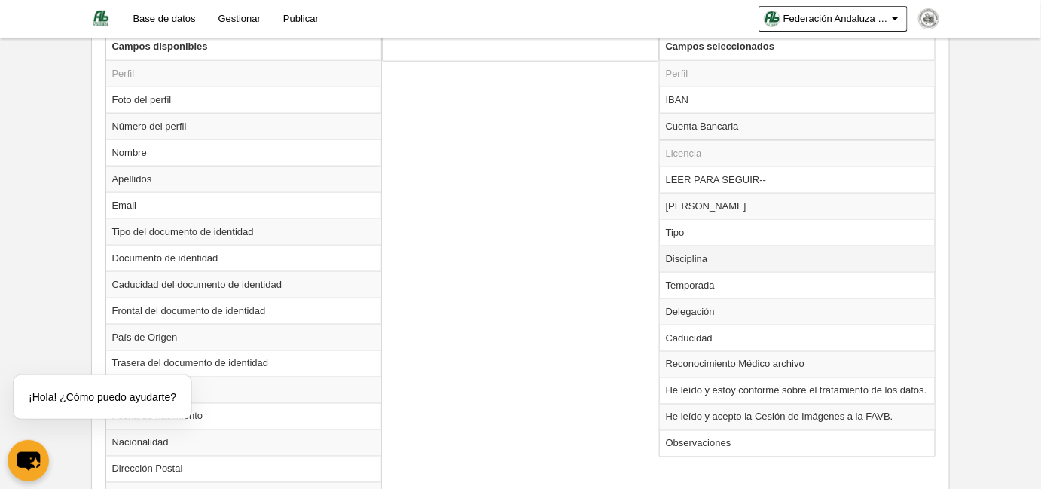
scroll to position [524, 0]
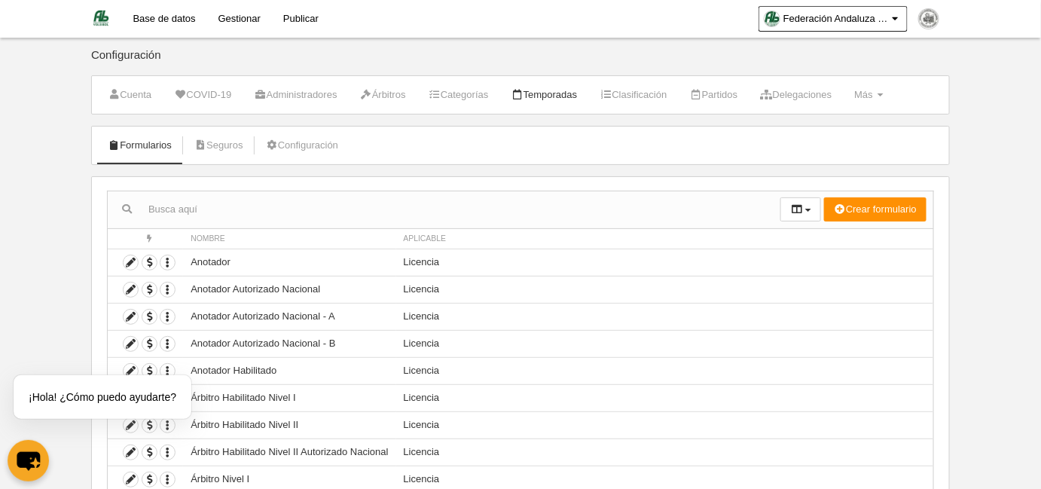
click at [564, 95] on link "Temporadas" at bounding box center [543, 95] width 83 height 23
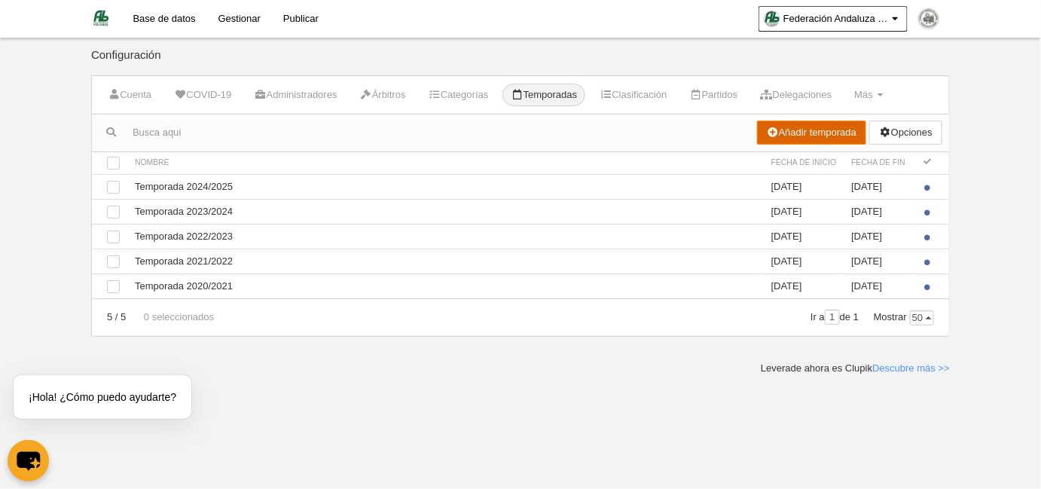
click at [775, 127] on link "Añadir temporada" at bounding box center [812, 132] width 110 height 24
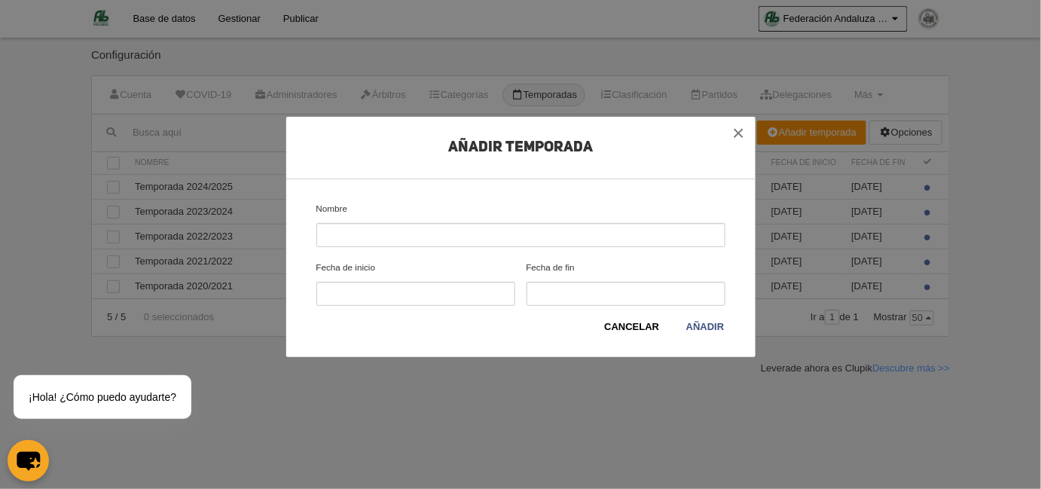
click at [449, 233] on input "Nombre" at bounding box center [520, 235] width 409 height 24
type input "Temporada 2025/2026"
click at [420, 309] on div "Nombre Temporada 2025/2026 Fecha de inicio Fecha de fin" at bounding box center [520, 260] width 420 height 117
click at [416, 291] on input "Fecha de inicio" at bounding box center [415, 294] width 199 height 24
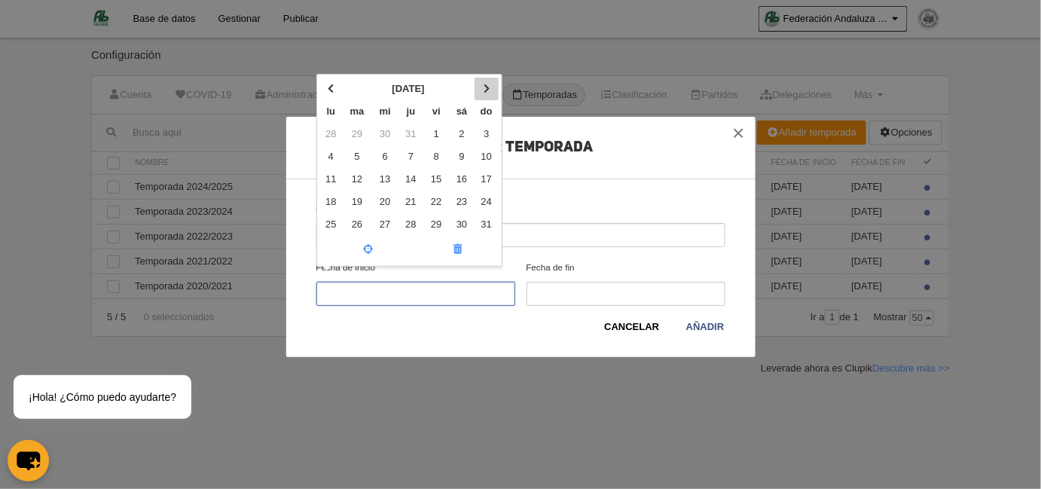
click at [494, 81] on th at bounding box center [485, 89] width 23 height 23
click at [327, 133] on td "1" at bounding box center [331, 134] width 23 height 23
type input "01/09/2025"
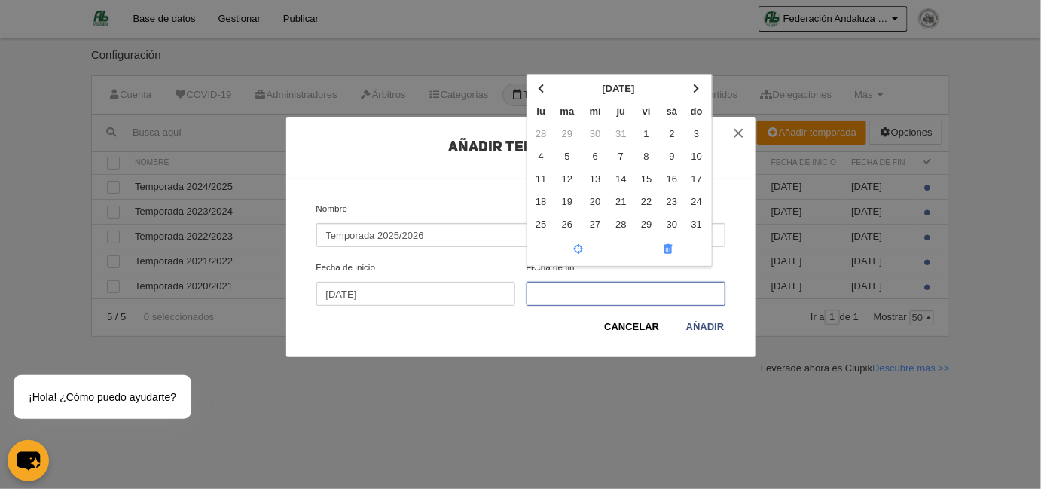
click at [578, 296] on input "Fecha de fin agosto 2025 lu ma mi ju vi sá do 28 29 30 31 1 2 3 4 5 6 7 8 9 10 …" at bounding box center [625, 294] width 199 height 24
click at [669, 87] on th "agosto 2025" at bounding box center [618, 89] width 133 height 23
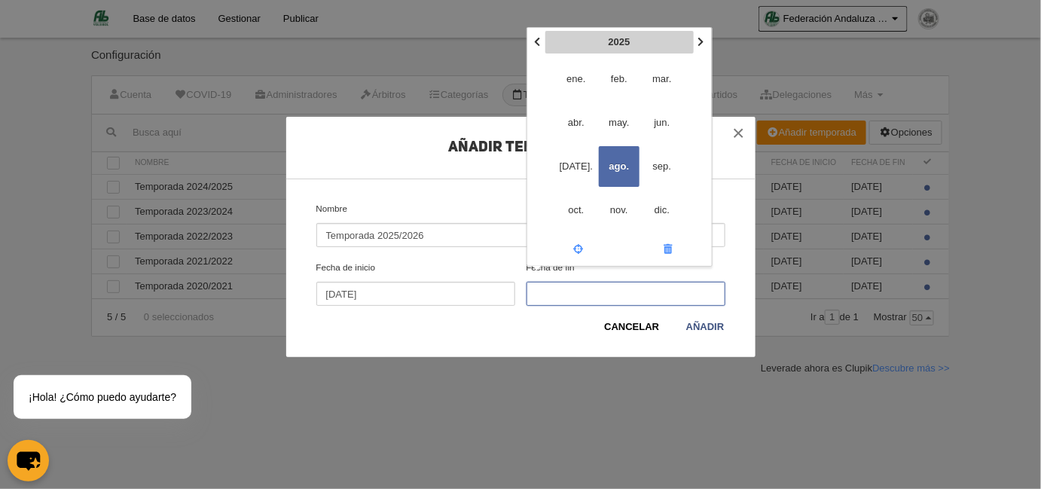
click at [692, 44] on th "2025" at bounding box center [619, 42] width 148 height 23
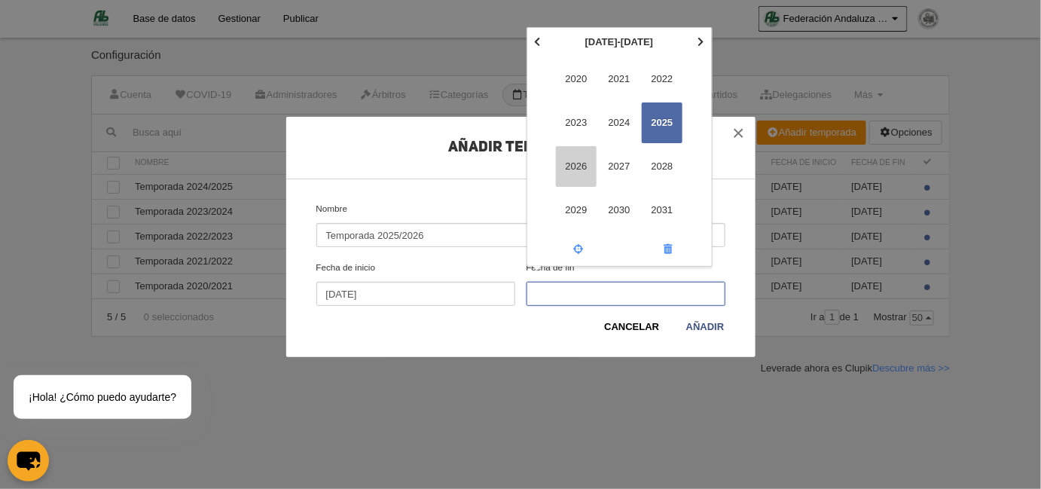
click at [577, 160] on span "2026" at bounding box center [576, 166] width 41 height 41
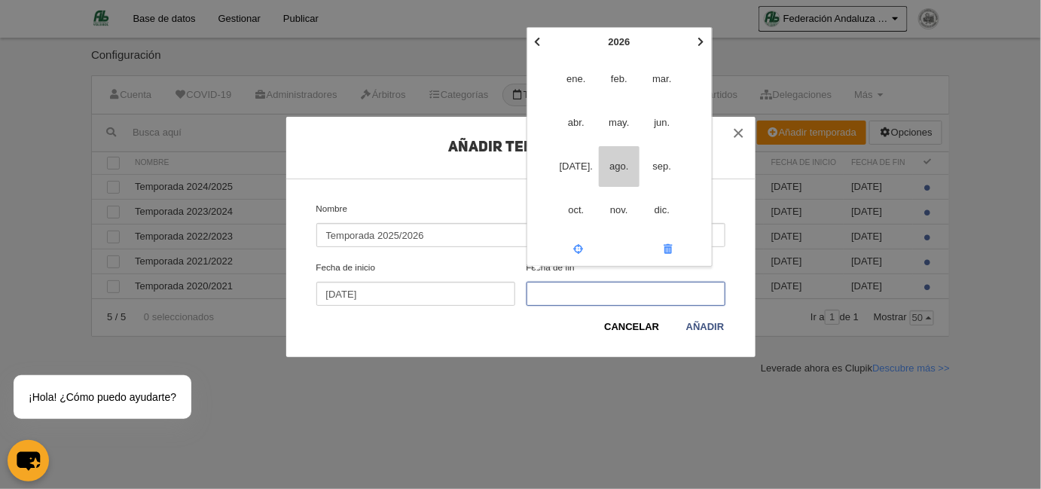
click at [611, 171] on span "ago." at bounding box center [619, 166] width 41 height 41
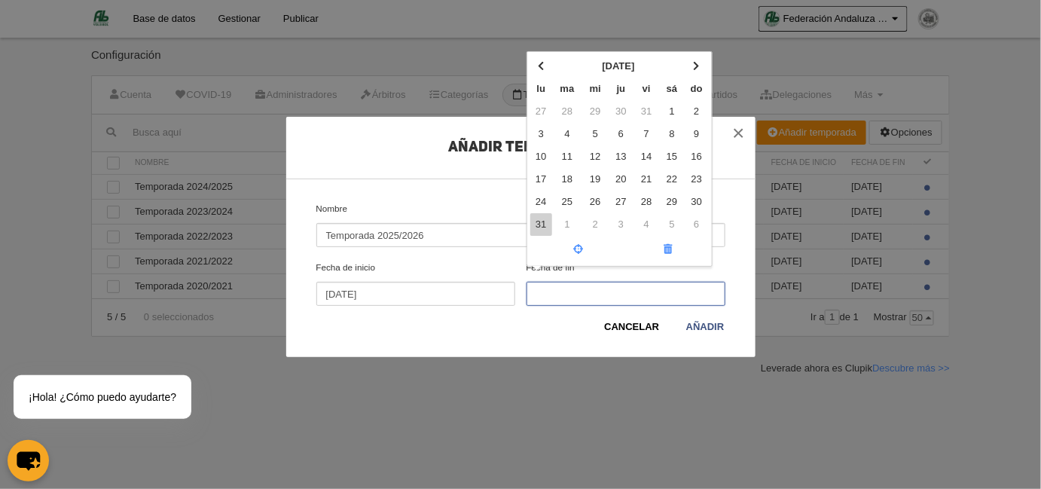
click at [544, 217] on td "31" at bounding box center [541, 224] width 23 height 23
type input "31/08/2026"
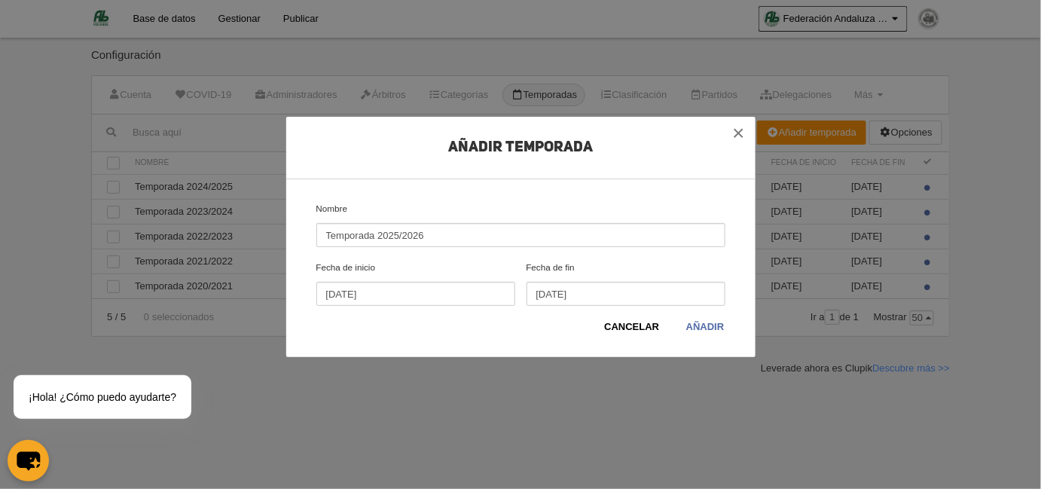
click at [708, 325] on link "Añadir" at bounding box center [705, 326] width 40 height 15
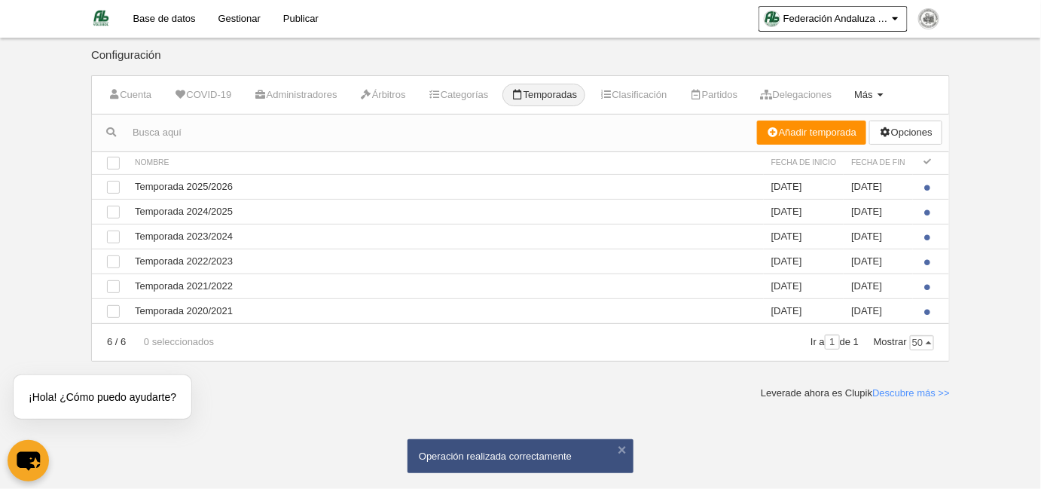
click at [891, 89] on link "Más Menú" at bounding box center [868, 95] width 45 height 23
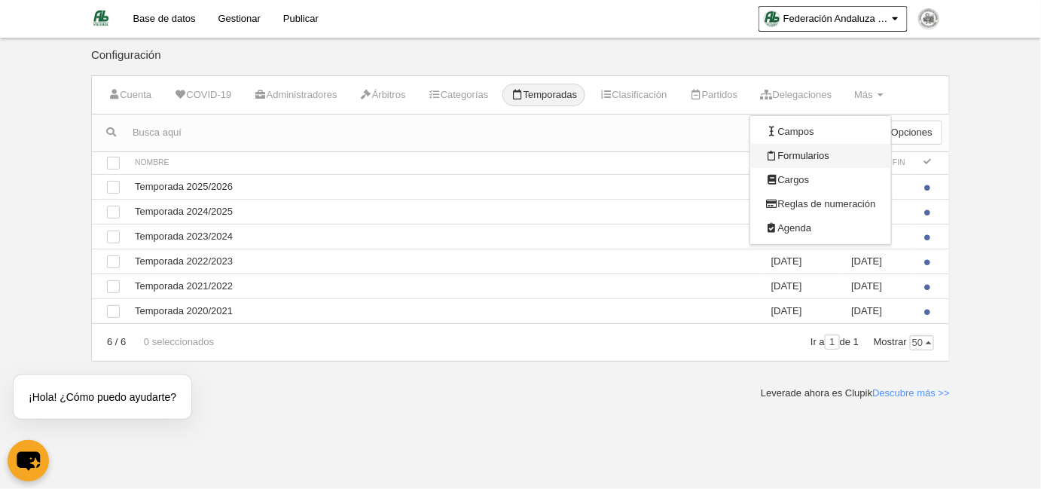
click at [839, 157] on link "Formularios" at bounding box center [820, 156] width 140 height 24
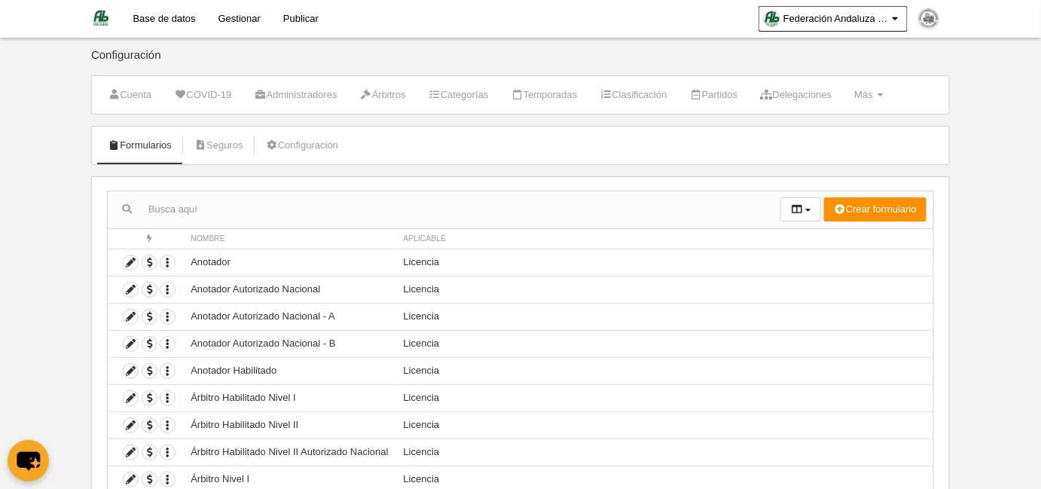
click at [186, 14] on link "Base de datos" at bounding box center [164, 19] width 85 height 38
click at [124, 255] on icon at bounding box center [130, 262] width 14 height 14
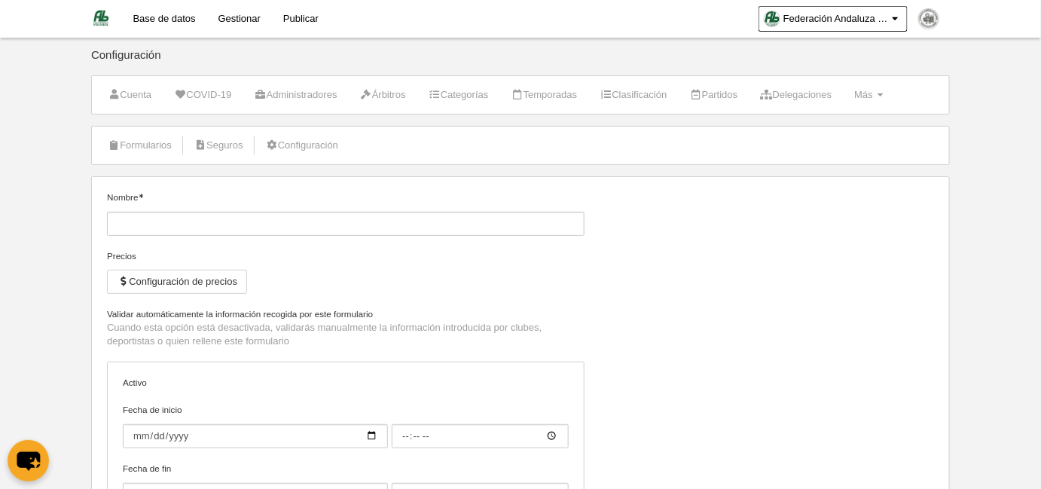
type input "Anotador"
checkbox input "true"
type input "2025-08-20"
type input "00:00"
type input "2026-08-31"
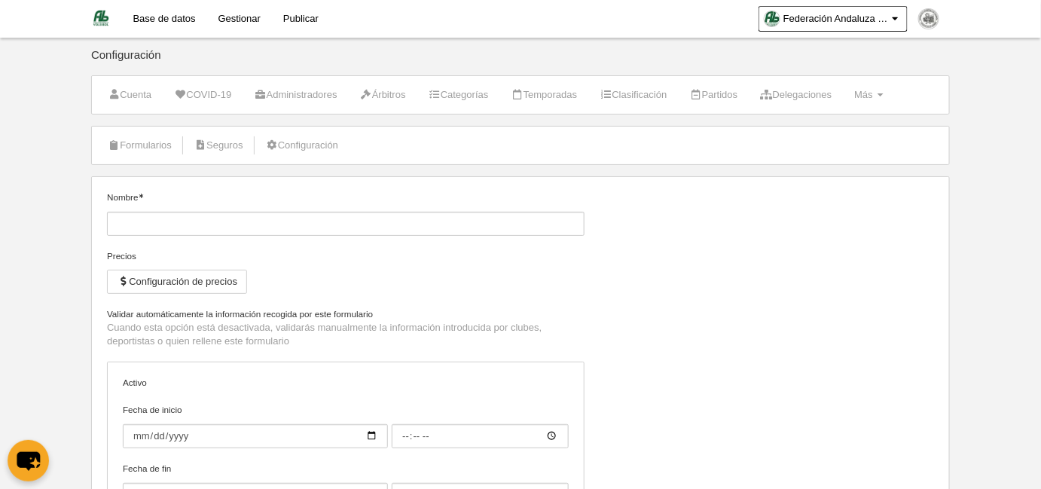
type input "23:59"
select select "selected"
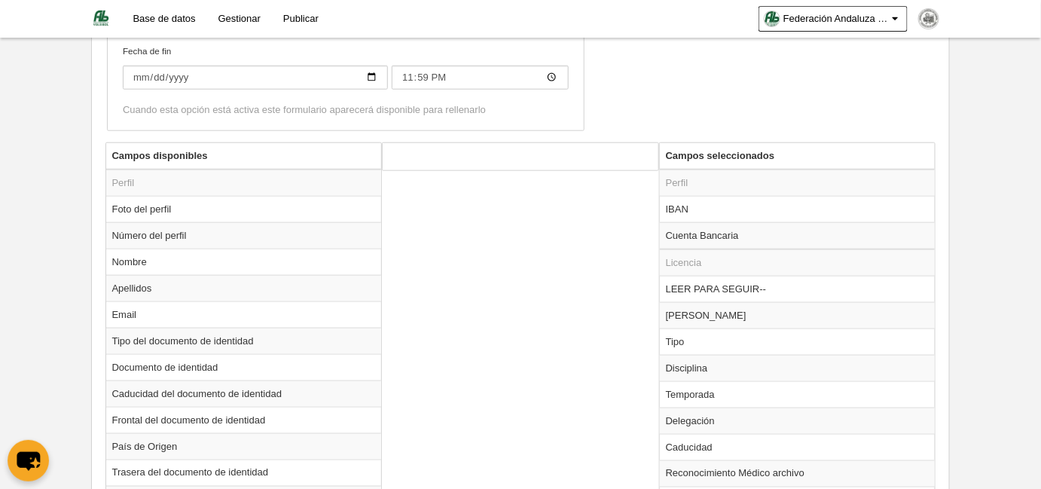
scroll to position [547, 0]
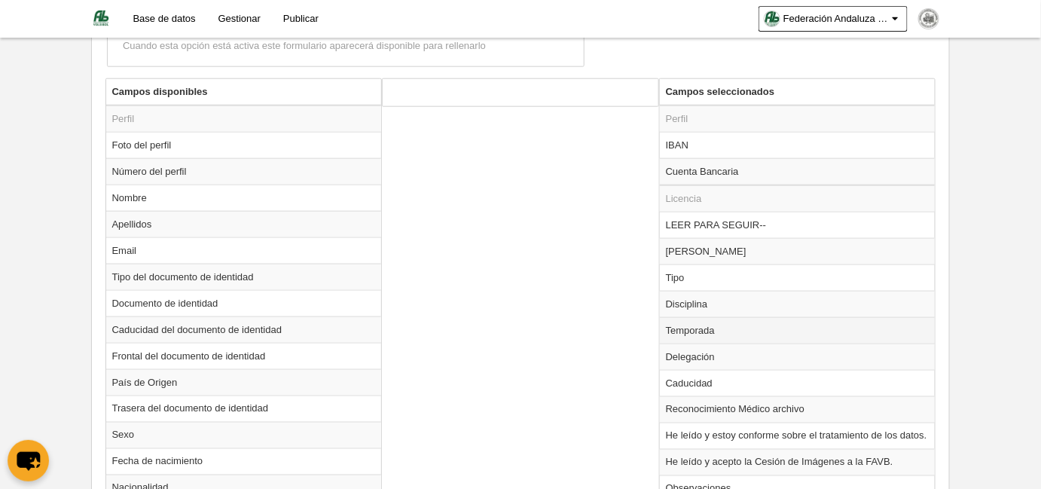
click at [681, 328] on td "Temporada" at bounding box center [798, 330] width 276 height 26
radio input "true"
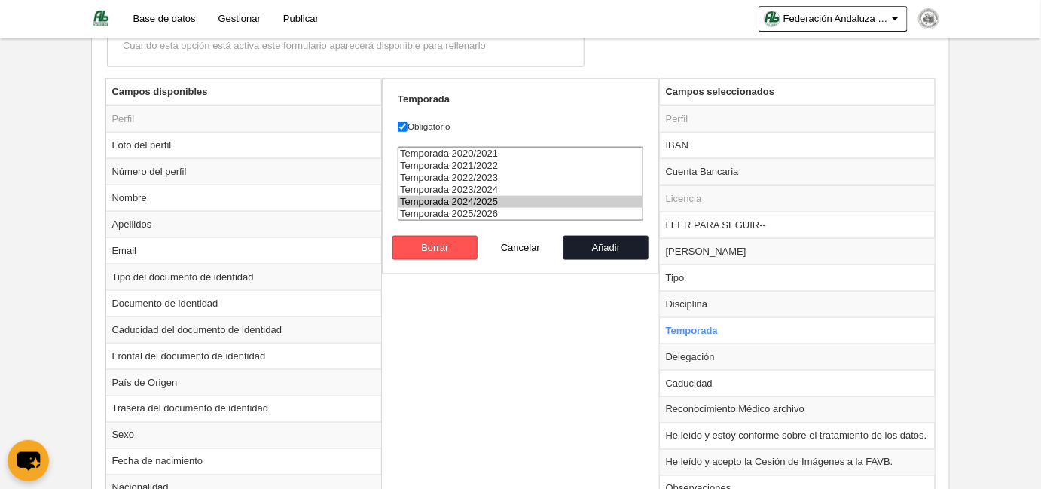
select select "8565"
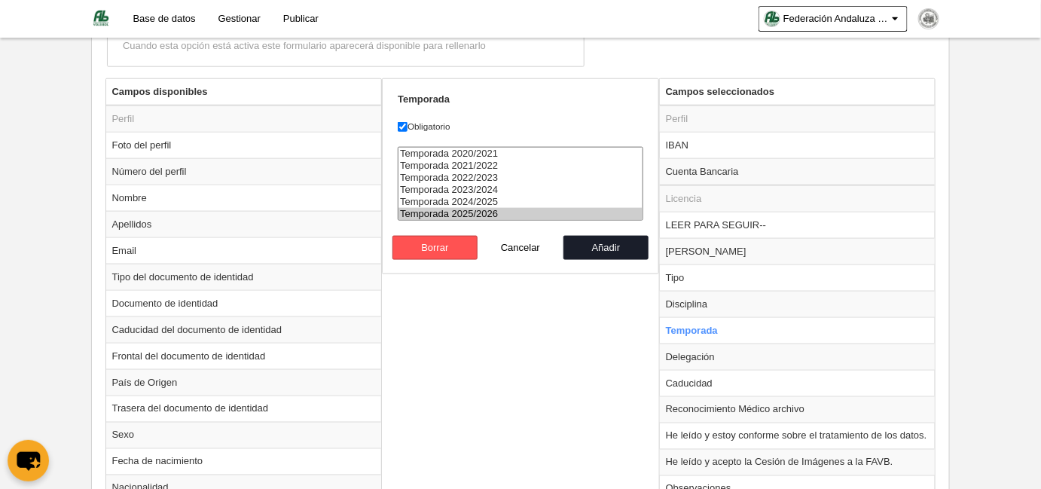
click at [482, 213] on option "Temporada 2025/2026" at bounding box center [520, 214] width 244 height 12
click at [607, 245] on button "Añadir" at bounding box center [606, 248] width 86 height 24
radio input "false"
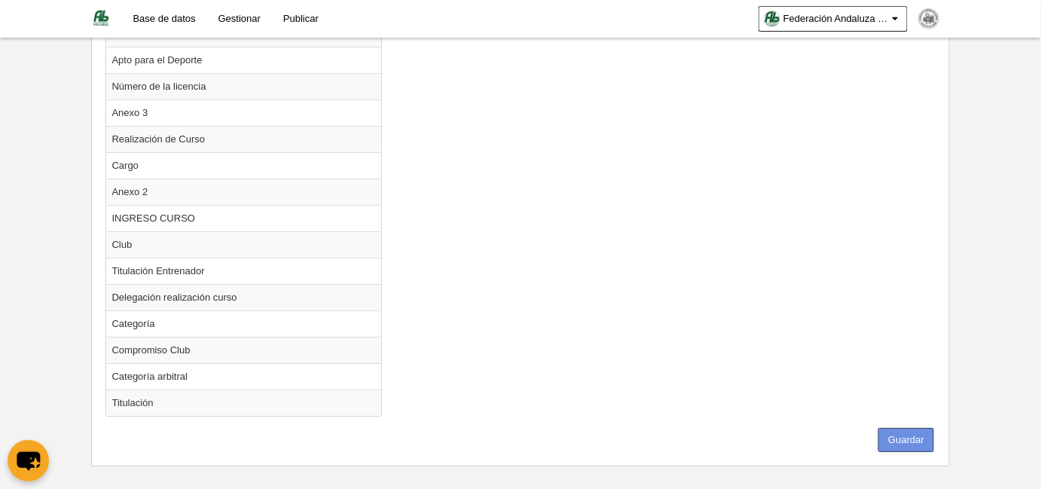
scroll to position [1714, 0]
click at [913, 427] on button "Guardar" at bounding box center [906, 439] width 56 height 24
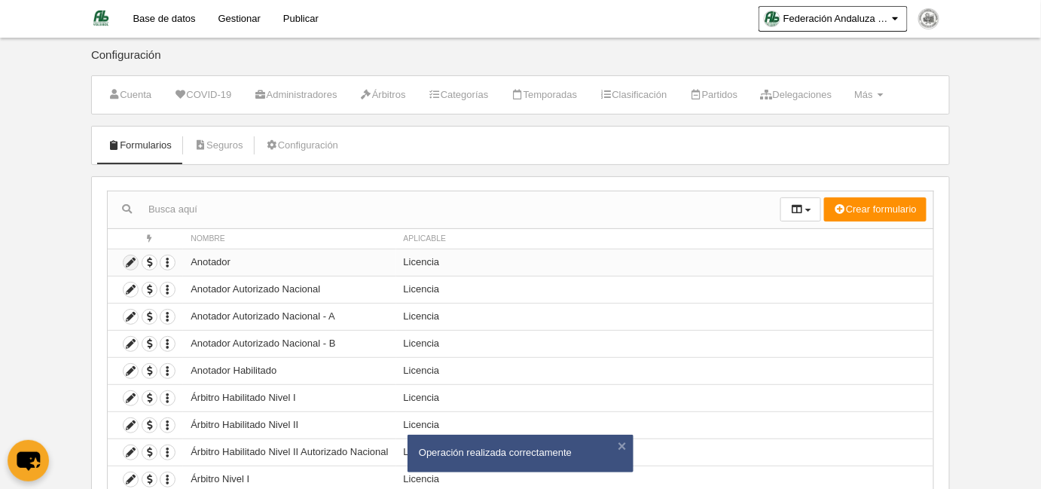
click at [128, 255] on icon at bounding box center [130, 262] width 14 height 14
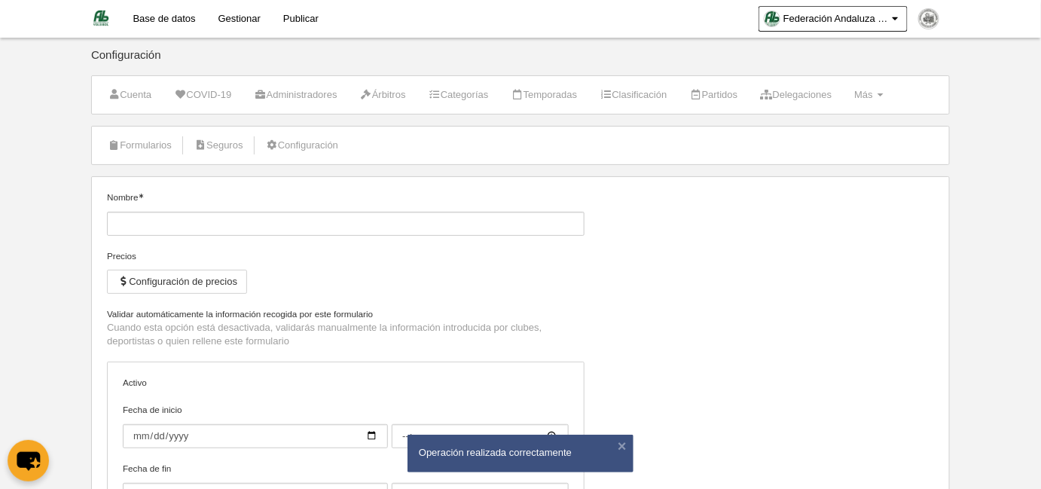
type input "Anotador"
checkbox input "true"
type input "[DATE]"
type input "00:00"
type input "[DATE]"
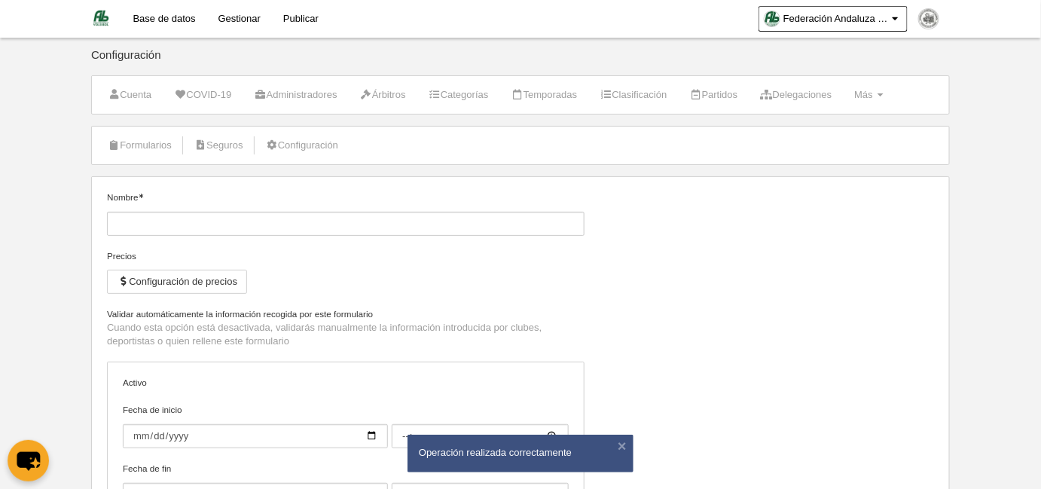
type input "23:59"
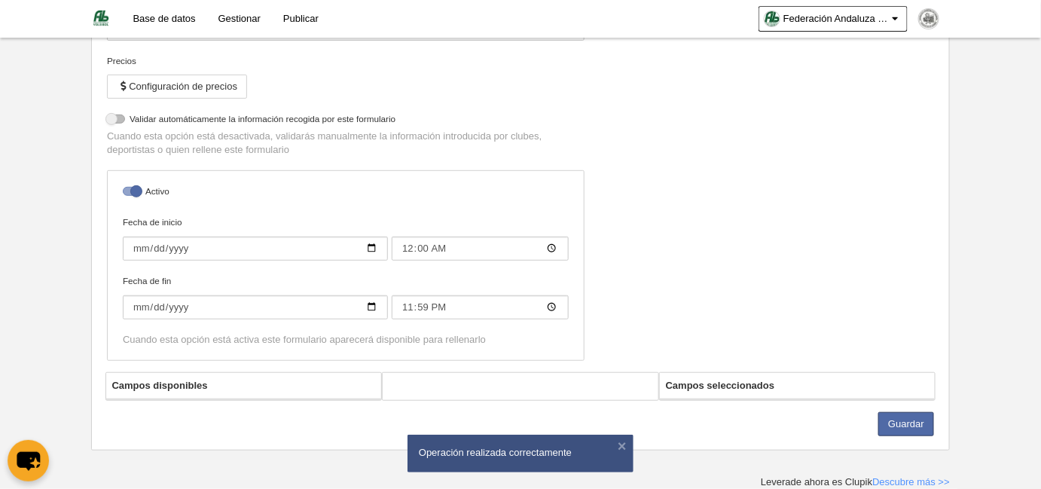
select select "selected"
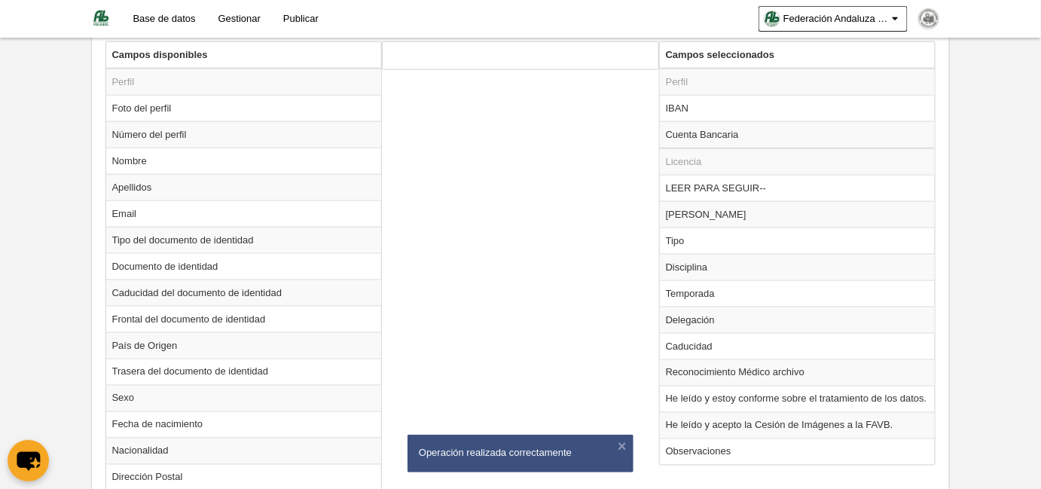
scroll to position [593, 0]
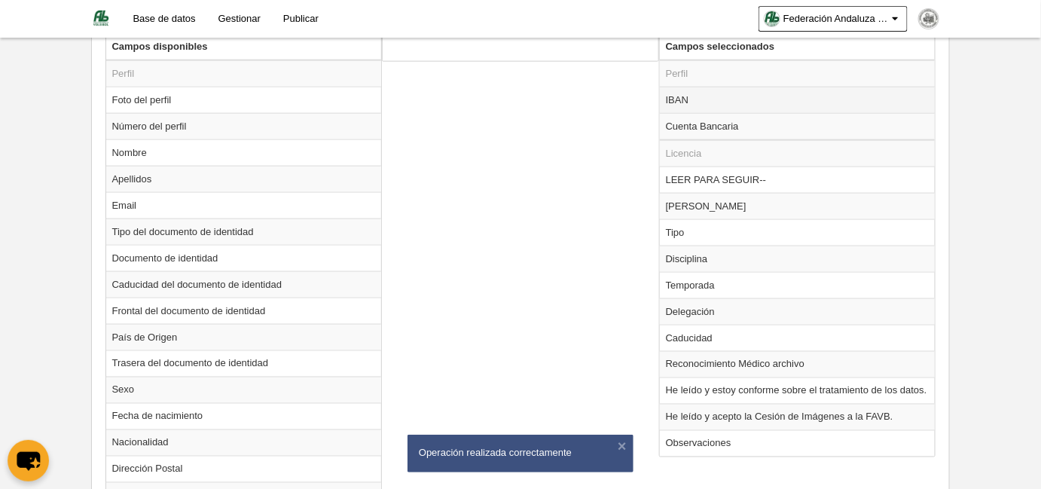
click at [708, 101] on td "IBAN" at bounding box center [798, 100] width 276 height 26
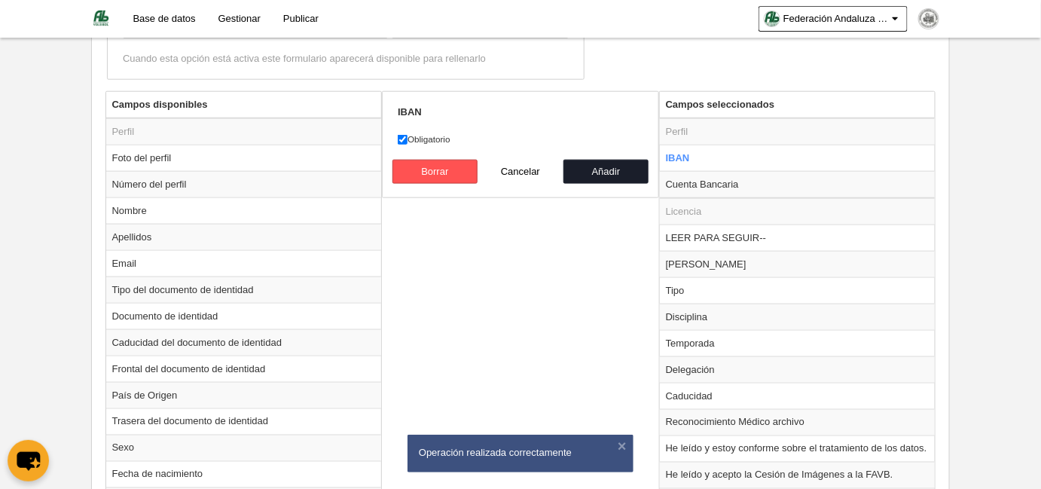
scroll to position [456, 0]
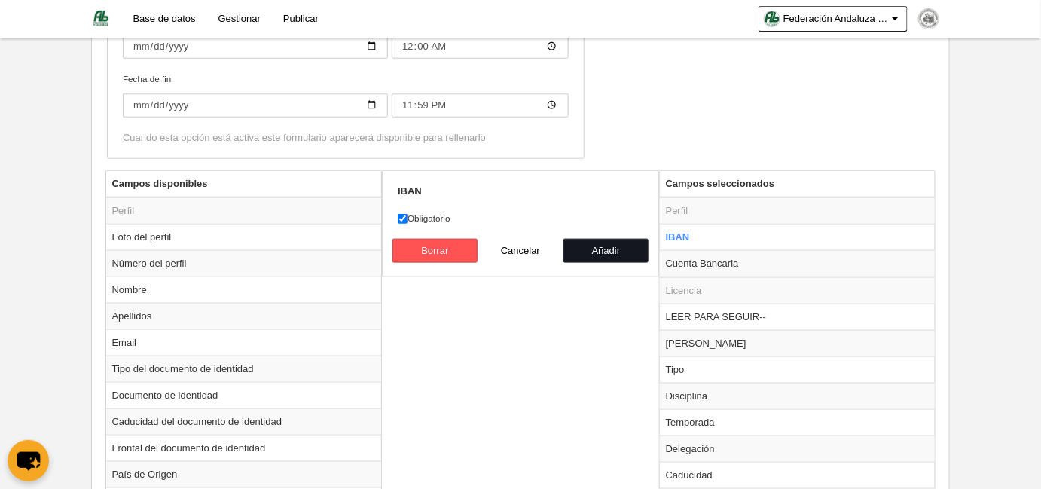
click at [588, 243] on button "Añadir" at bounding box center [606, 251] width 86 height 24
radio input "false"
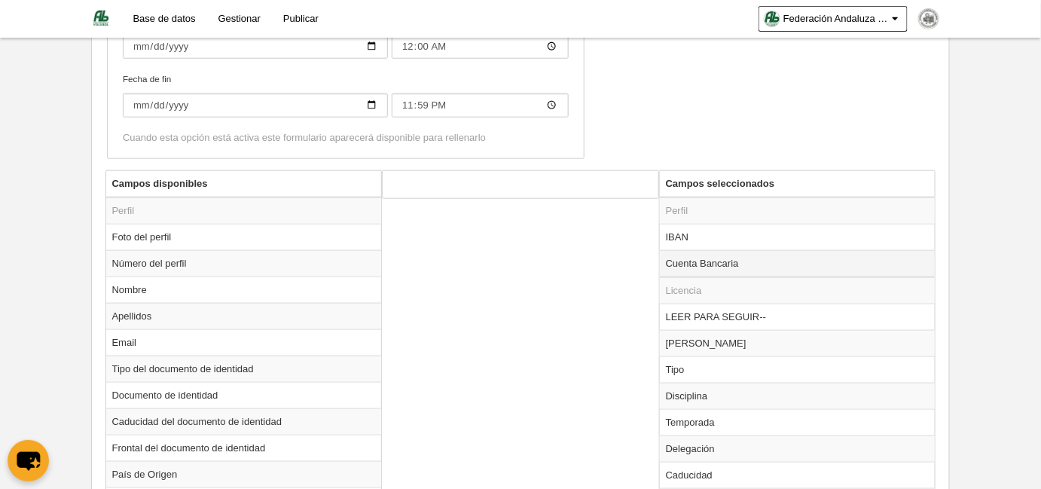
click at [739, 267] on td "Cuenta Bancaria" at bounding box center [798, 263] width 276 height 27
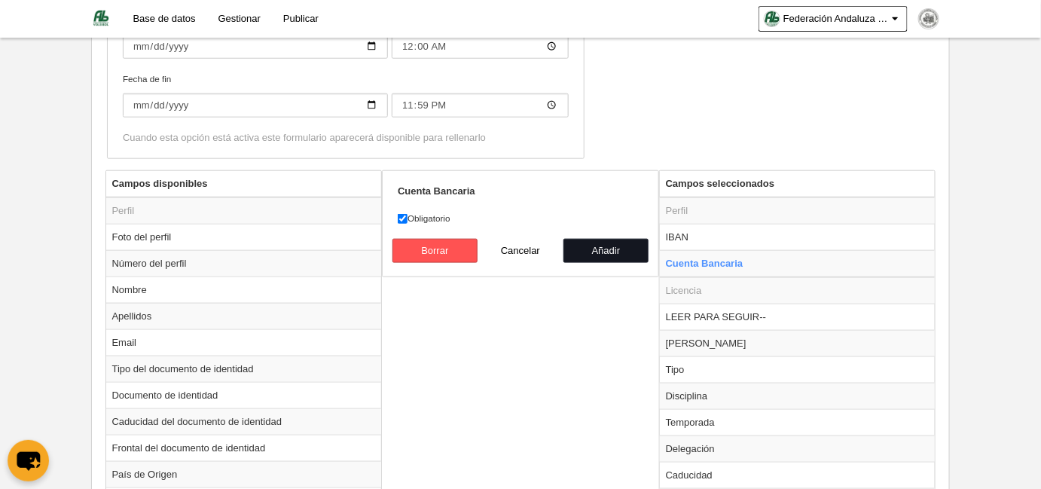
click at [605, 249] on button "Añadir" at bounding box center [606, 251] width 86 height 24
radio input "false"
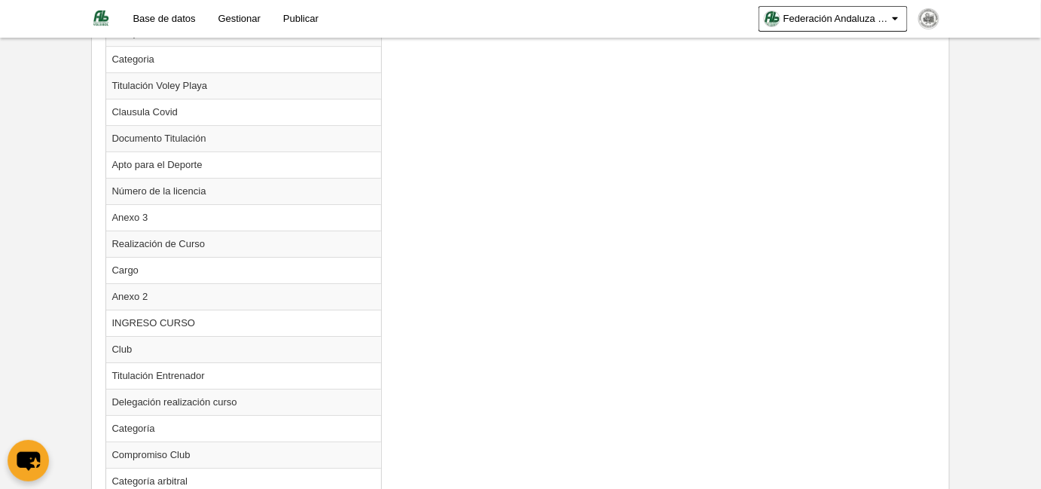
scroll to position [1714, 0]
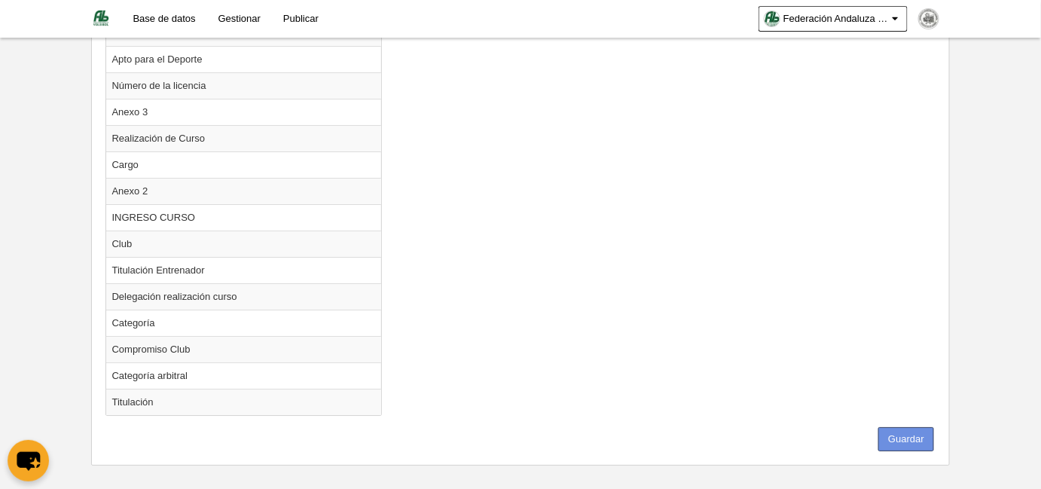
click at [922, 427] on button "Guardar" at bounding box center [906, 439] width 56 height 24
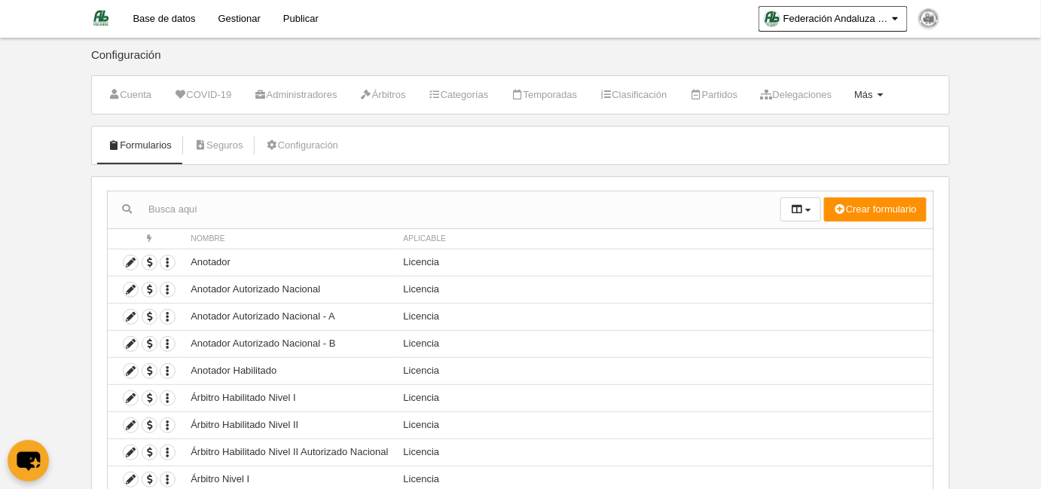
click at [873, 95] on span "Más" at bounding box center [863, 94] width 19 height 11
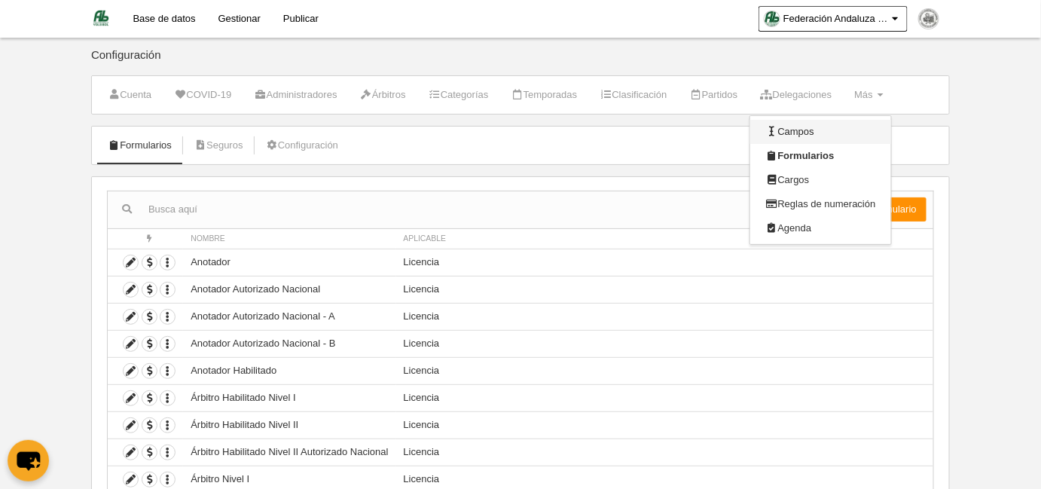
click at [867, 126] on link "Campos" at bounding box center [820, 132] width 140 height 24
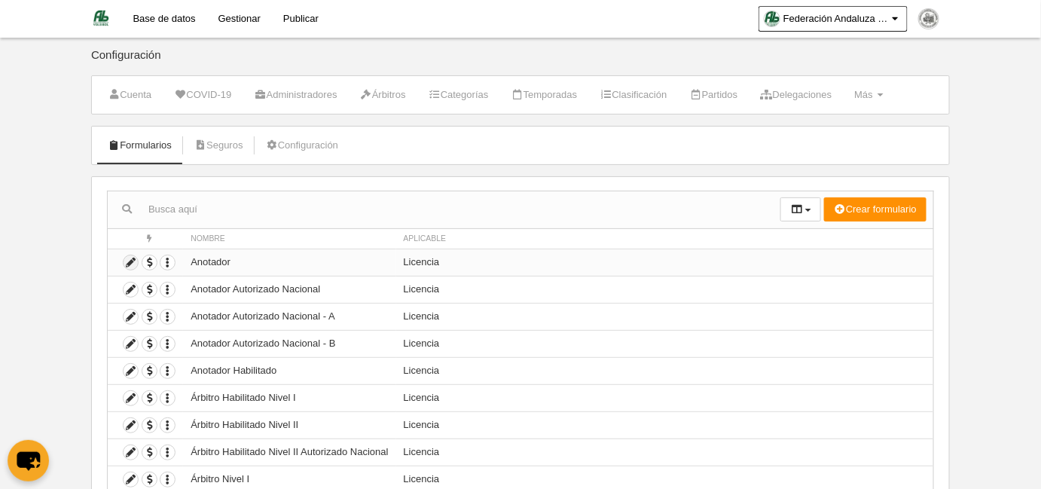
click at [126, 257] on icon at bounding box center [130, 262] width 14 height 14
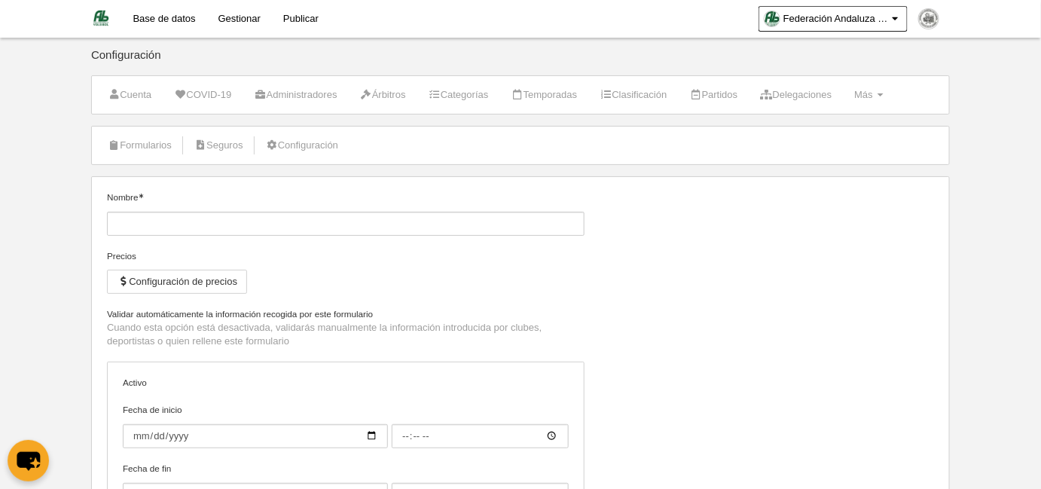
type input "Anotador"
checkbox input "true"
type input "[DATE]"
type input "00:00"
type input "[DATE]"
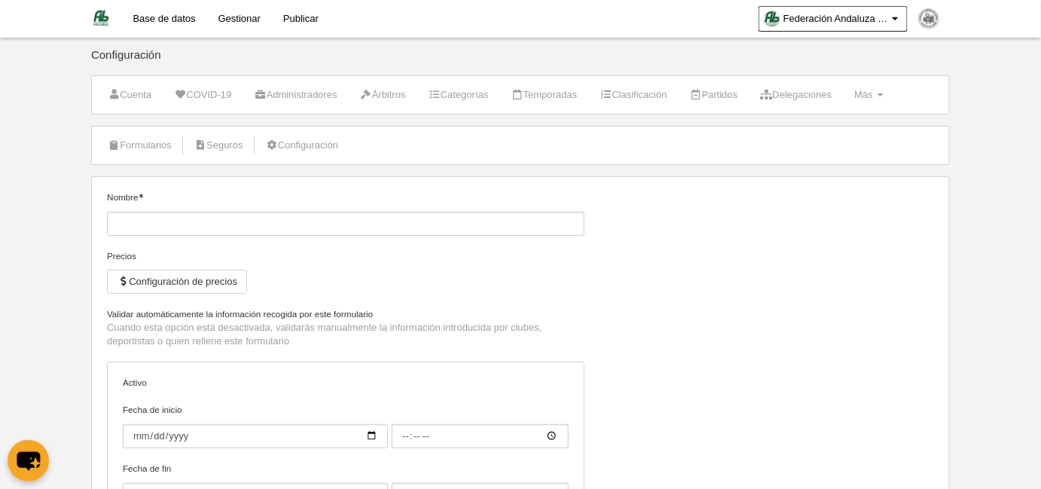
type input "23:59"
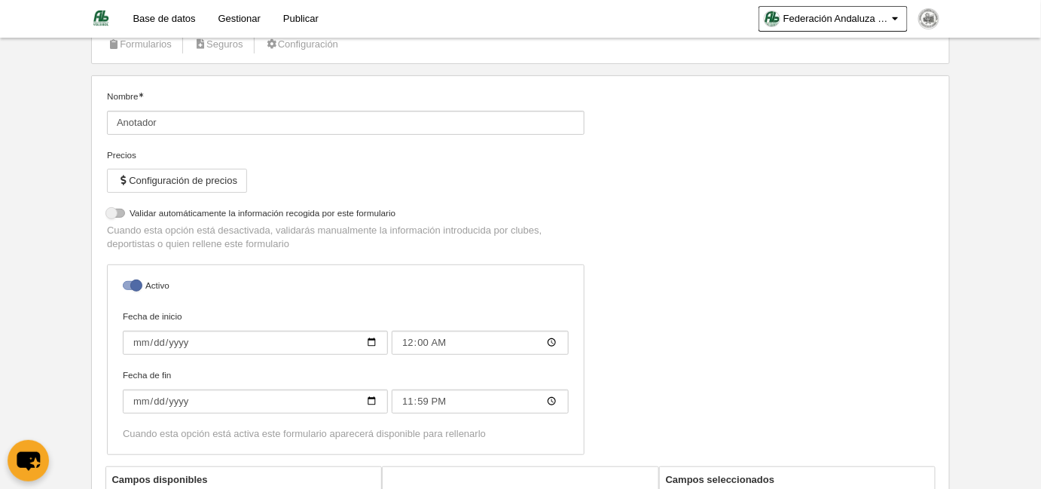
select select "selected"
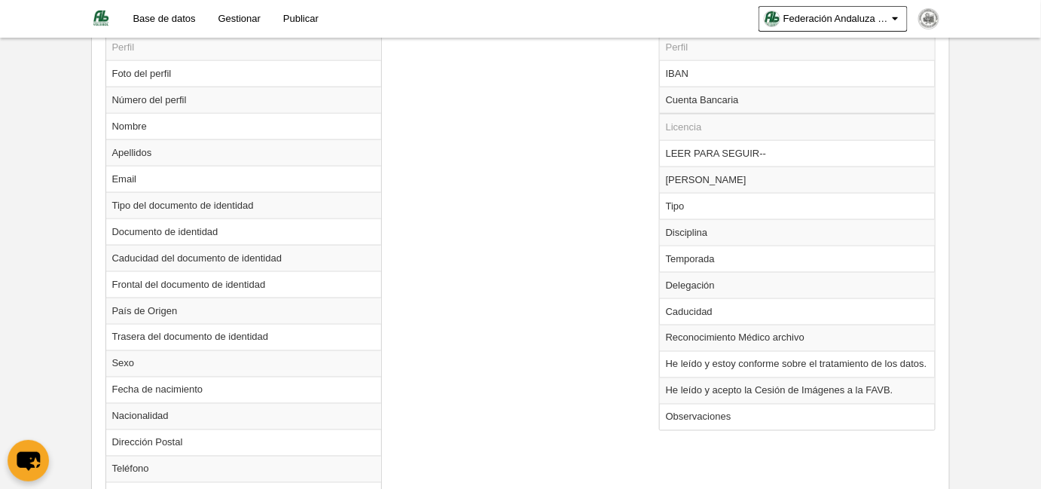
scroll to position [550, 0]
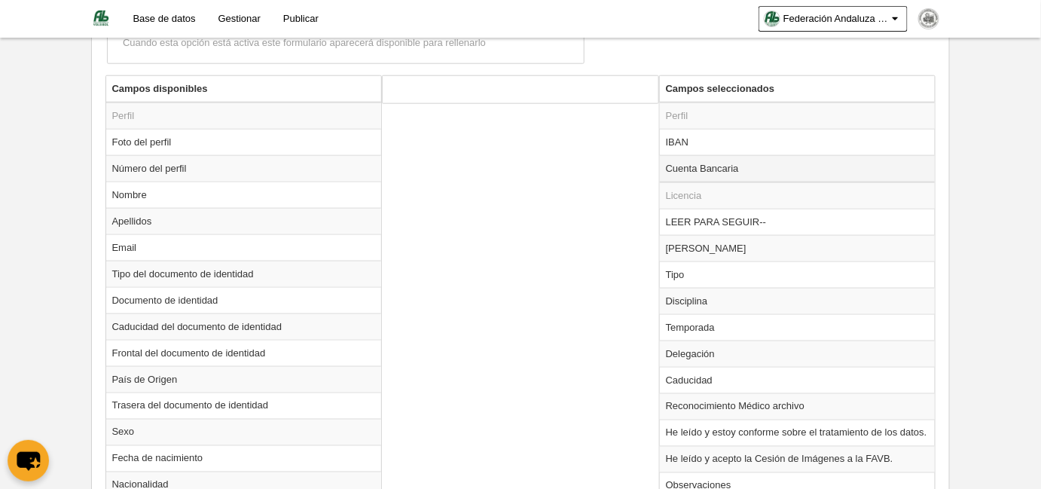
click at [715, 169] on td "Cuenta Bancaria" at bounding box center [798, 168] width 276 height 27
radio input "true"
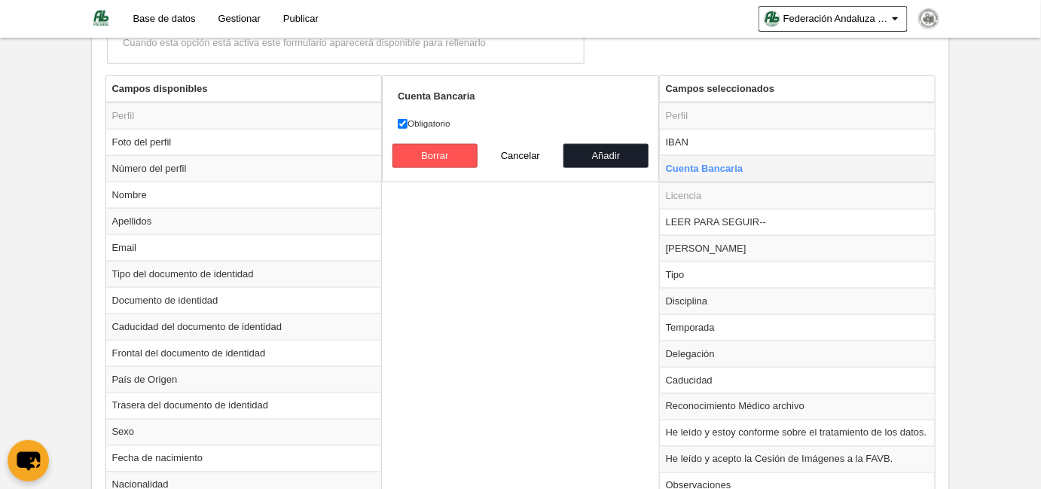
click at [763, 167] on td "Cuenta Bancaria" at bounding box center [798, 168] width 276 height 27
click at [401, 121] on input "Obligatorio" at bounding box center [403, 124] width 10 height 10
click at [402, 121] on input "Obligatorio" at bounding box center [403, 124] width 10 height 10
checkbox input "true"
click at [596, 147] on button "Añadir" at bounding box center [606, 156] width 86 height 24
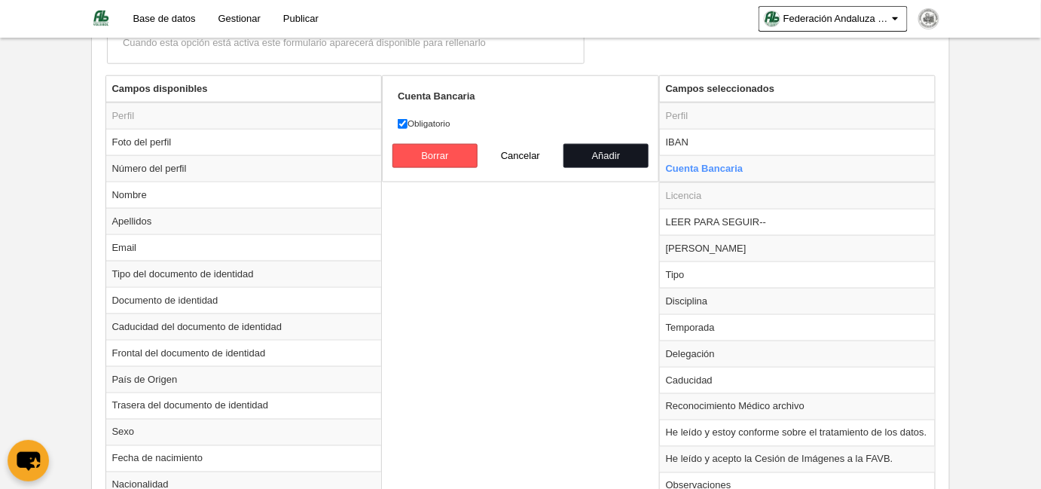
radio input "false"
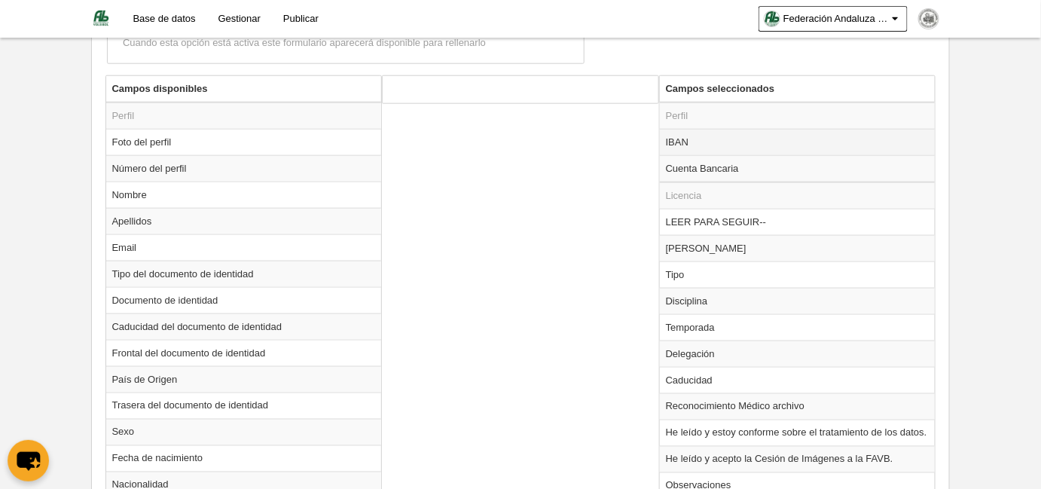
click at [715, 137] on td "IBAN" at bounding box center [798, 142] width 276 height 26
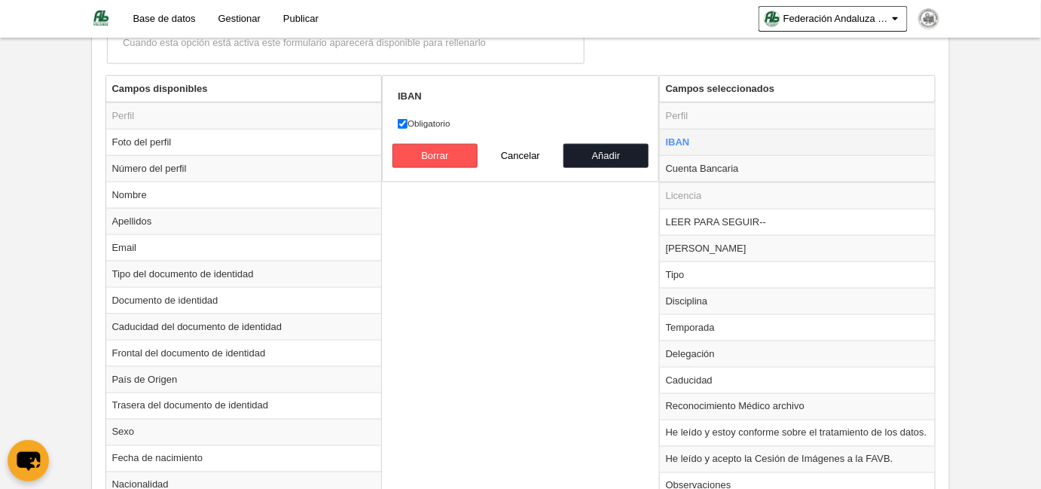
click at [715, 137] on td "IBAN" at bounding box center [798, 142] width 276 height 26
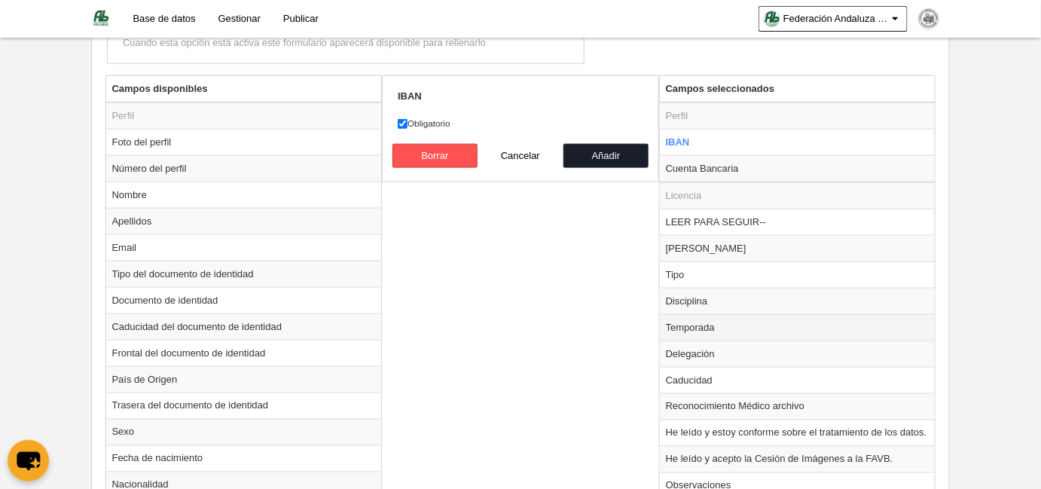
click at [706, 321] on td "Temporada" at bounding box center [798, 327] width 276 height 26
radio input "false"
radio input "true"
select select "8565"
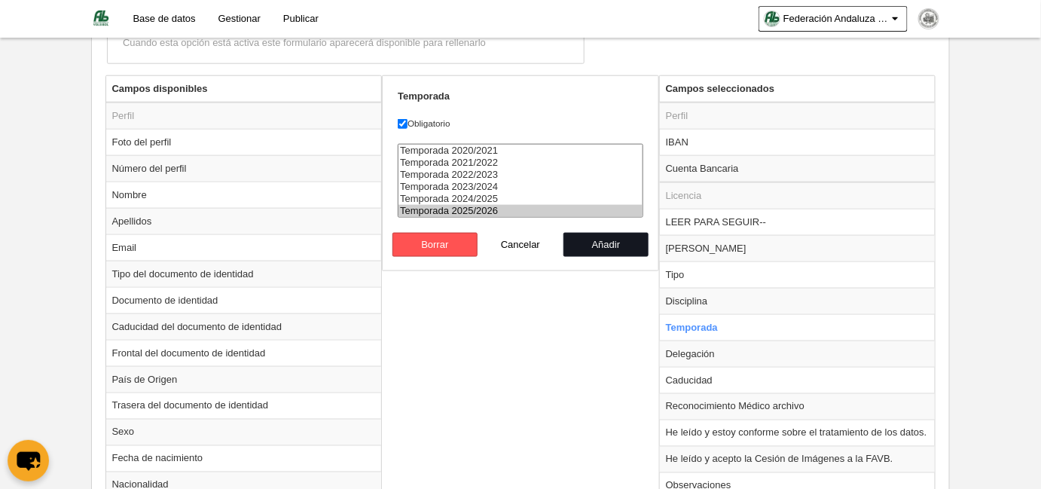
click at [593, 241] on button "Añadir" at bounding box center [606, 245] width 86 height 24
radio input "false"
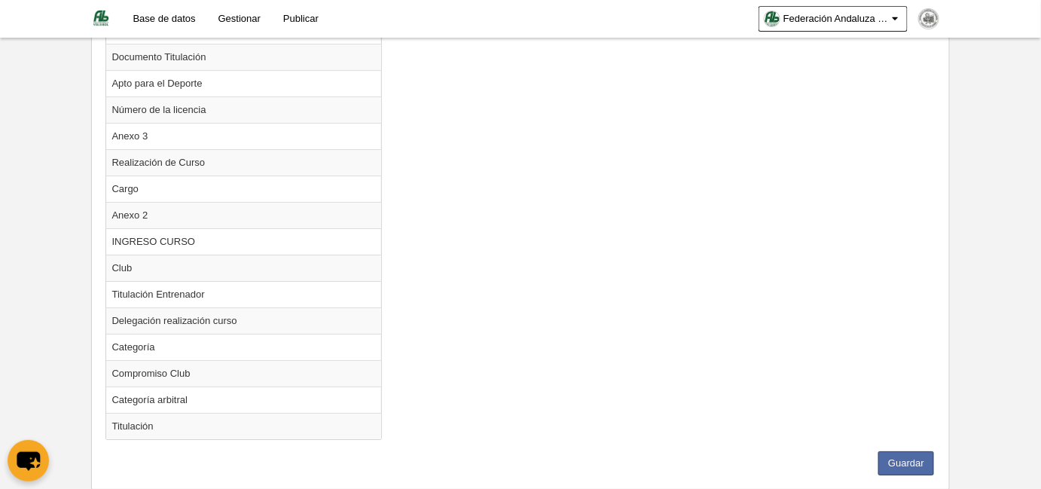
scroll to position [1714, 0]
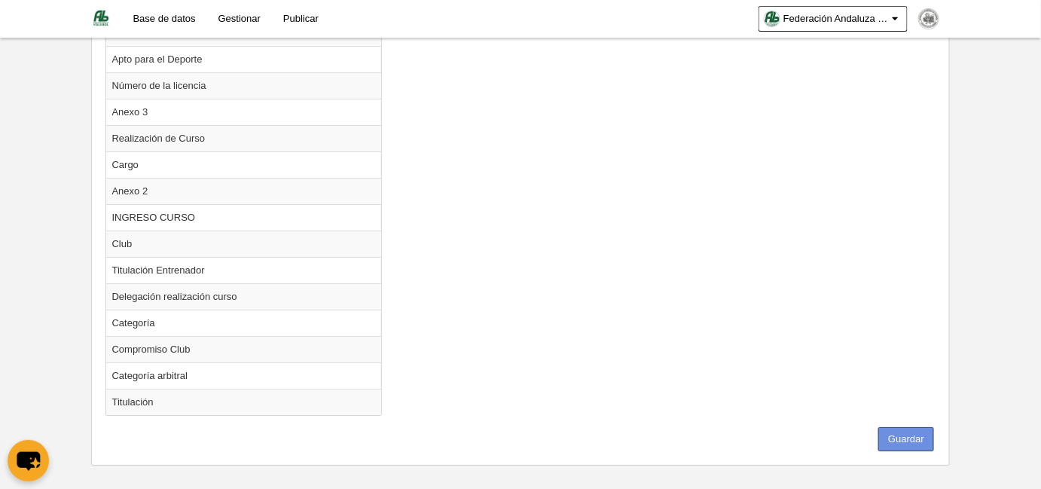
click at [900, 427] on button "Guardar" at bounding box center [906, 439] width 56 height 24
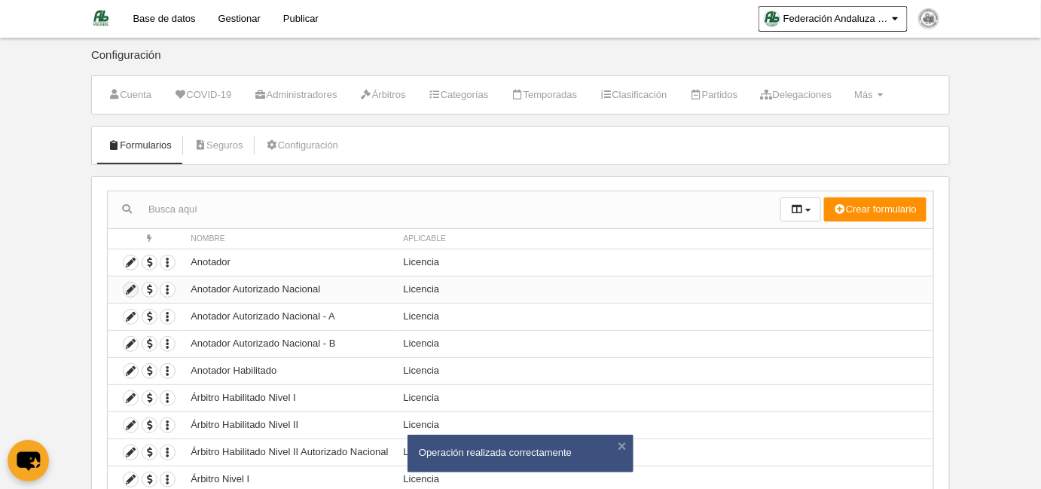
click at [126, 287] on icon at bounding box center [130, 289] width 14 height 14
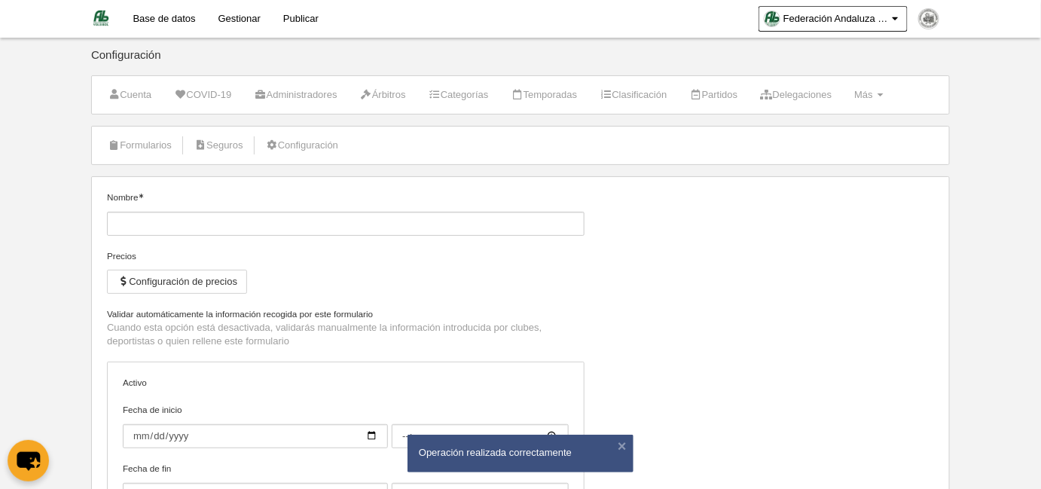
type input "Anotador Autorizado Nacional"
checkbox input "true"
type input "[DATE]"
type input "00:00"
type input "[DATE]"
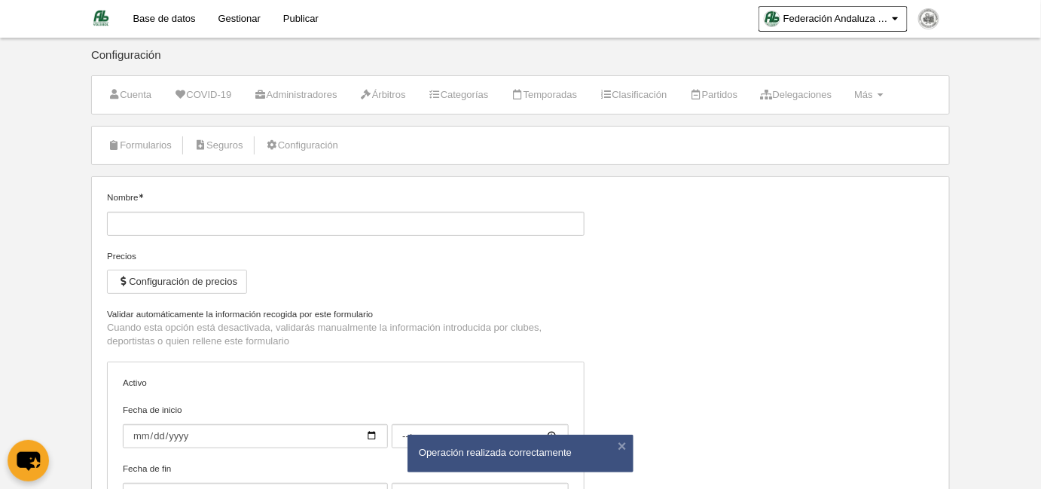
type input "23:59"
select select "selected"
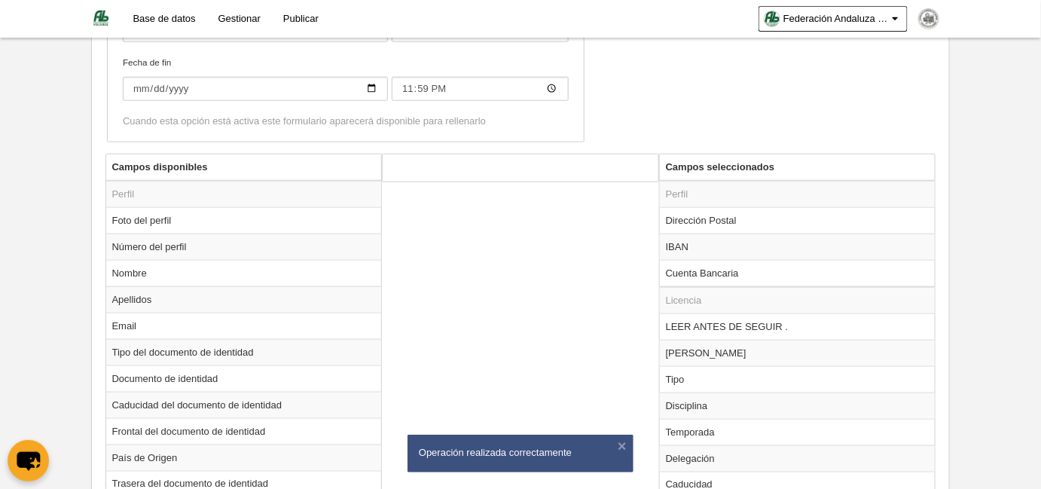
scroll to position [479, 0]
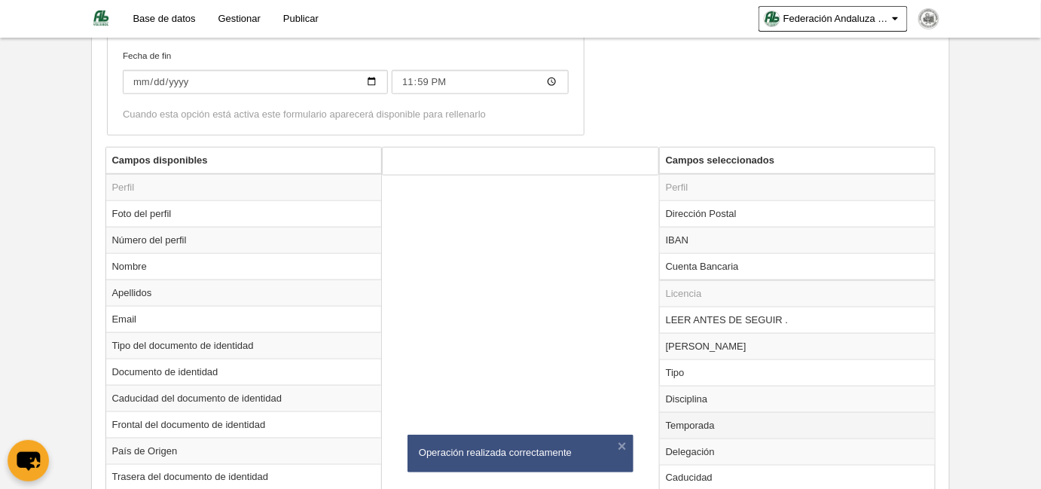
click at [696, 422] on td "Temporada" at bounding box center [798, 425] width 276 height 26
radio input "true"
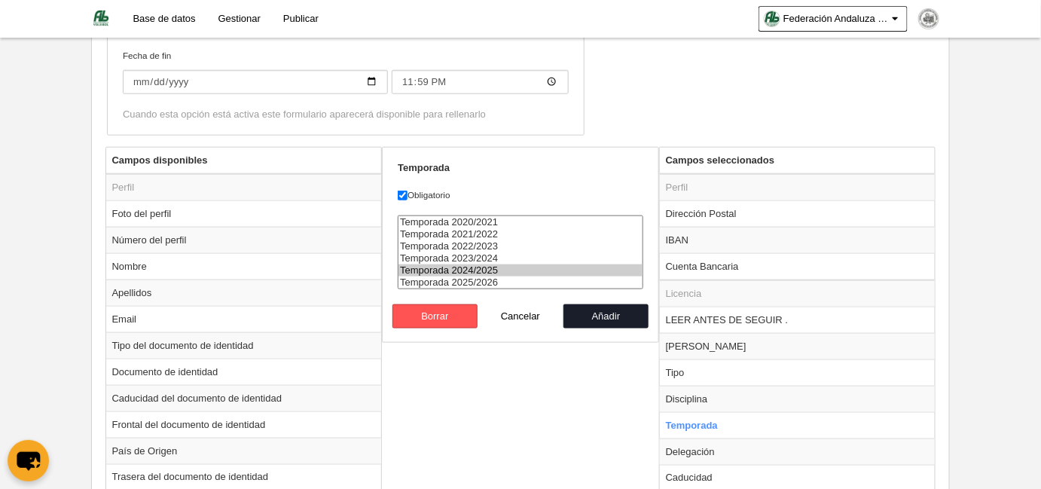
select select "8565"
click at [504, 279] on option "Temporada 2025/2026" at bounding box center [520, 282] width 244 height 12
click at [611, 325] on button "Añadir" at bounding box center [606, 316] width 86 height 24
radio input "false"
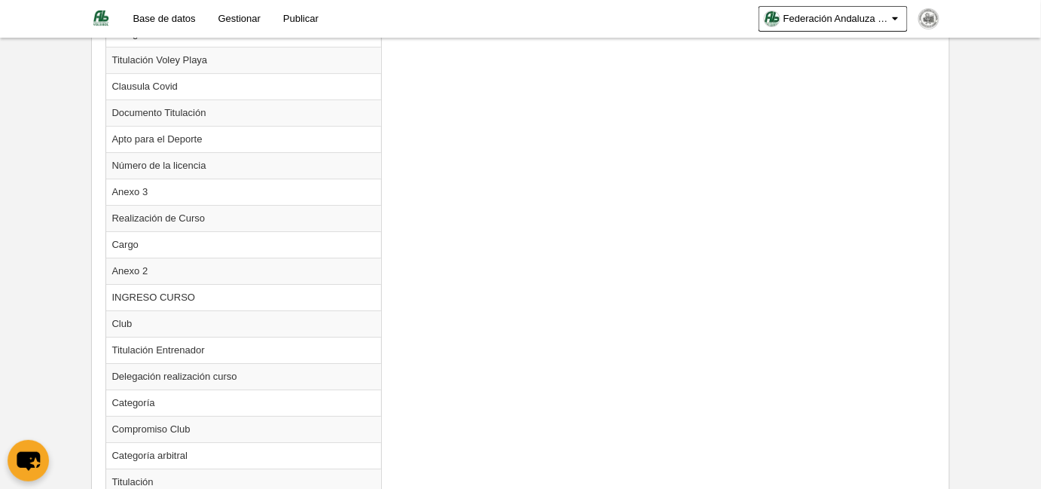
scroll to position [1688, 0]
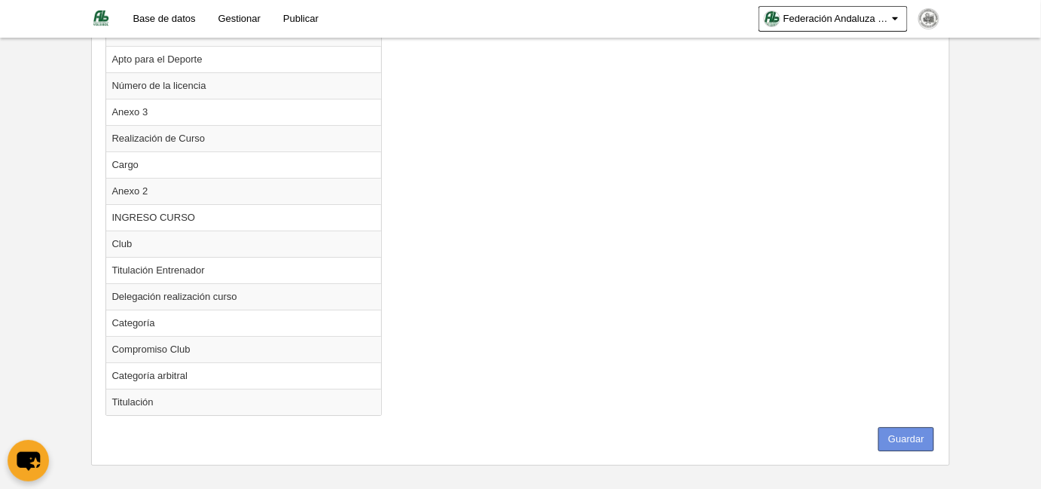
click at [910, 427] on button "Guardar" at bounding box center [906, 439] width 56 height 24
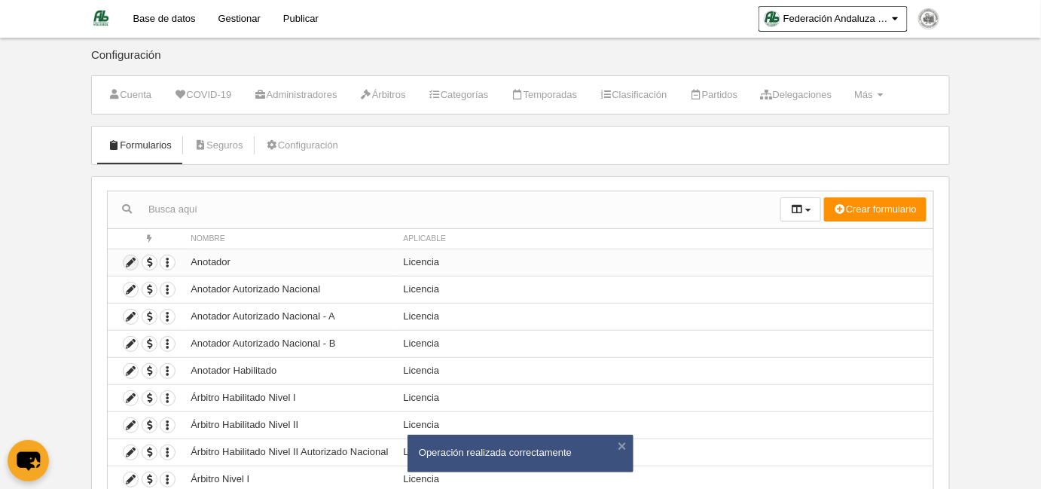
click at [126, 264] on icon at bounding box center [130, 262] width 14 height 14
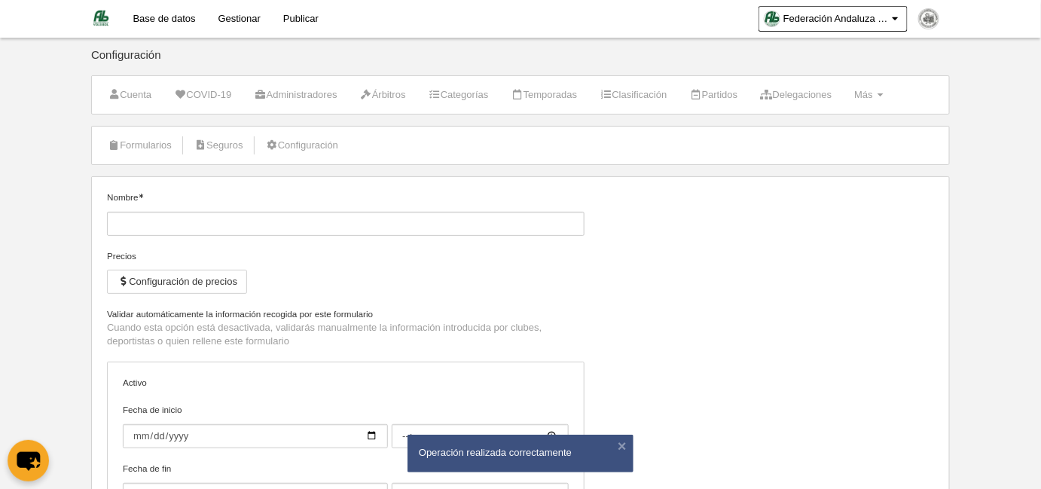
type input "Anotador"
checkbox input "true"
type input "[DATE]"
type input "00:00"
type input "[DATE]"
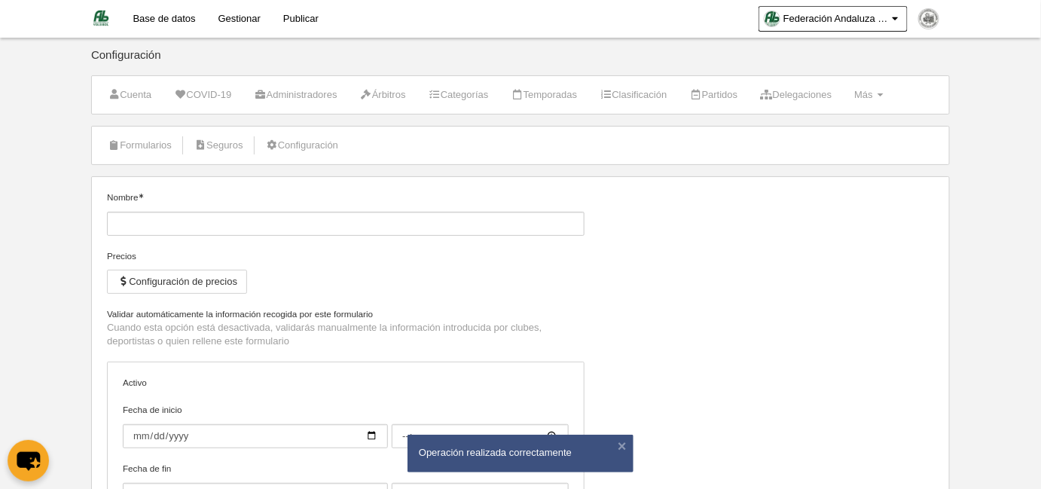
type input "23:59"
select select "selected"
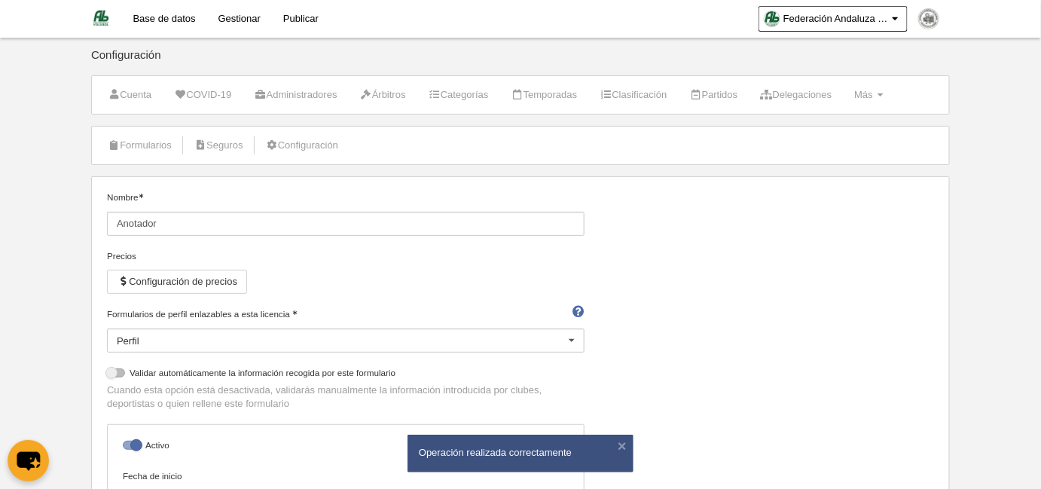
scroll to position [251, 0]
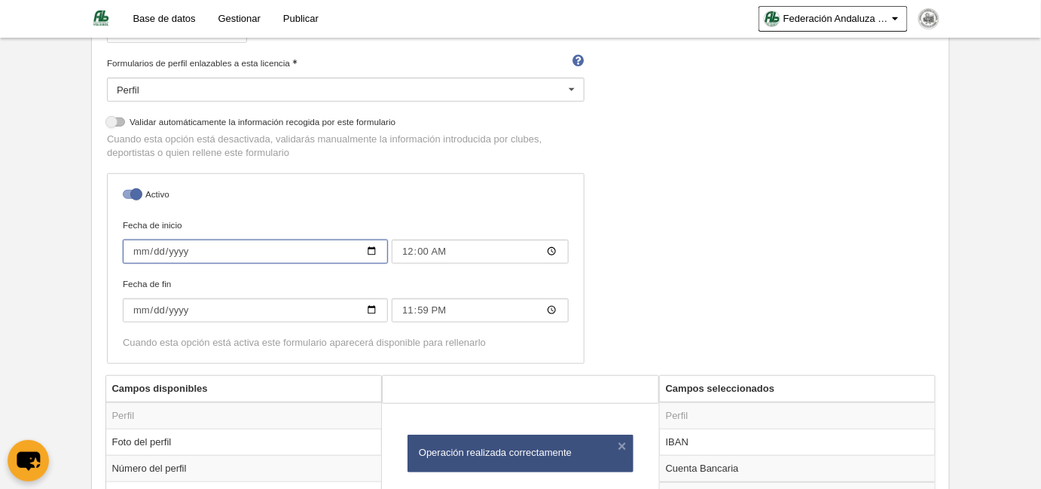
click at [133, 251] on input "[DATE]" at bounding box center [255, 251] width 265 height 24
type input "[DATE]"
type input "00:00"
type input "[DATE]"
type input "00:00"
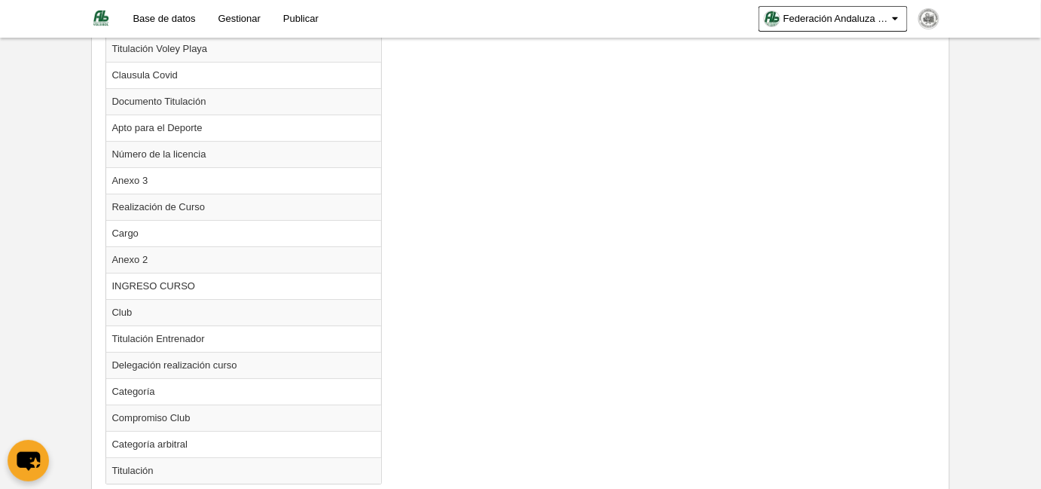
scroll to position [1714, 0]
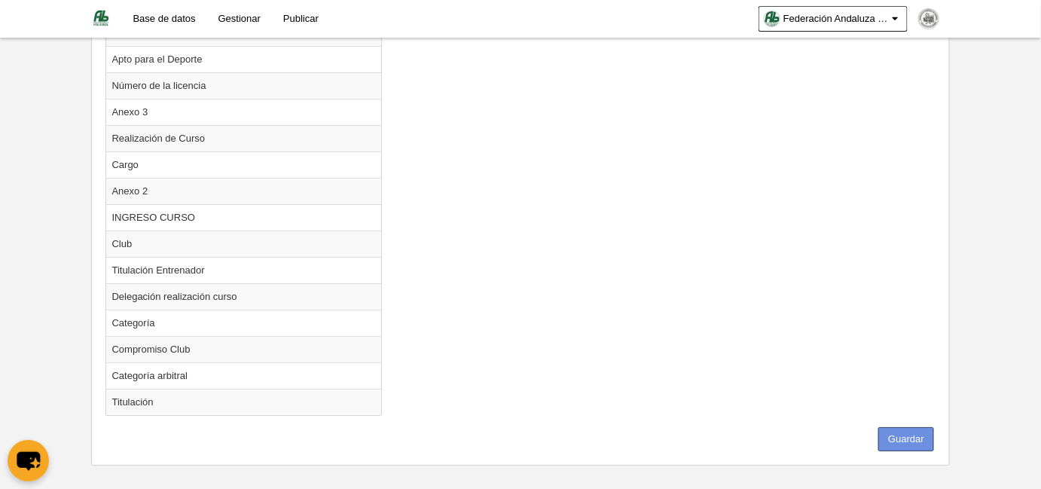
click at [897, 427] on button "Guardar" at bounding box center [906, 439] width 56 height 24
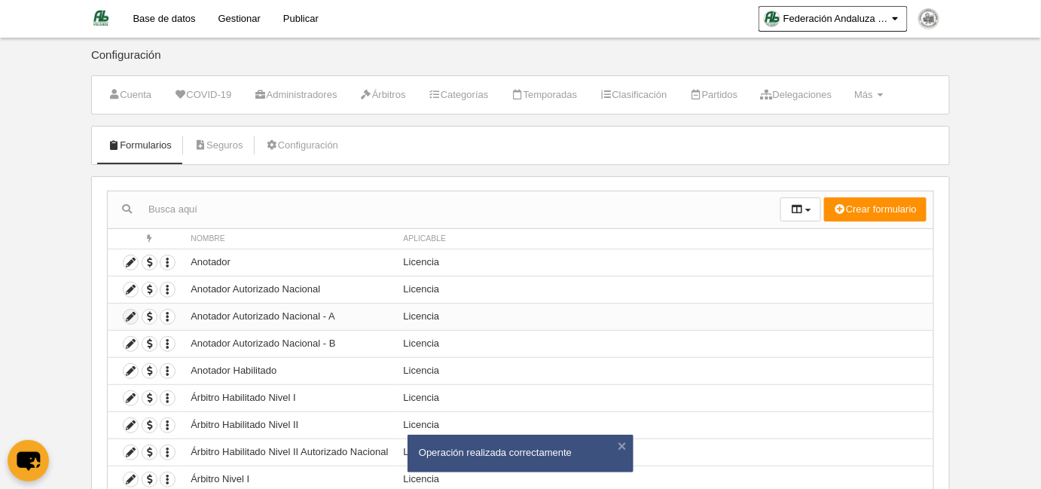
click at [127, 313] on icon at bounding box center [130, 316] width 14 height 14
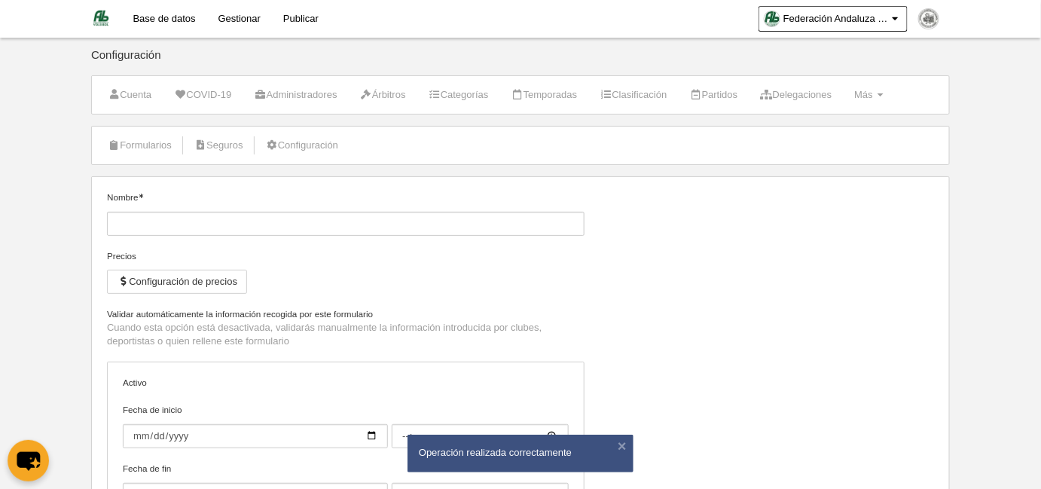
type input "Anotador Autorizado Nacional - A"
checkbox input "true"
type input "[DATE]"
type input "00:00"
type input "[DATE]"
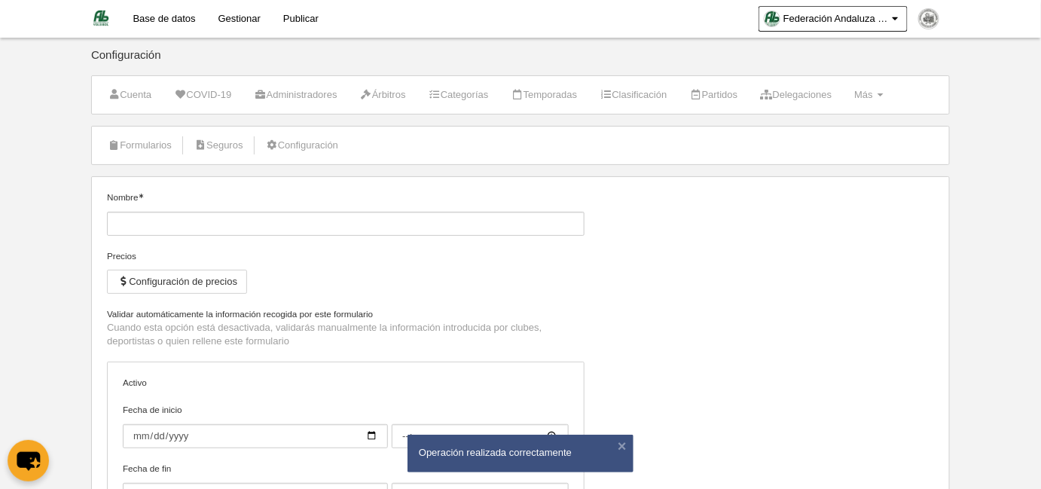
type input "23:59"
select select "selected"
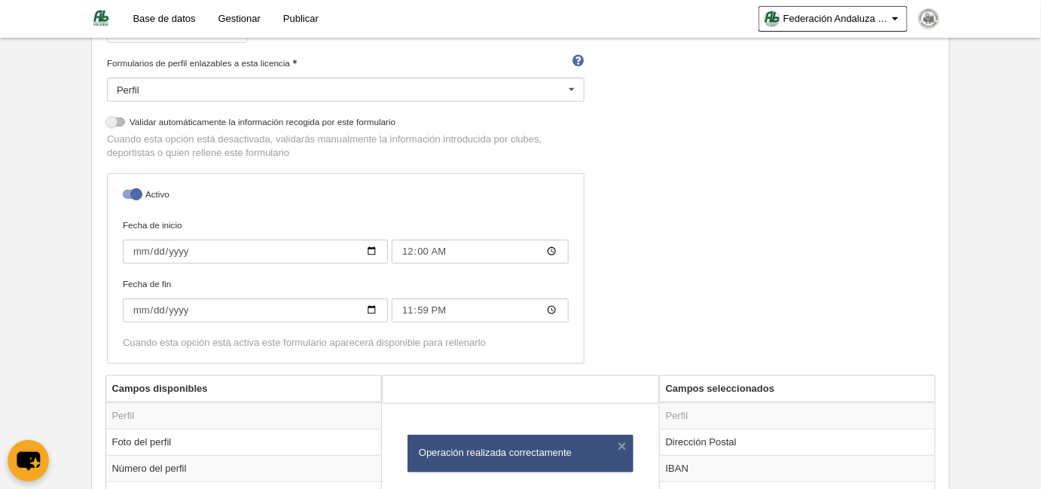
scroll to position [524, 0]
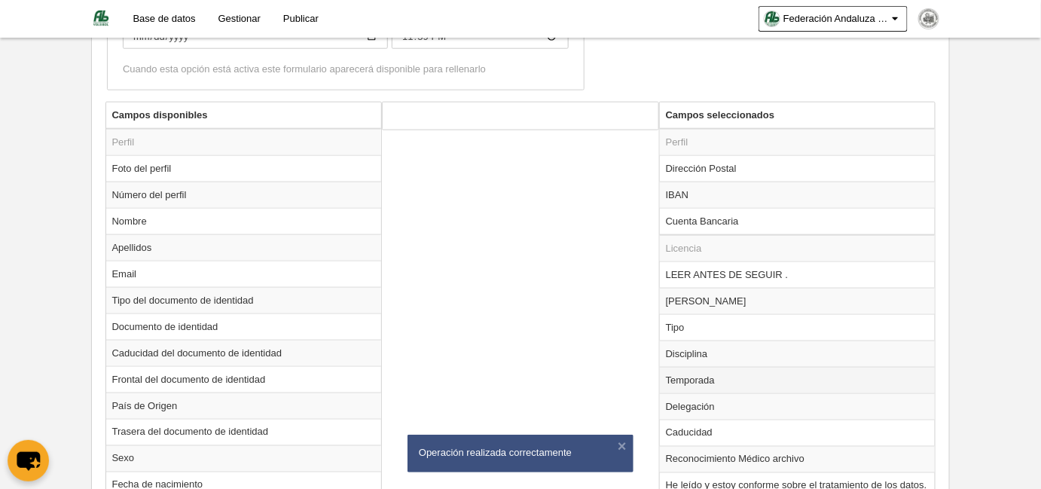
click at [687, 382] on td "Temporada" at bounding box center [798, 380] width 276 height 26
radio input "true"
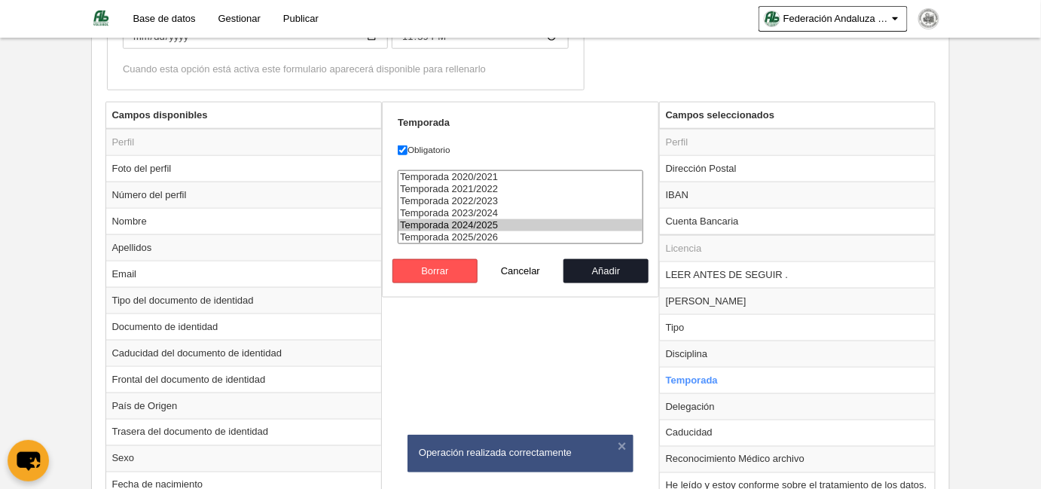
select select "8565"
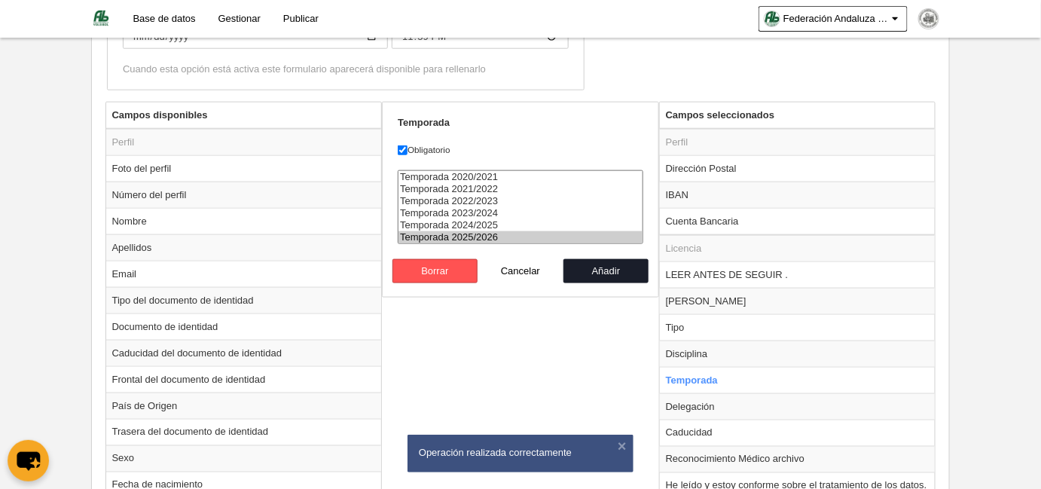
click at [479, 237] on option "Temporada 2025/2026" at bounding box center [520, 237] width 244 height 12
click at [584, 270] on button "Añadir" at bounding box center [606, 271] width 86 height 24
radio input "false"
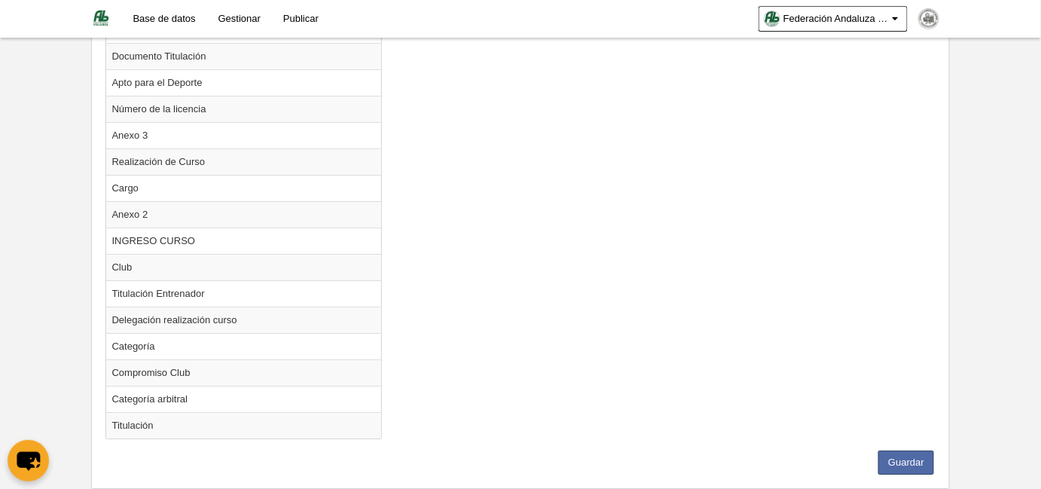
scroll to position [1688, 0]
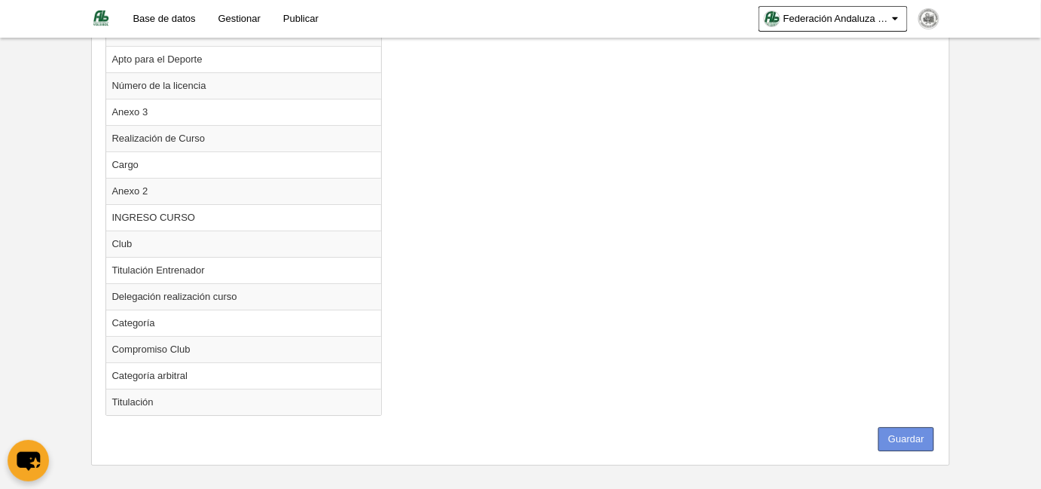
click at [905, 427] on button "Guardar" at bounding box center [906, 439] width 56 height 24
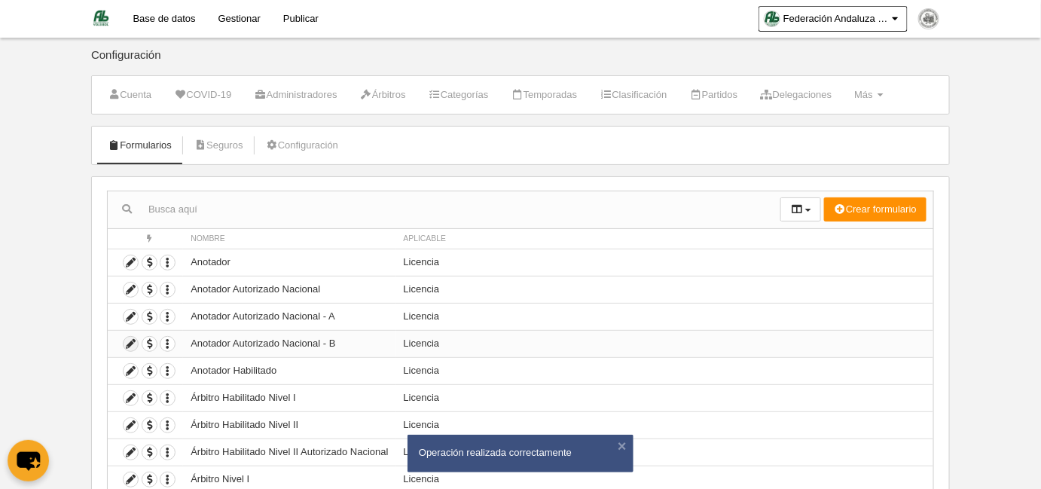
click at [130, 339] on icon at bounding box center [130, 344] width 14 height 14
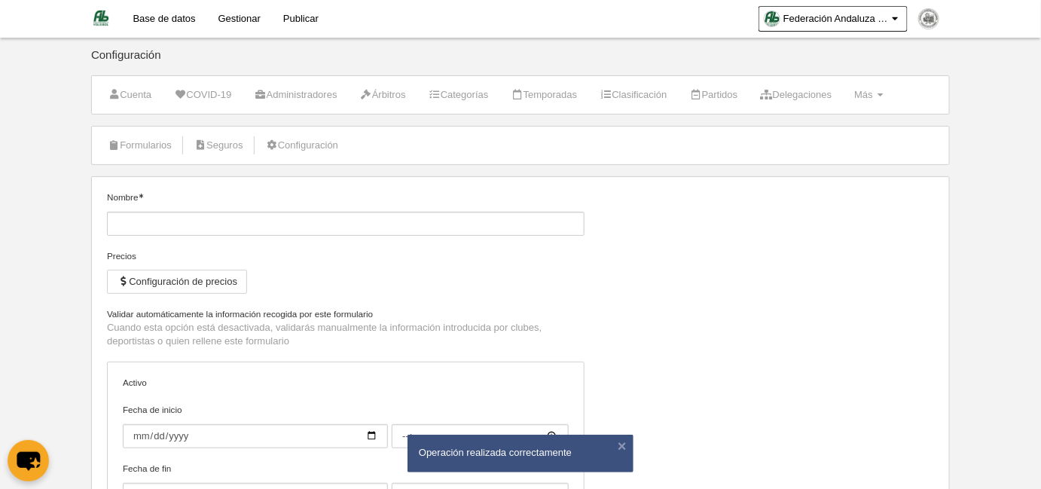
type input "Anotador Autorizado Nacional - B"
checkbox input "true"
type input "[DATE]"
type input "00:00"
type input "[DATE]"
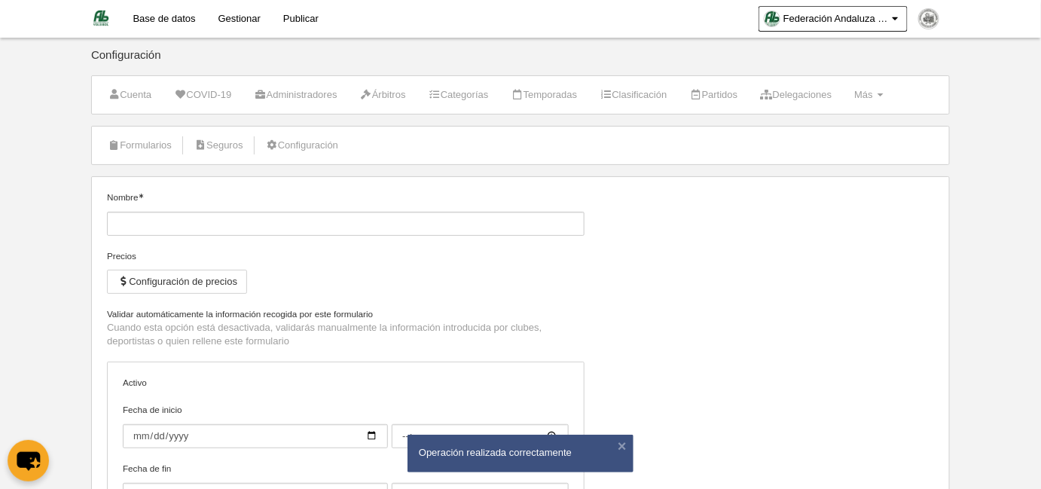
type input "23:59"
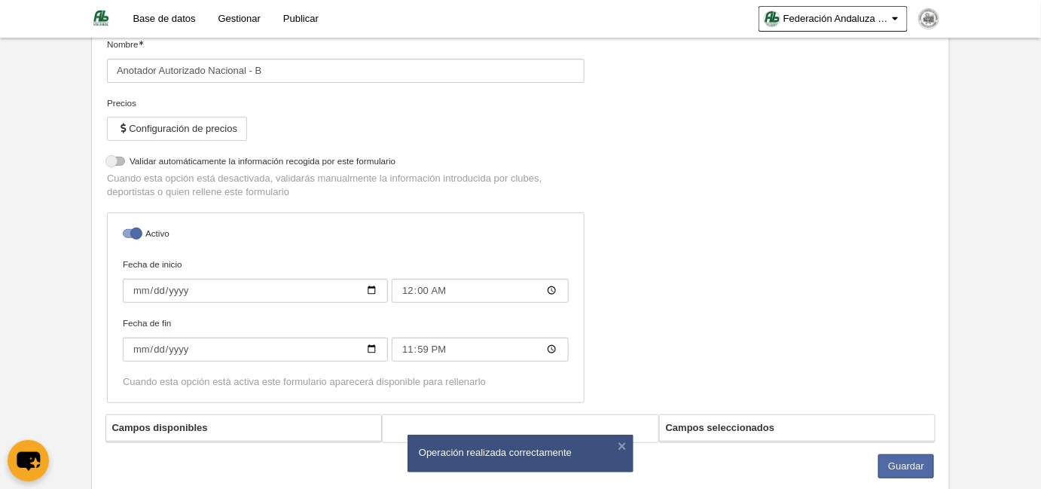
select select "selected"
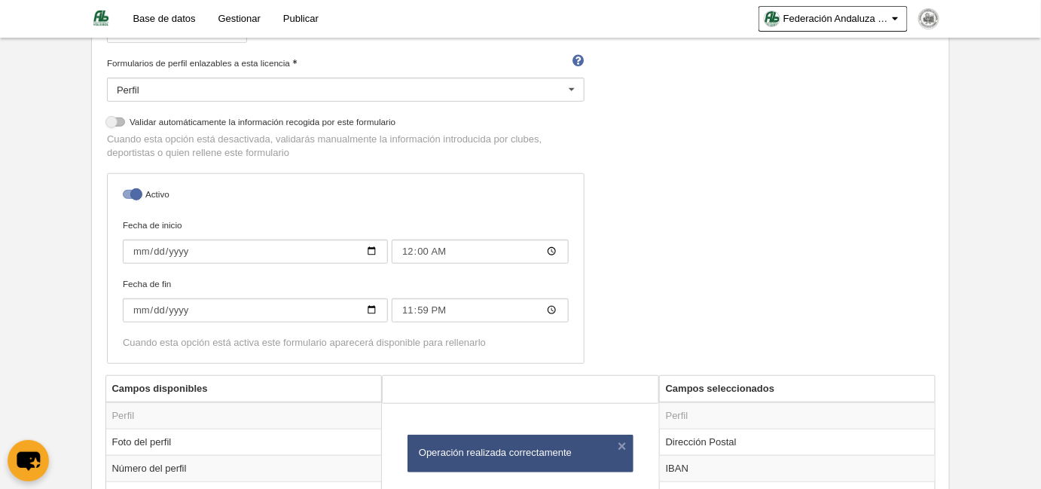
scroll to position [593, 0]
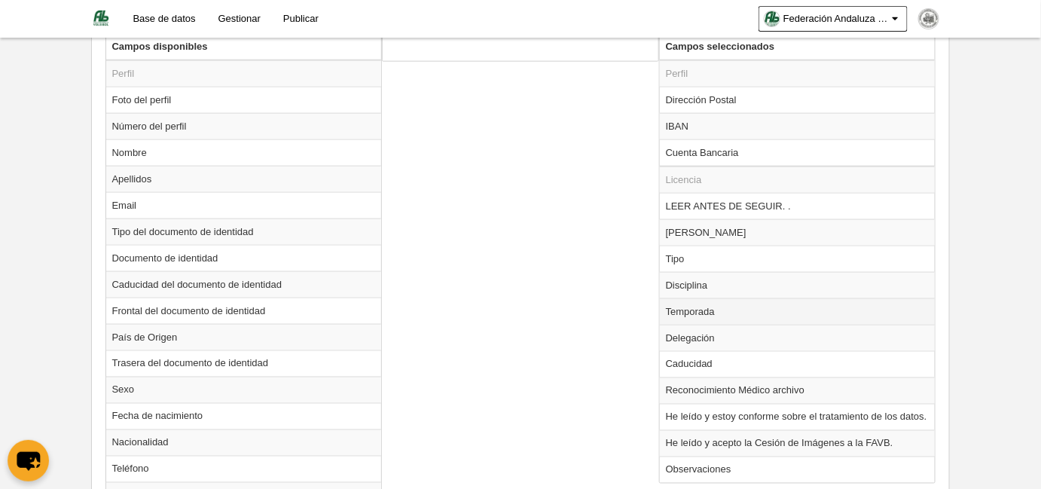
click at [693, 304] on td "Temporada" at bounding box center [798, 311] width 276 height 26
radio input "true"
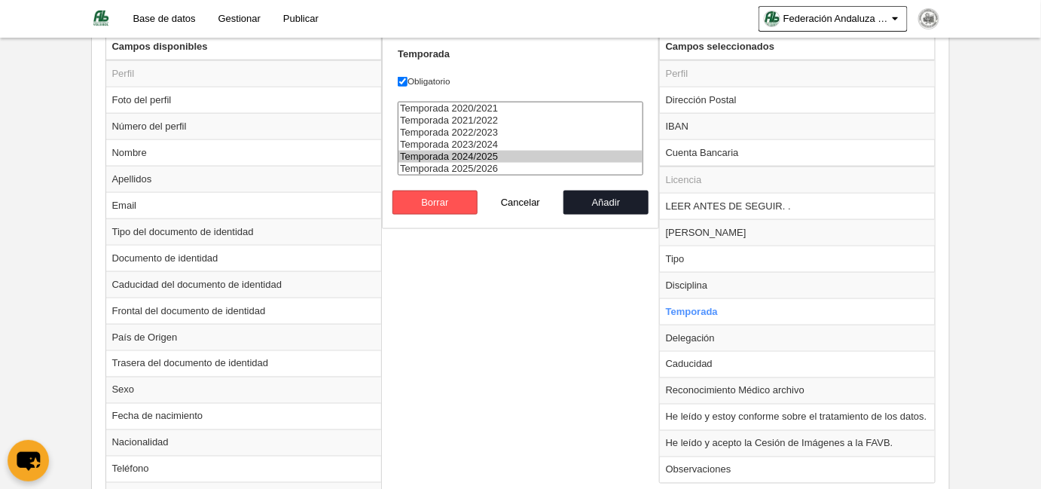
select select "8565"
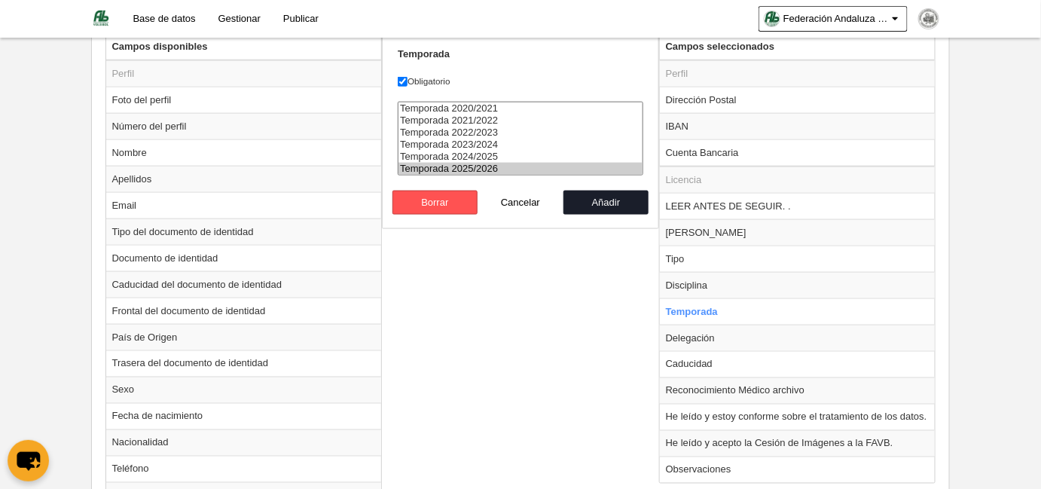
click at [486, 167] on option "Temporada 2025/2026" at bounding box center [520, 169] width 244 height 12
click at [604, 204] on button "Añadir" at bounding box center [606, 202] width 86 height 24
radio input "false"
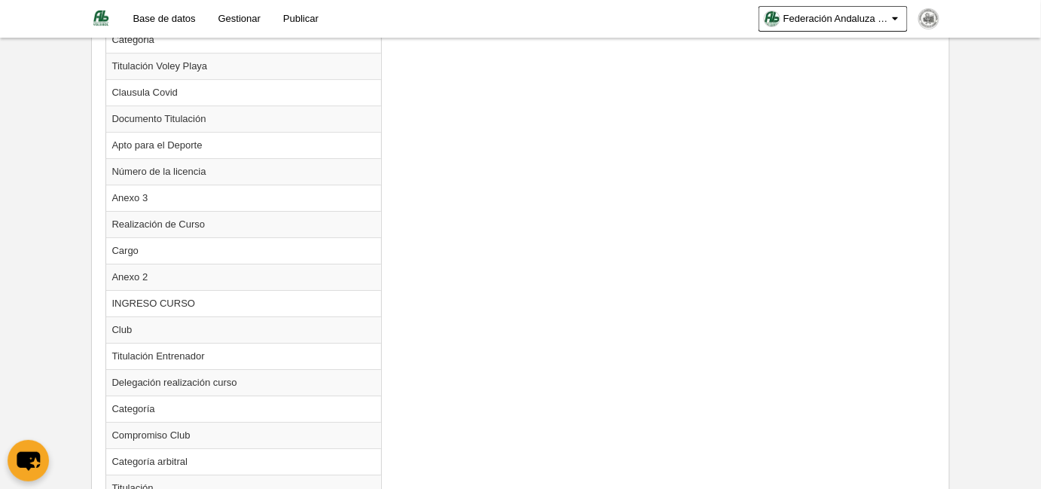
scroll to position [1688, 0]
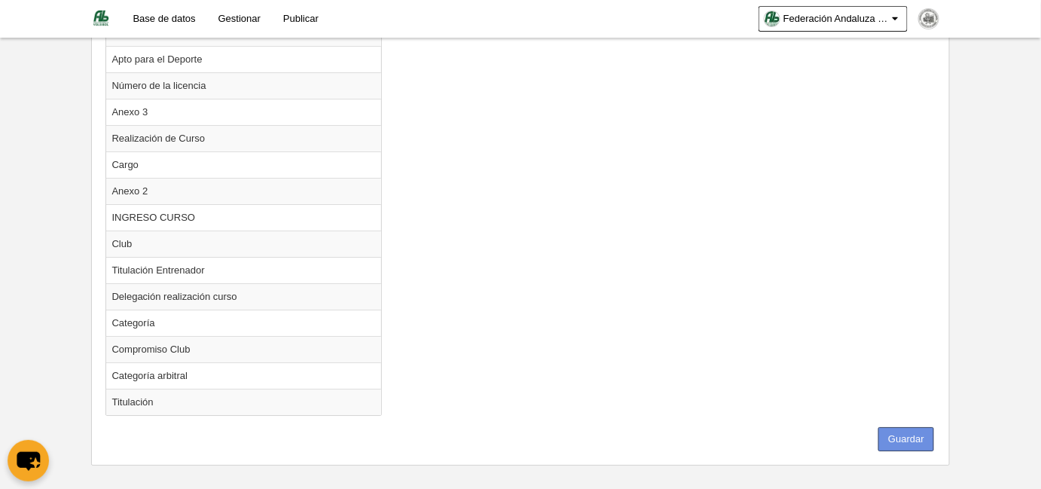
click at [907, 427] on button "Guardar" at bounding box center [906, 439] width 56 height 24
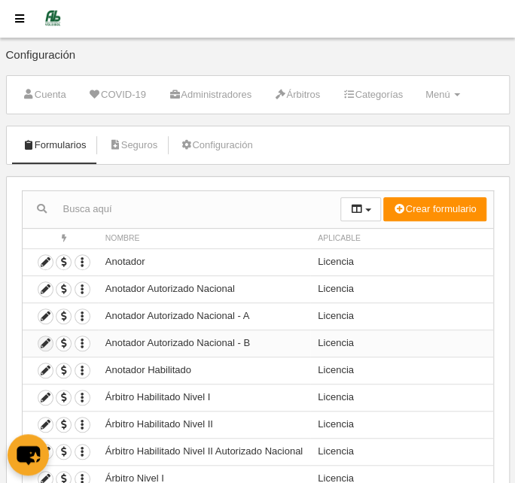
click at [40, 337] on icon at bounding box center [45, 344] width 14 height 14
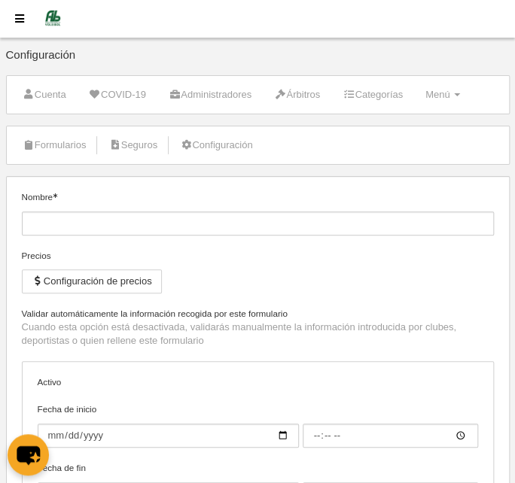
type input "Anotador Autorizado Nacional - B"
checkbox input "true"
type input "[DATE]"
type input "00:00"
type input "[DATE]"
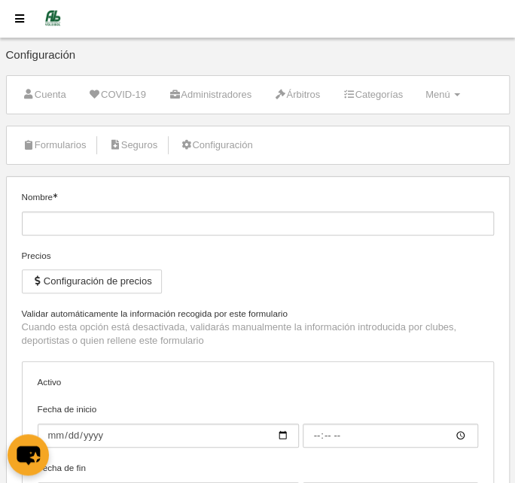
type input "23:59"
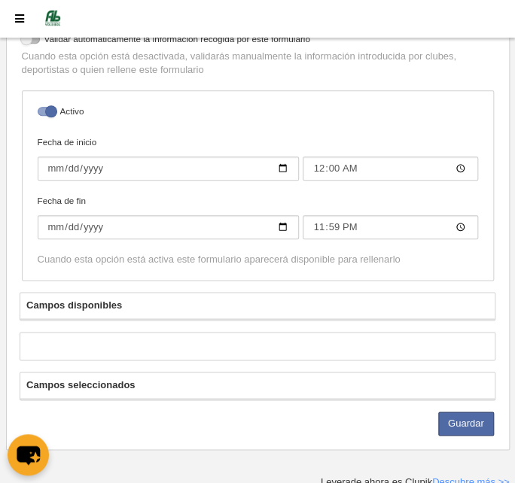
select select "selected"
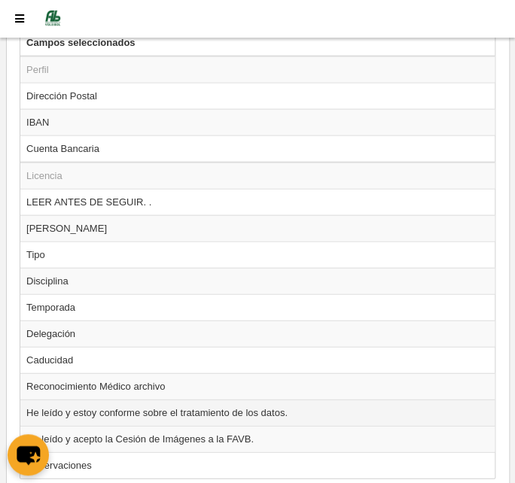
scroll to position [2045, 0]
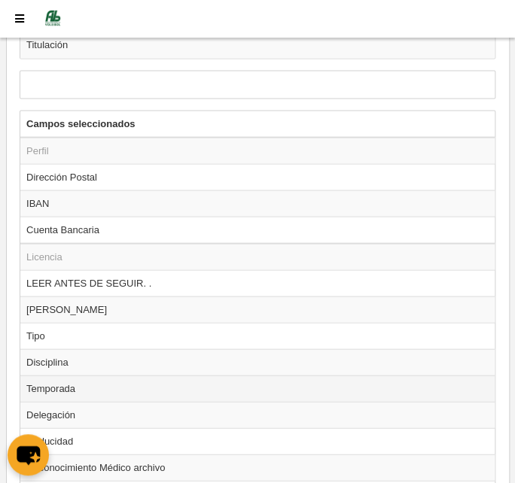
click at [44, 375] on td "Temporada" at bounding box center [257, 388] width 474 height 26
radio input "true"
select select "8565"
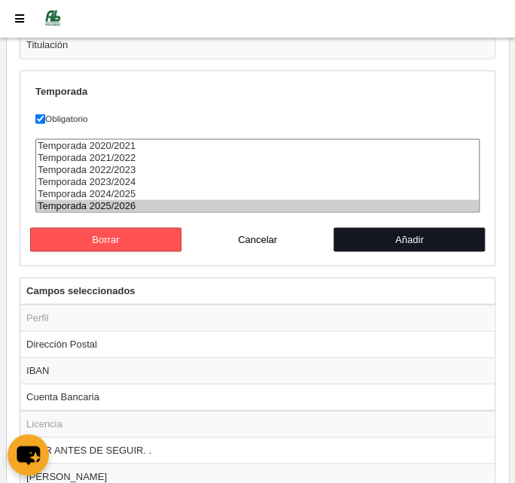
click at [426, 227] on button "Añadir" at bounding box center [410, 239] width 152 height 24
radio input "false"
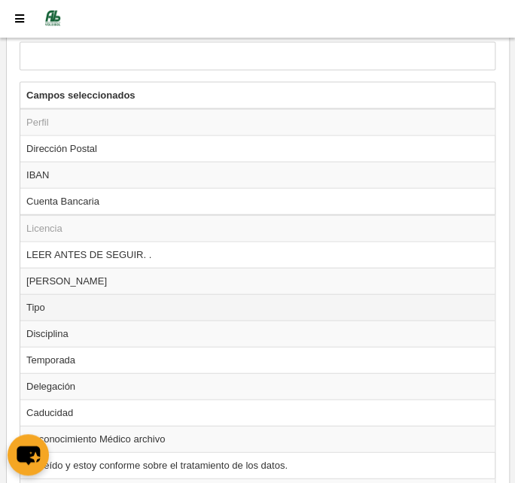
scroll to position [2190, 0]
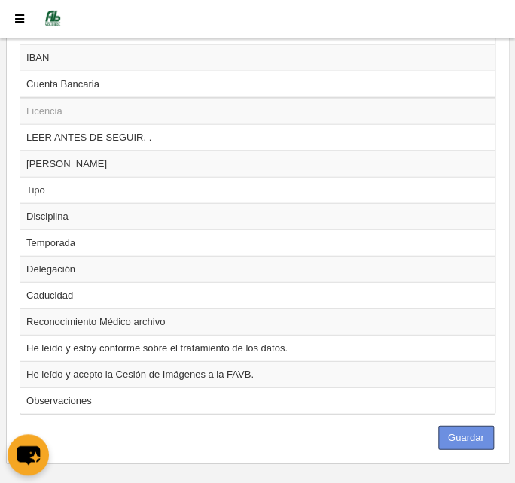
click at [456, 426] on button "Guardar" at bounding box center [466, 438] width 56 height 24
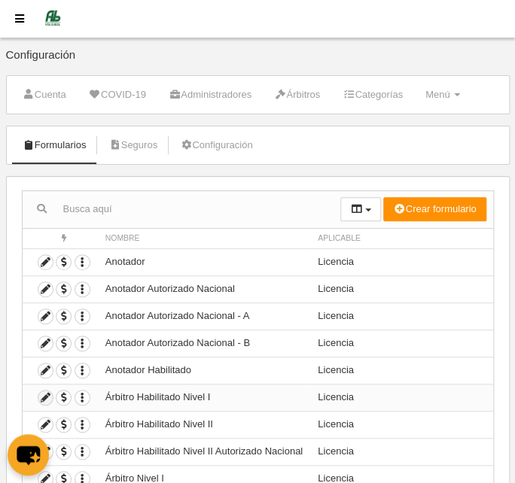
click at [44, 396] on icon at bounding box center [45, 398] width 14 height 14
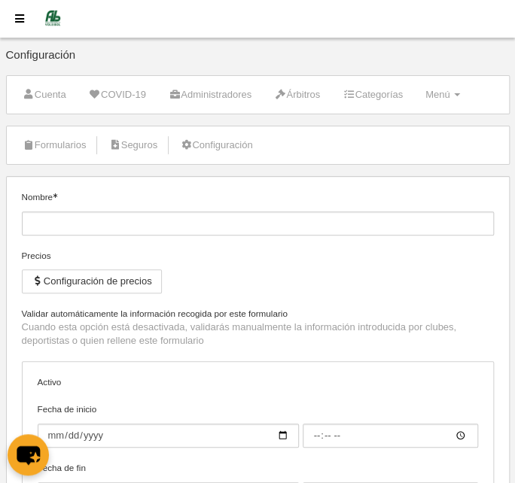
type input "Árbitro Habilitado Nivel I"
checkbox input "true"
type input "[DATE]"
type input "14:00"
type input "[DATE]"
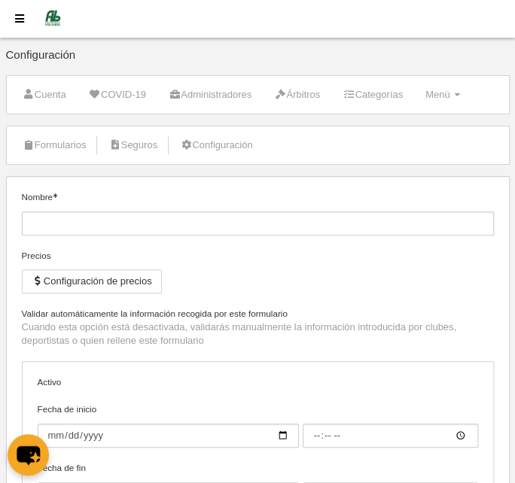
type input "23:59"
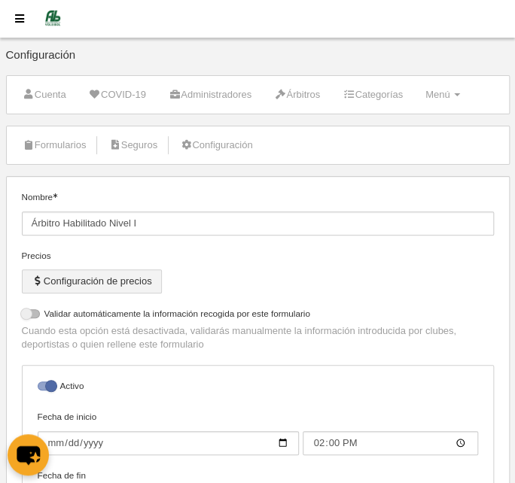
select select "selected"
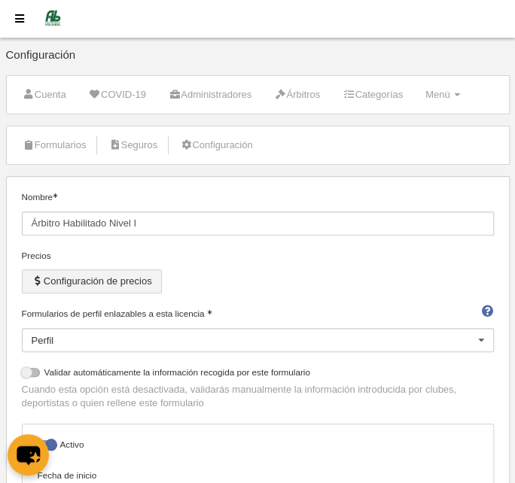
click at [139, 273] on button "Configuración de precios" at bounding box center [92, 282] width 140 height 24
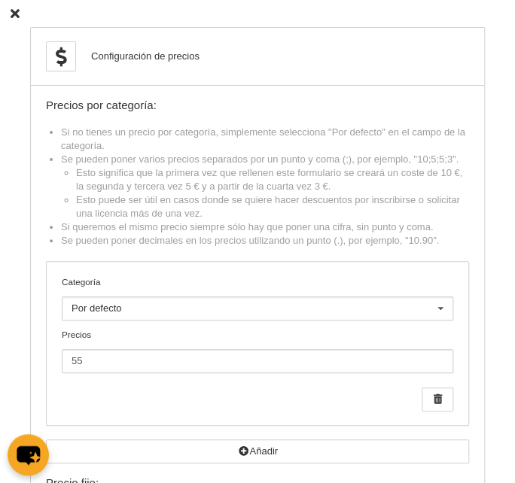
click at [14, 11] on icon at bounding box center [15, 14] width 9 height 10
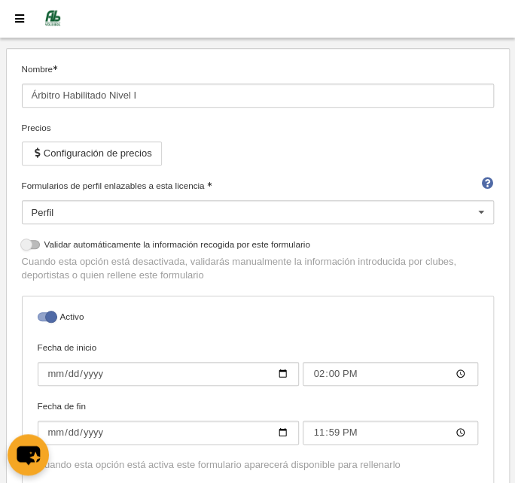
scroll to position [136, 0]
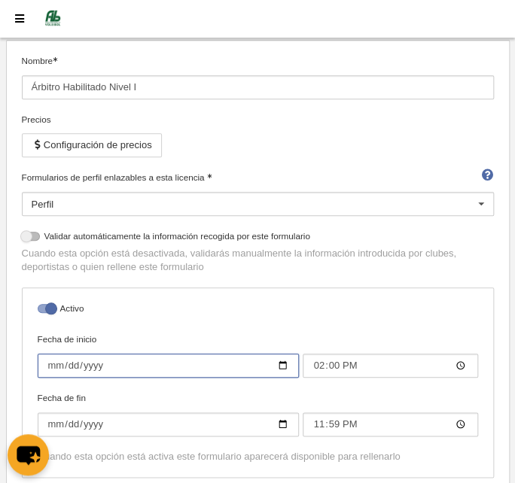
click at [48, 364] on input "[DATE]" at bounding box center [169, 366] width 262 height 24
type input "[DATE]"
type input "00:00"
type input "[DATE]"
type input "00:00"
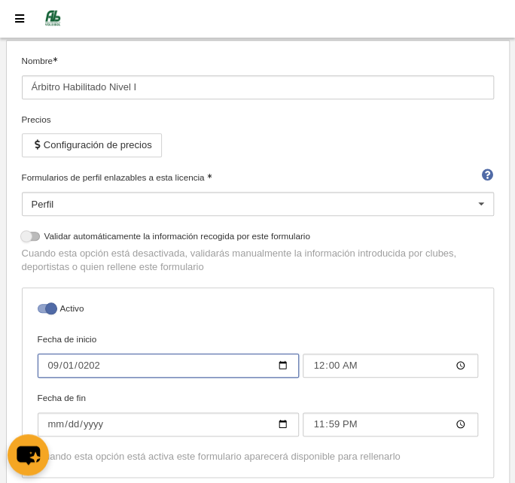
type input "[DATE]"
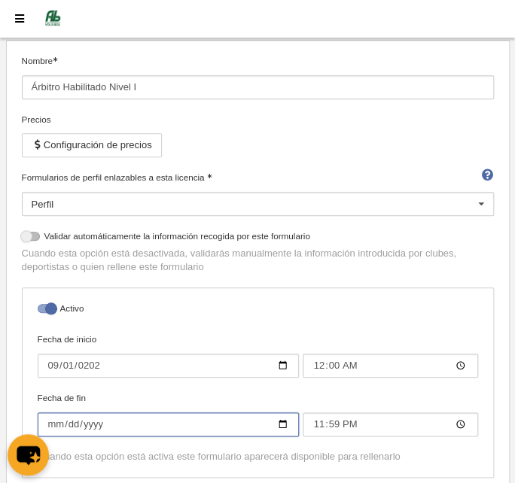
click at [86, 423] on input "[DATE]" at bounding box center [169, 425] width 262 height 24
type input "[DATE]"
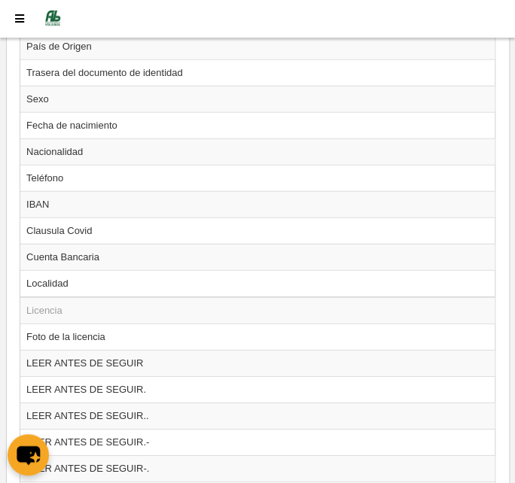
scroll to position [889, 0]
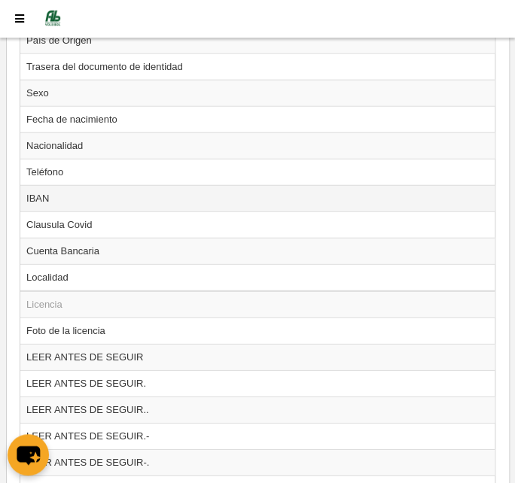
click at [64, 187] on td "IBAN" at bounding box center [257, 198] width 474 height 26
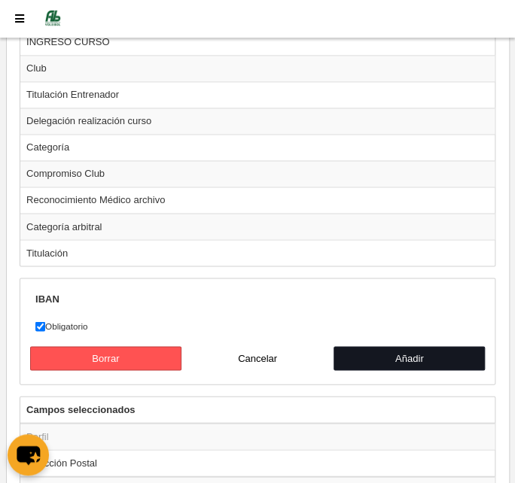
click at [373, 348] on button "Añadir" at bounding box center [410, 358] width 152 height 24
radio input "false"
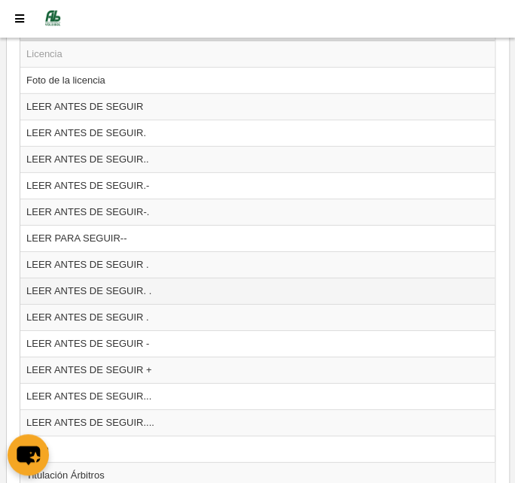
scroll to position [864, 0]
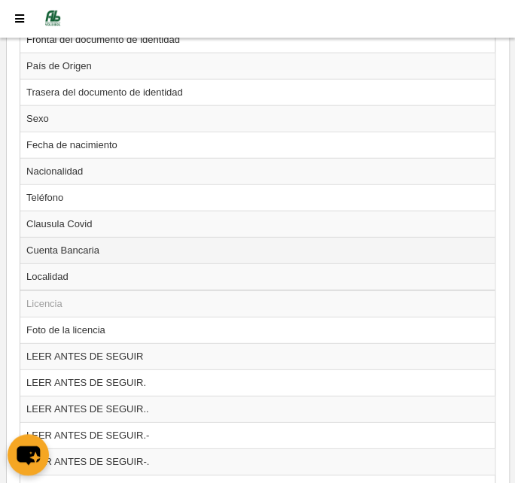
click at [50, 253] on td "Cuenta Bancaria" at bounding box center [257, 250] width 474 height 26
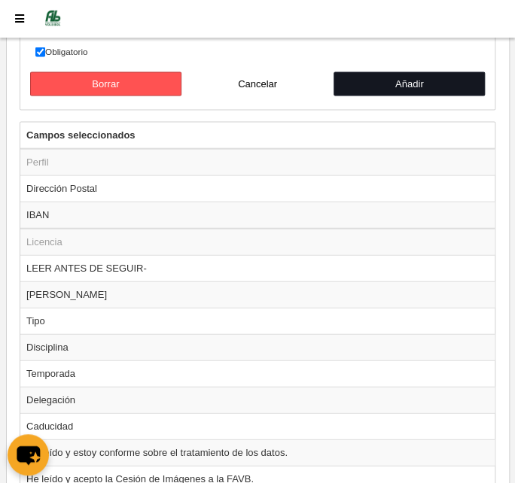
click at [394, 72] on button "Añadir" at bounding box center [410, 84] width 152 height 24
radio input "false"
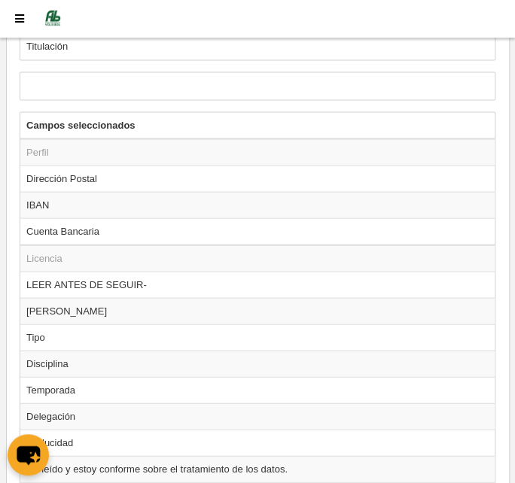
scroll to position [2138, 0]
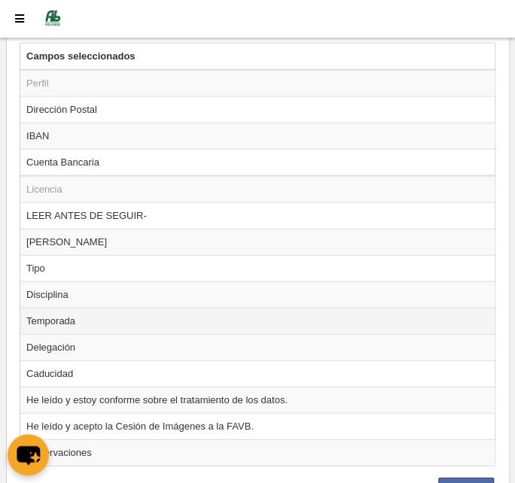
click at [40, 308] on td "Temporada" at bounding box center [257, 321] width 474 height 26
radio input "true"
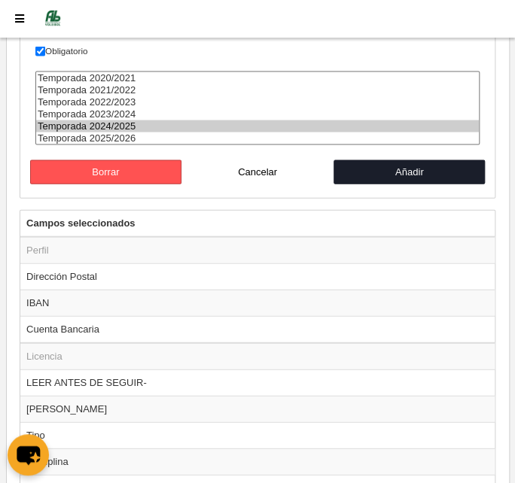
select select "8565"
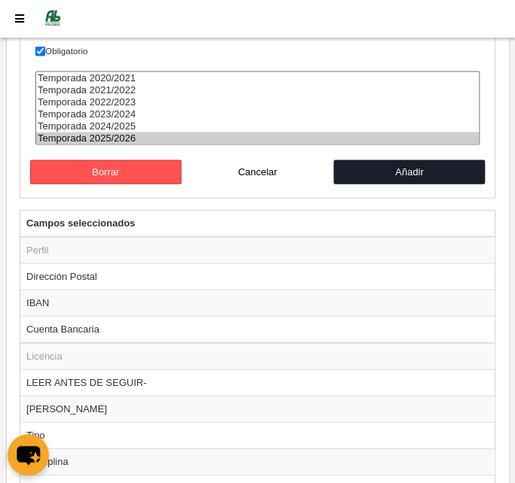
click at [111, 133] on option "Temporada 2025/2026" at bounding box center [257, 139] width 443 height 12
click at [370, 160] on button "Añadir" at bounding box center [410, 172] width 152 height 24
radio input "false"
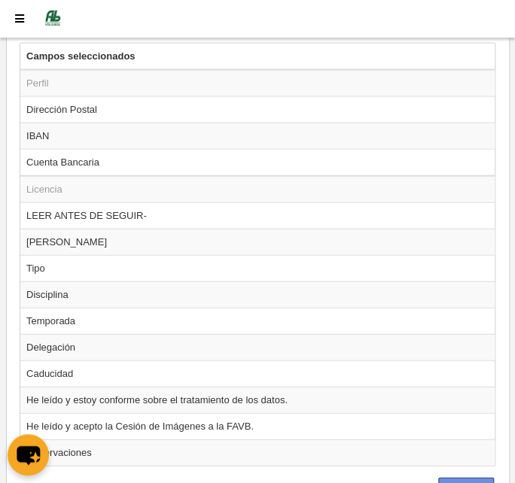
click at [474, 478] on button "Guardar" at bounding box center [466, 490] width 56 height 24
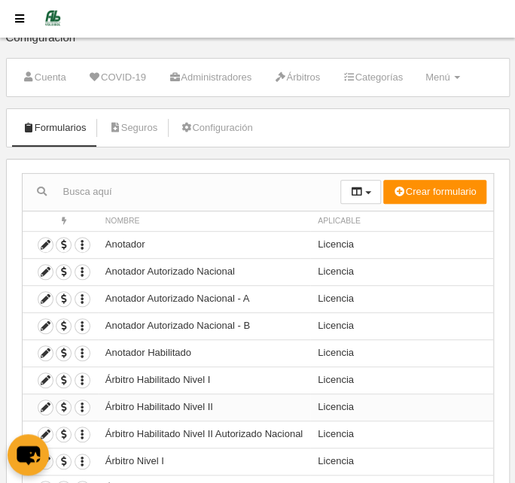
scroll to position [68, 0]
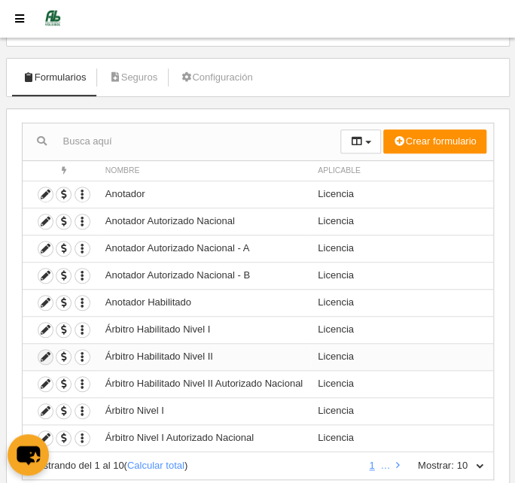
click at [41, 355] on icon at bounding box center [45, 357] width 14 height 14
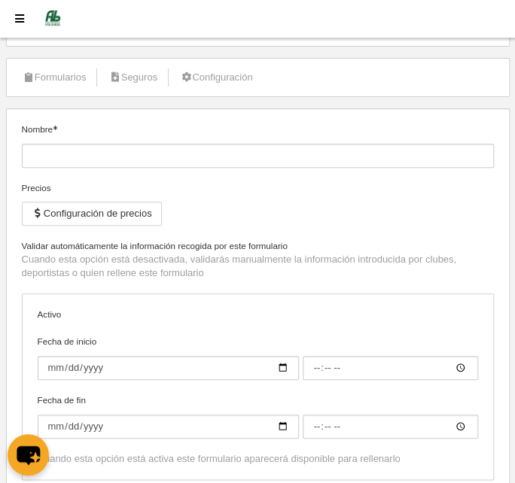
type input "Árbitro Habilitado Nivel II"
checkbox input "true"
type input "[DATE]"
type input "14:00"
type input "[DATE]"
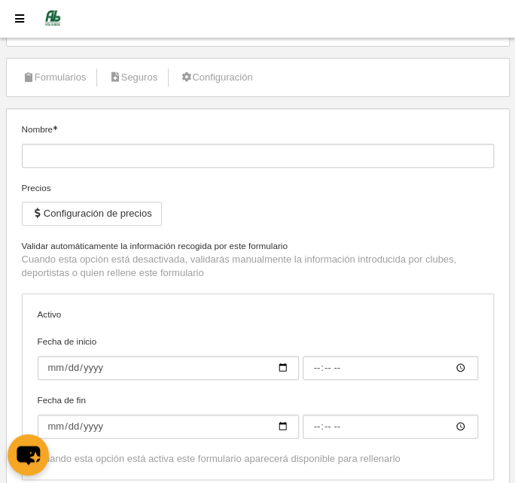
type input "23:59"
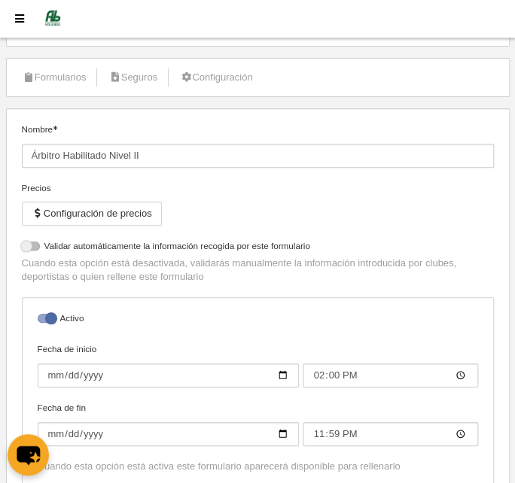
select select "selected"
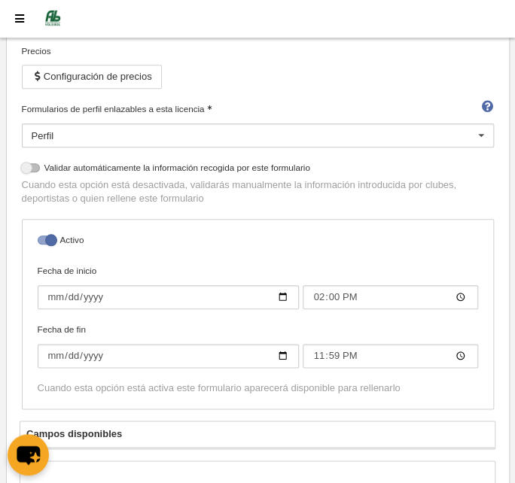
scroll to position [205, 0]
click at [58, 294] on input "[DATE]" at bounding box center [169, 297] width 262 height 24
type input "[DATE]"
type input "00:00"
click at [92, 297] on input "[DATE]" at bounding box center [169, 297] width 262 height 24
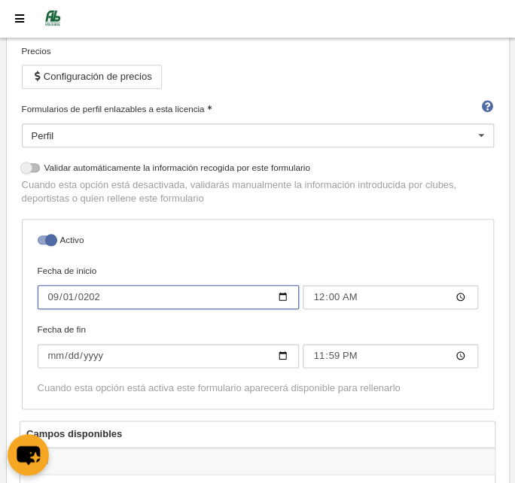
type input "[DATE]"
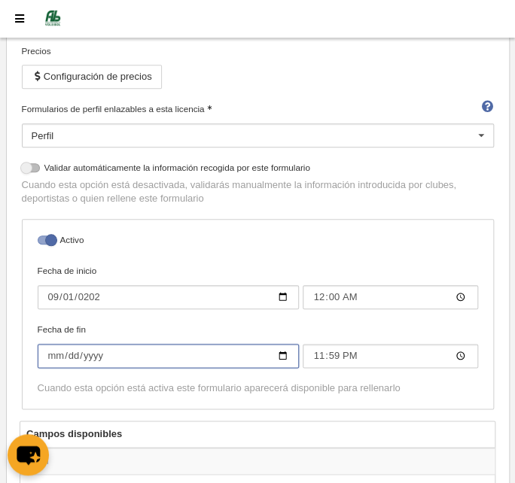
click at [87, 351] on input "[DATE]" at bounding box center [169, 356] width 262 height 24
type input "[DATE]"
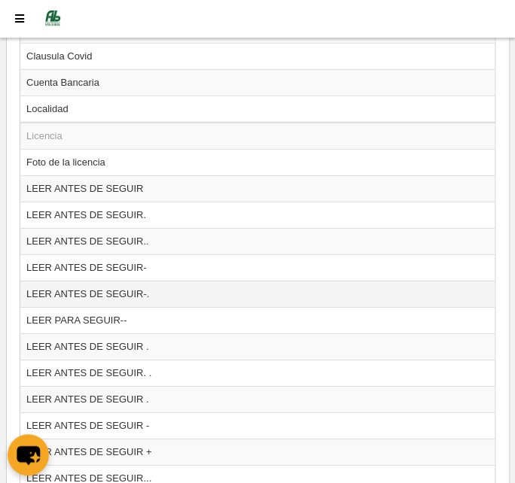
scroll to position [889, 0]
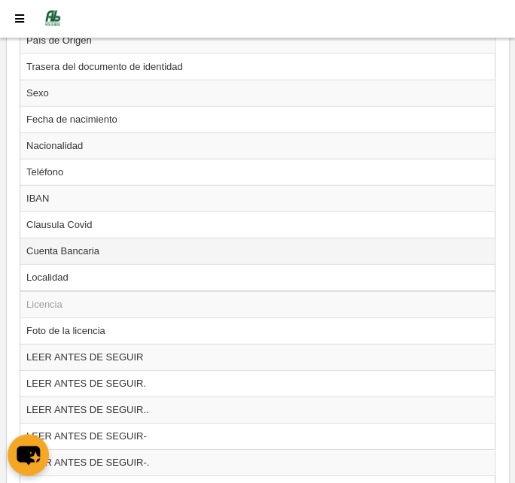
click at [72, 244] on td "Cuenta Bancaria" at bounding box center [257, 251] width 474 height 26
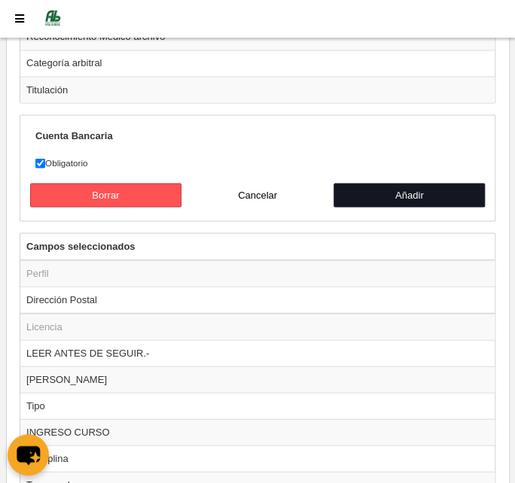
click at [398, 183] on button "Añadir" at bounding box center [410, 195] width 152 height 24
radio input "false"
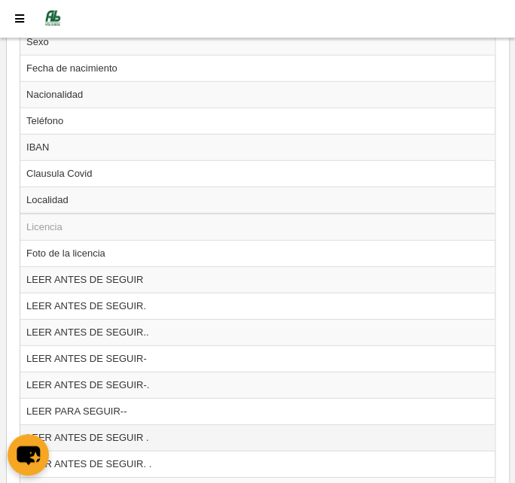
scroll to position [795, 0]
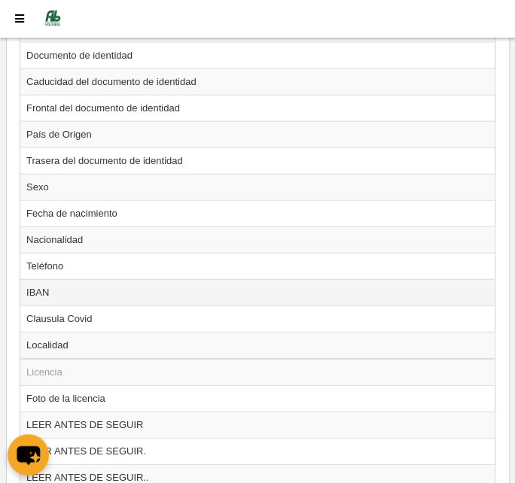
click at [56, 286] on td "IBAN" at bounding box center [257, 292] width 474 height 26
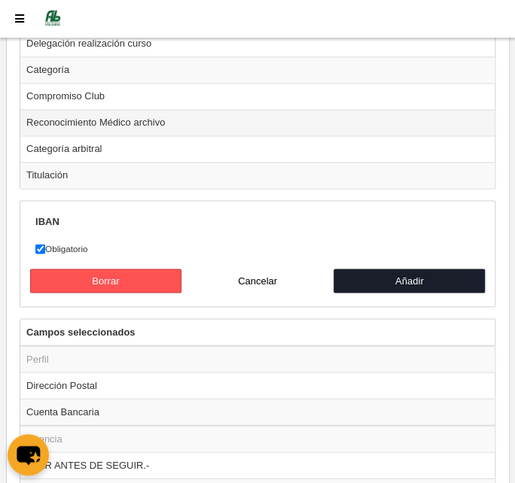
scroll to position [2027, 0]
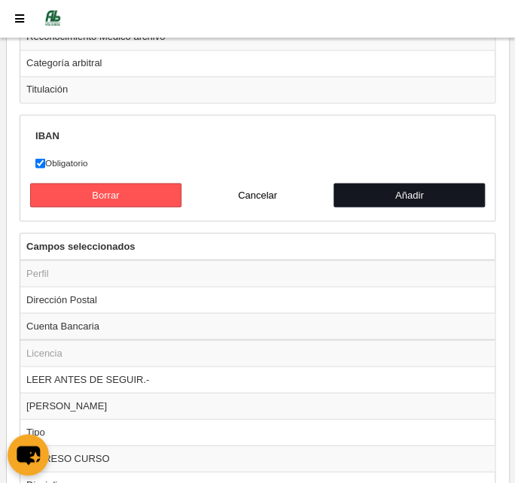
click at [407, 183] on button "Añadir" at bounding box center [410, 195] width 152 height 24
radio input "false"
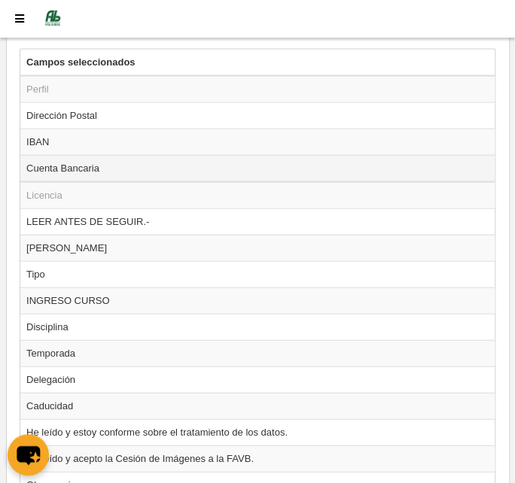
scroll to position [2190, 0]
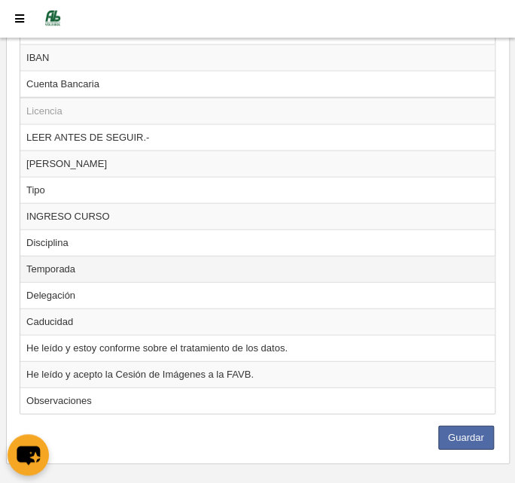
click at [40, 256] on td "Temporada" at bounding box center [257, 269] width 474 height 26
radio input "true"
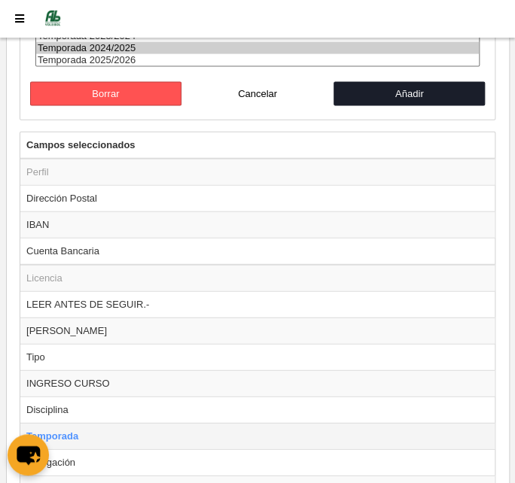
scroll to position [2357, 0]
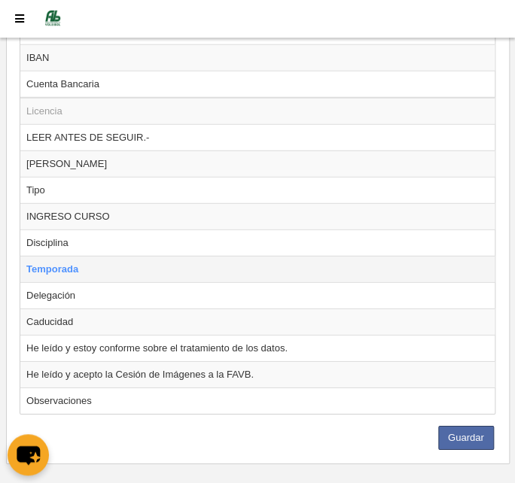
click at [44, 256] on td "Temporada" at bounding box center [257, 269] width 474 height 26
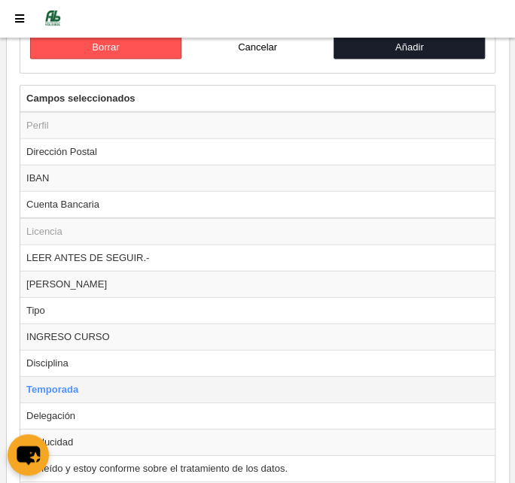
scroll to position [2016, 0]
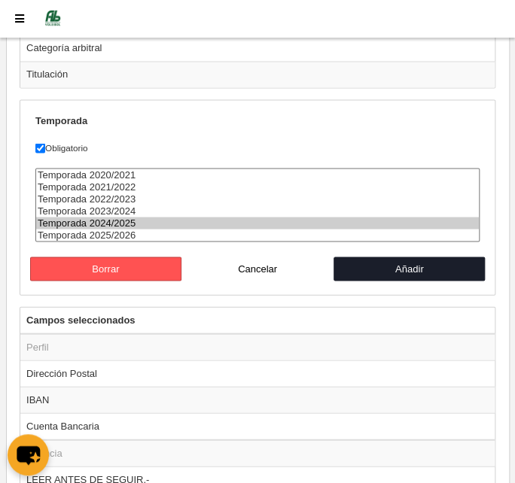
select select "8565"
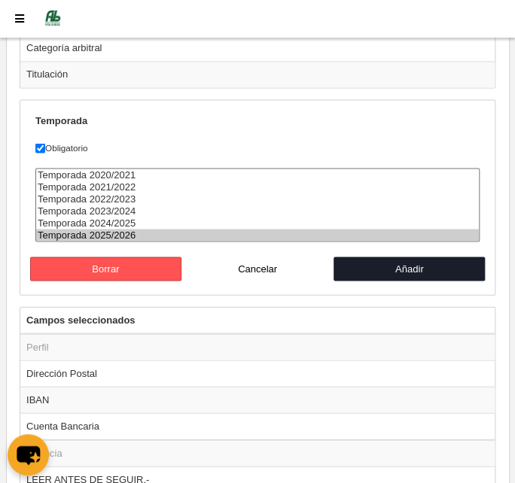
click at [93, 229] on option "Temporada 2025/2026" at bounding box center [257, 235] width 443 height 12
click at [398, 257] on button "Añadir" at bounding box center [410, 269] width 152 height 24
radio input "false"
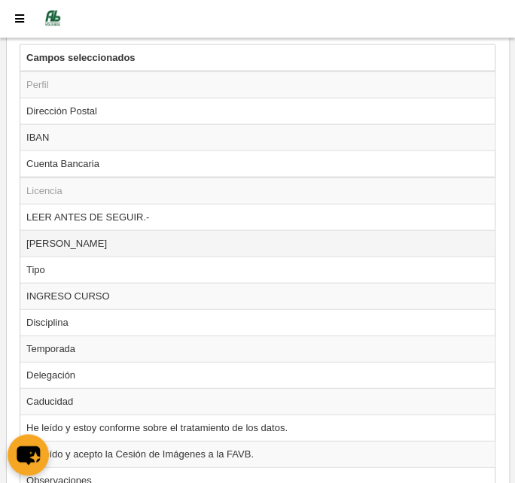
scroll to position [2190, 0]
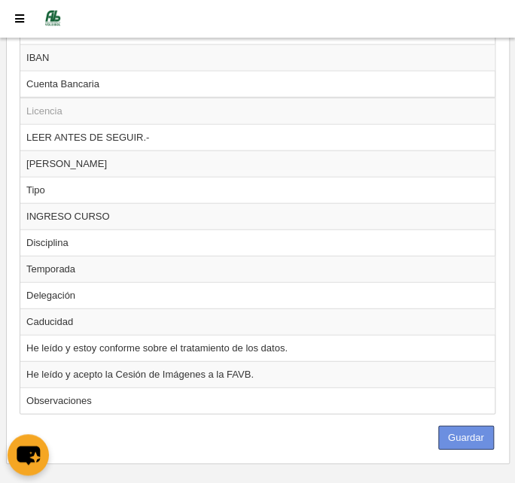
click at [483, 426] on button "Guardar" at bounding box center [466, 438] width 56 height 24
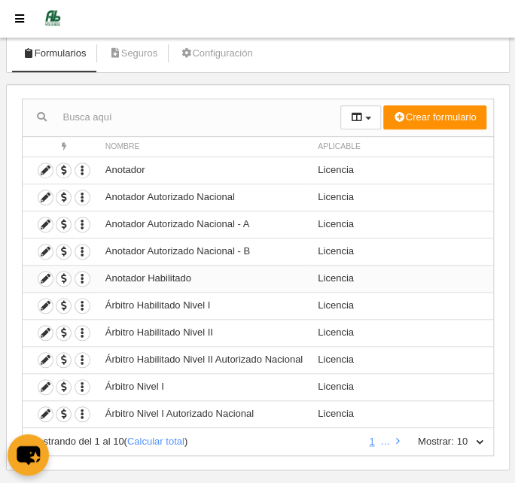
scroll to position [112, 0]
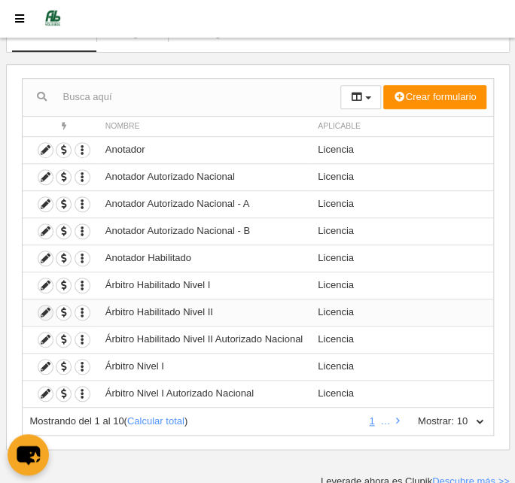
click at [41, 308] on icon at bounding box center [45, 313] width 14 height 14
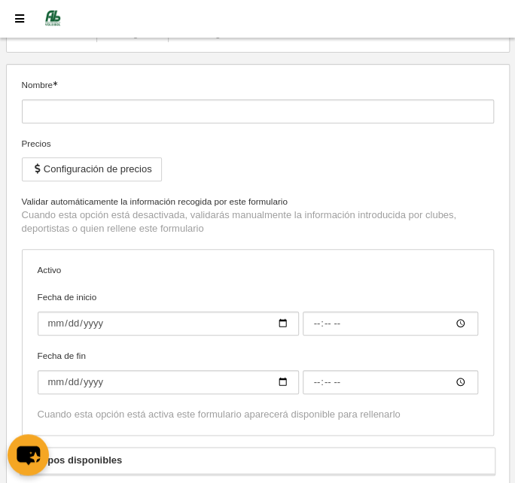
type input "Árbitro Habilitado Nivel II"
checkbox input "true"
type input "[DATE]"
type input "00:00"
type input "[DATE]"
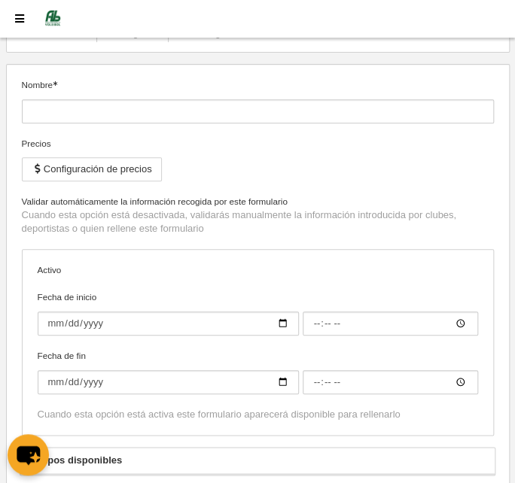
type input "23:59"
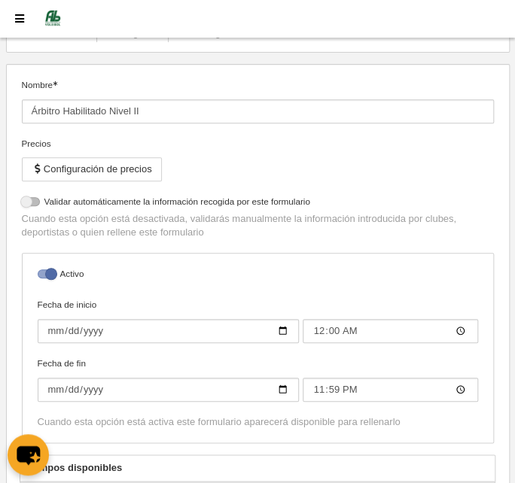
select select "selected"
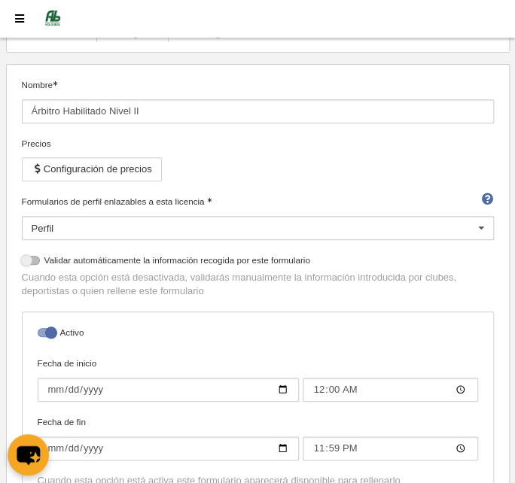
click at [72, 151] on div "Precios Configuración de precios" at bounding box center [258, 166] width 472 height 58
click at [74, 169] on button "Configuración de precios" at bounding box center [92, 169] width 140 height 24
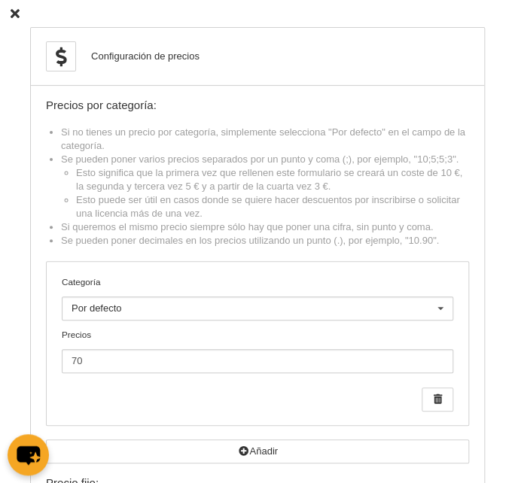
click at [14, 9] on icon at bounding box center [15, 14] width 9 height 10
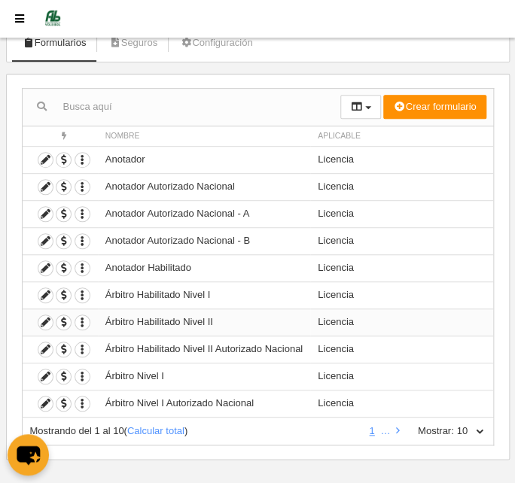
scroll to position [112, 0]
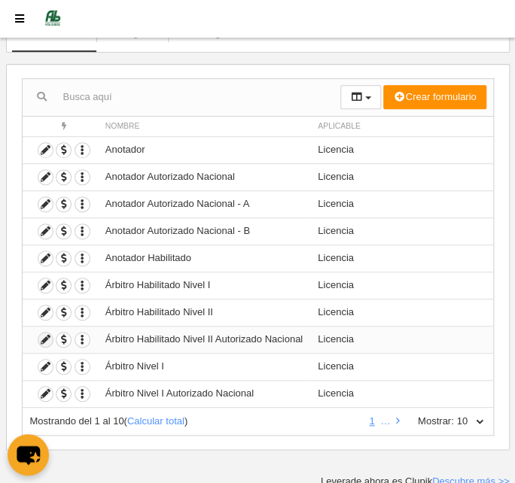
click at [41, 339] on icon at bounding box center [45, 340] width 14 height 14
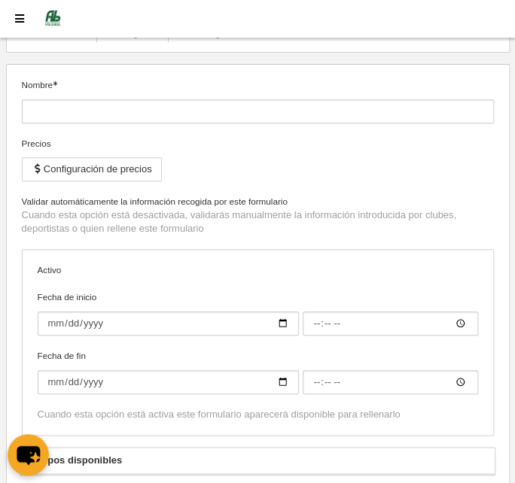
type input "Árbitro Habilitado Nivel II Autorizado Nacional"
checkbox input "true"
type input "[DATE]"
type input "14:00"
type input "[DATE]"
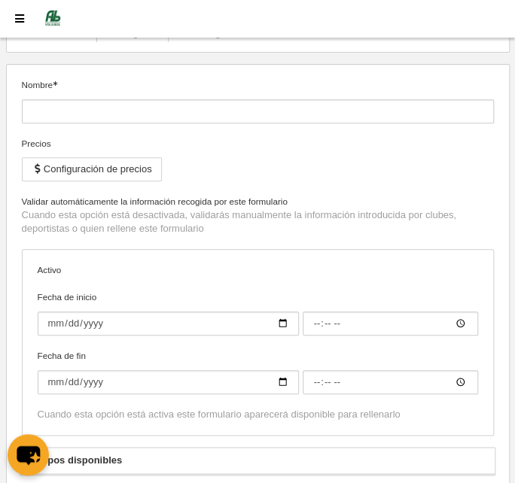
type input "23:59"
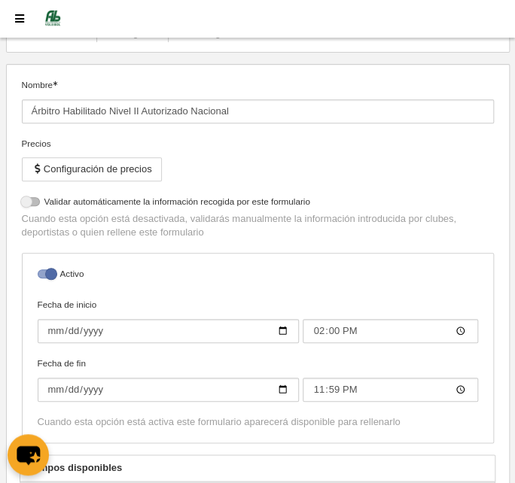
select select "selected"
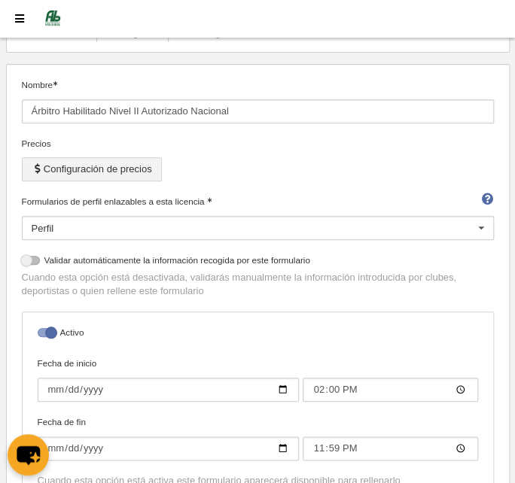
click at [78, 169] on button "Configuración de precios" at bounding box center [92, 169] width 140 height 24
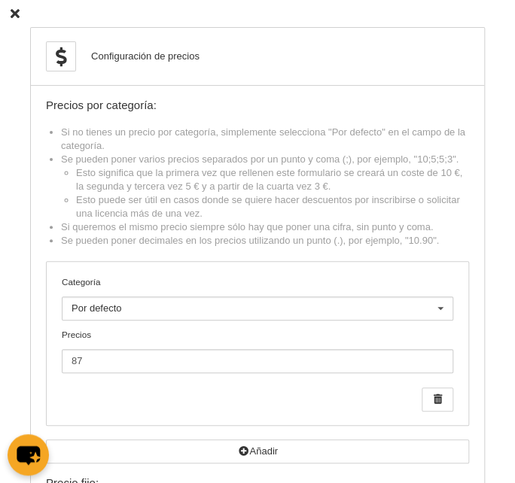
click at [14, 13] on icon at bounding box center [15, 14] width 9 height 10
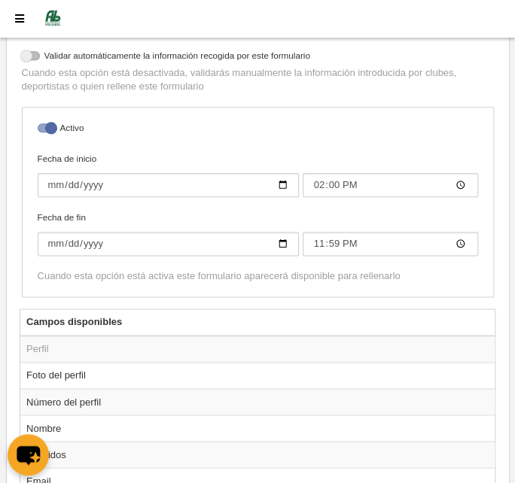
scroll to position [318, 0]
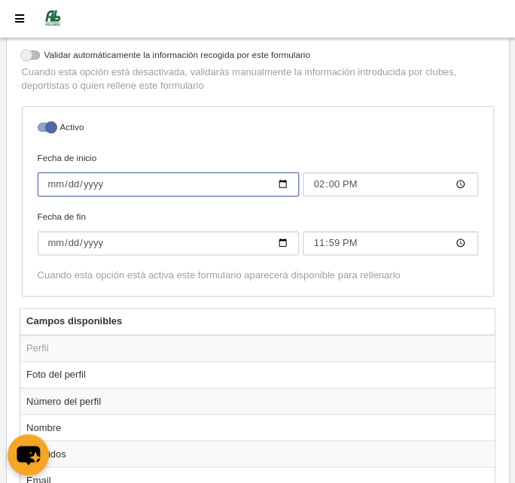
click at [46, 181] on input "[DATE]" at bounding box center [169, 184] width 262 height 24
type input "[DATE]"
type input "00:00"
click at [92, 181] on input "[DATE]" at bounding box center [169, 184] width 262 height 24
type input "[DATE]"
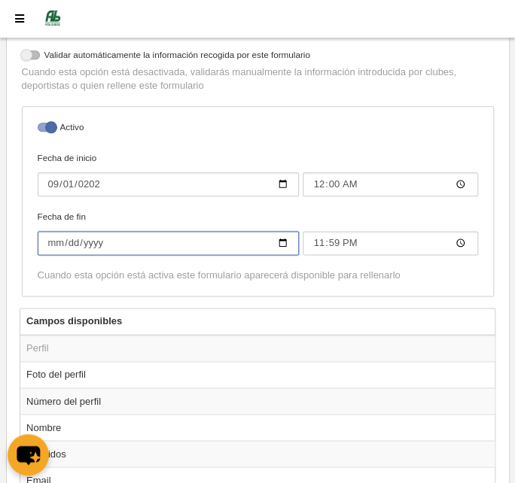
click at [86, 239] on input "[DATE]" at bounding box center [169, 243] width 262 height 24
type input "[DATE]"
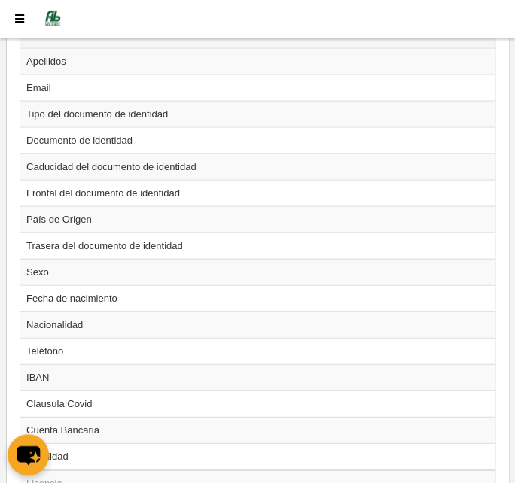
scroll to position [797, 0]
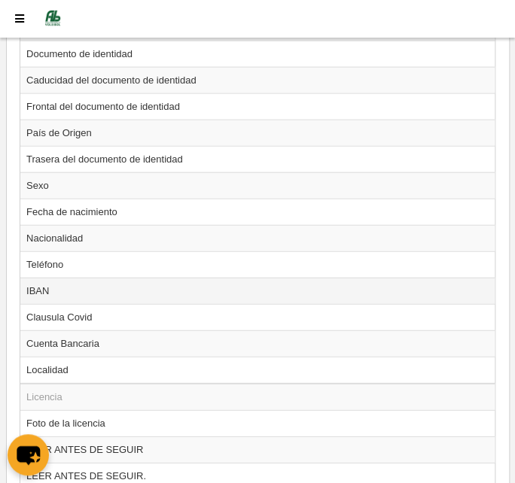
click at [44, 285] on td "IBAN" at bounding box center [257, 291] width 474 height 26
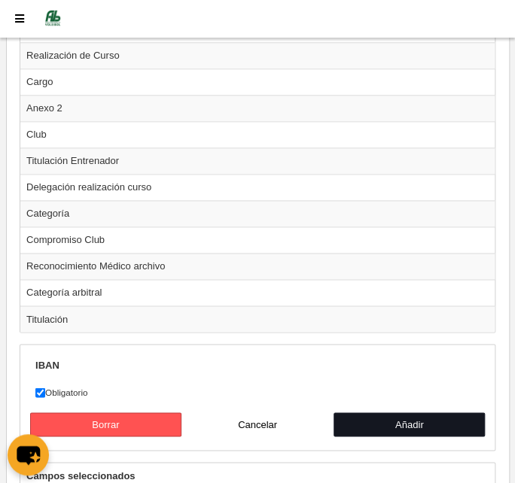
click at [460, 413] on button "Añadir" at bounding box center [410, 425] width 152 height 24
radio input "false"
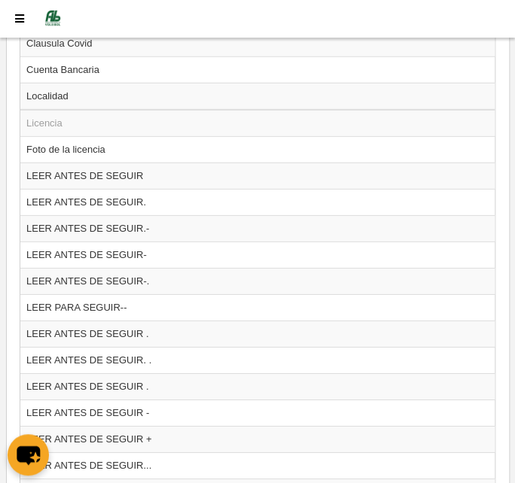
scroll to position [839, 0]
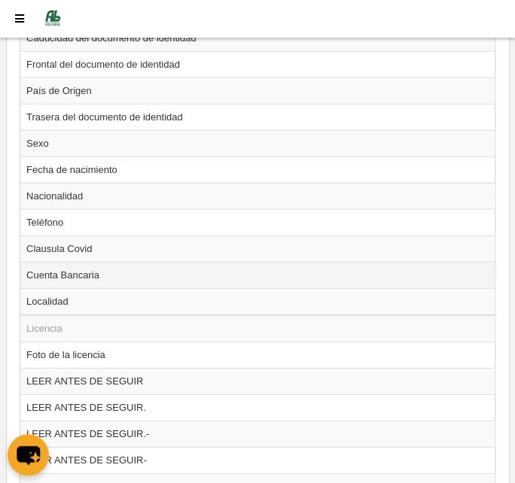
click at [63, 272] on td "Cuenta Bancaria" at bounding box center [257, 275] width 474 height 26
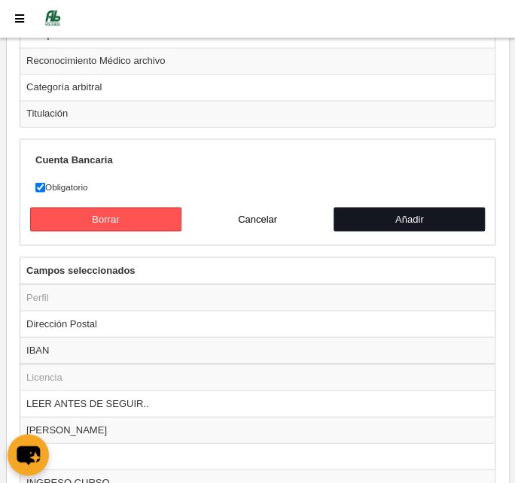
click at [407, 207] on button "Añadir" at bounding box center [410, 219] width 152 height 24
radio input "false"
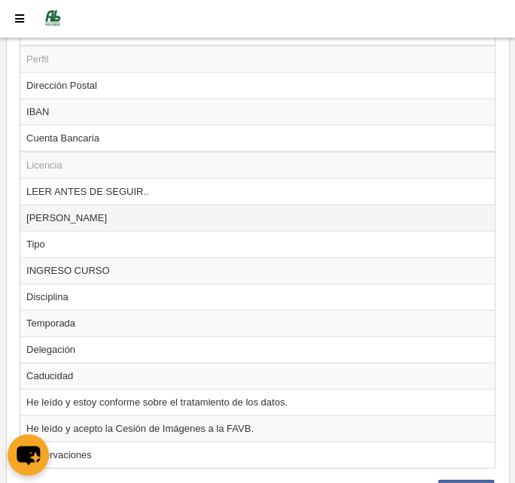
scroll to position [2190, 0]
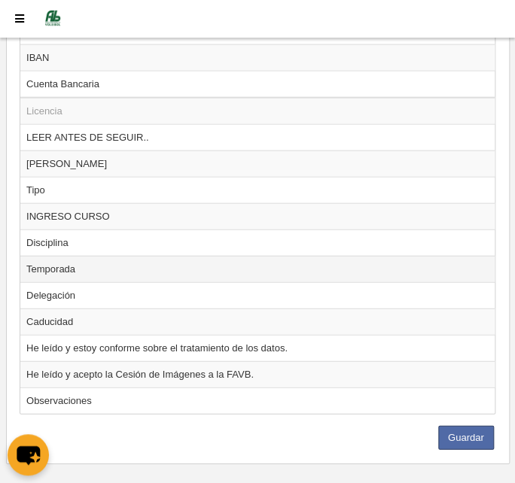
click at [37, 256] on td "Temporada" at bounding box center [257, 269] width 474 height 26
radio input "true"
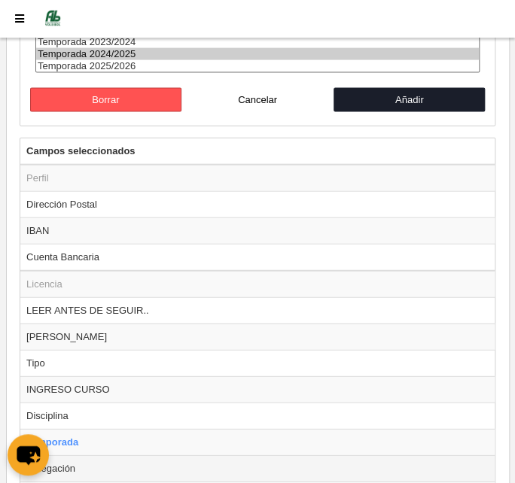
scroll to position [2152, 0]
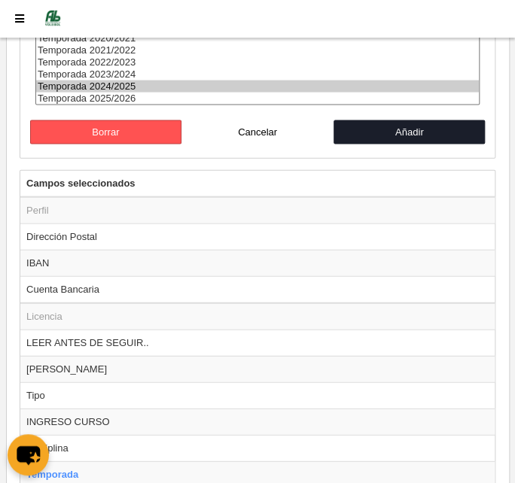
select select "8565"
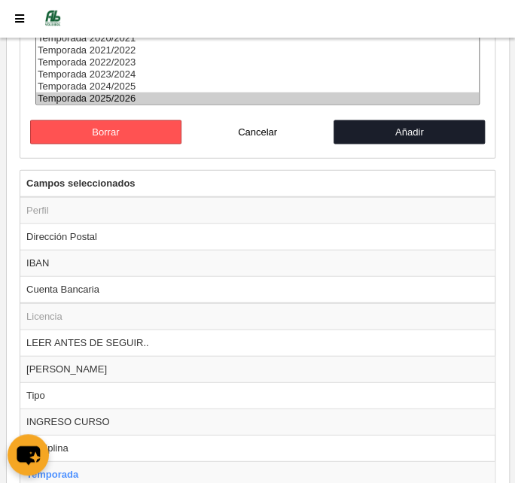
click at [224, 93] on option "Temporada 2025/2026" at bounding box center [257, 99] width 443 height 12
click at [365, 123] on button "Añadir" at bounding box center [410, 132] width 152 height 24
radio input "false"
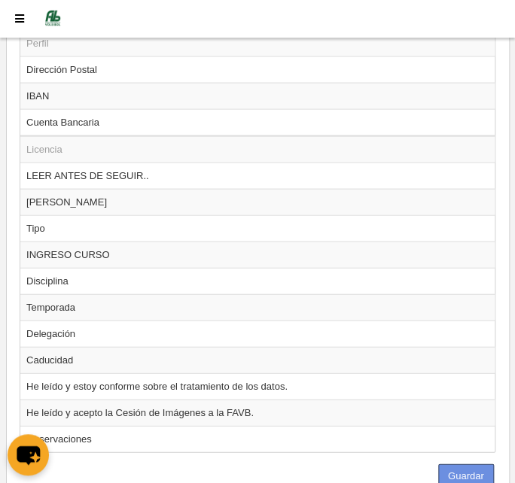
click at [470, 465] on button "Guardar" at bounding box center [466, 477] width 56 height 24
